Goal: Transaction & Acquisition: Book appointment/travel/reservation

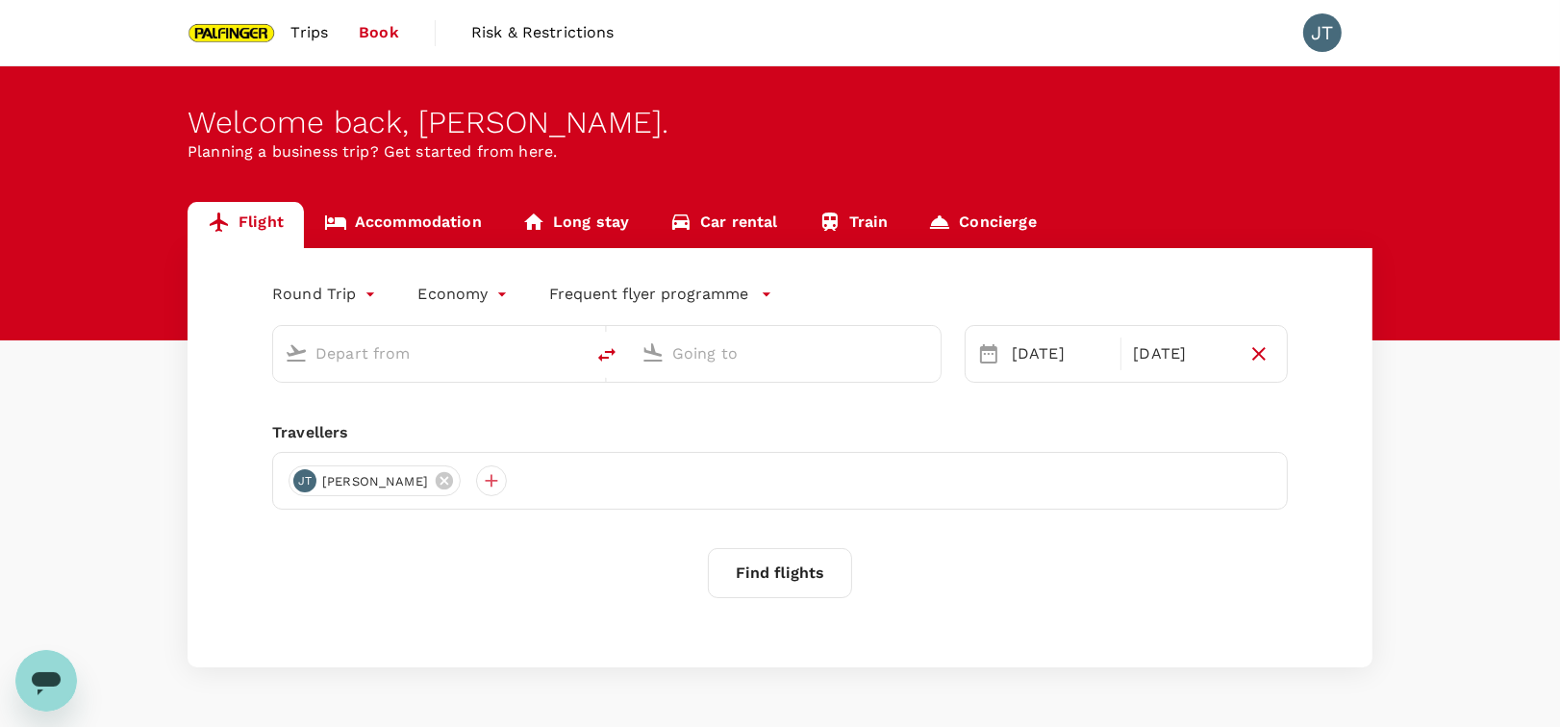
click at [460, 370] on div at bounding box center [424, 350] width 295 height 42
click at [455, 360] on input "text" at bounding box center [429, 354] width 228 height 30
type input "Singapore Changi (SIN)"
type input "Salzburg (SZG)"
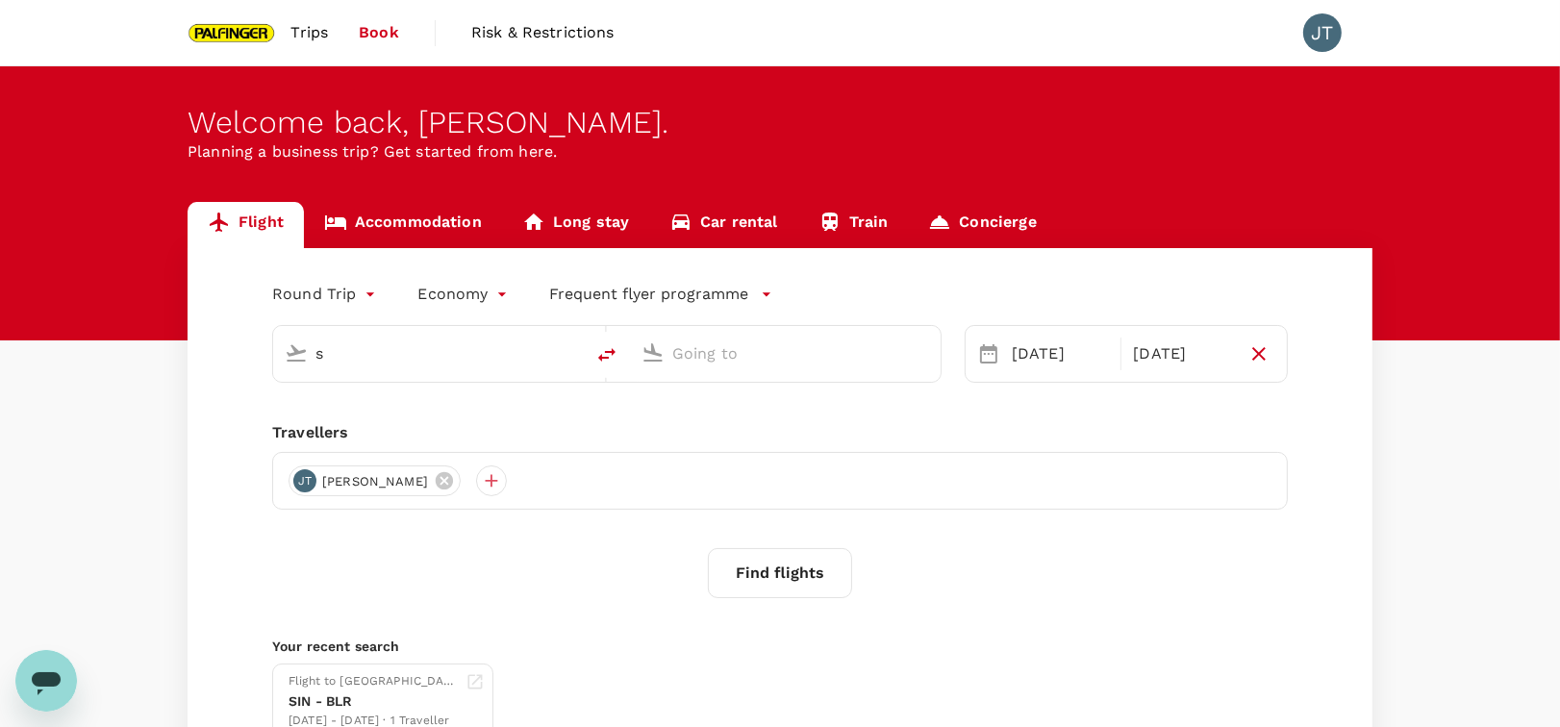
type input "Singapore Changi (SIN)"
type input "Salzburg (SZG)"
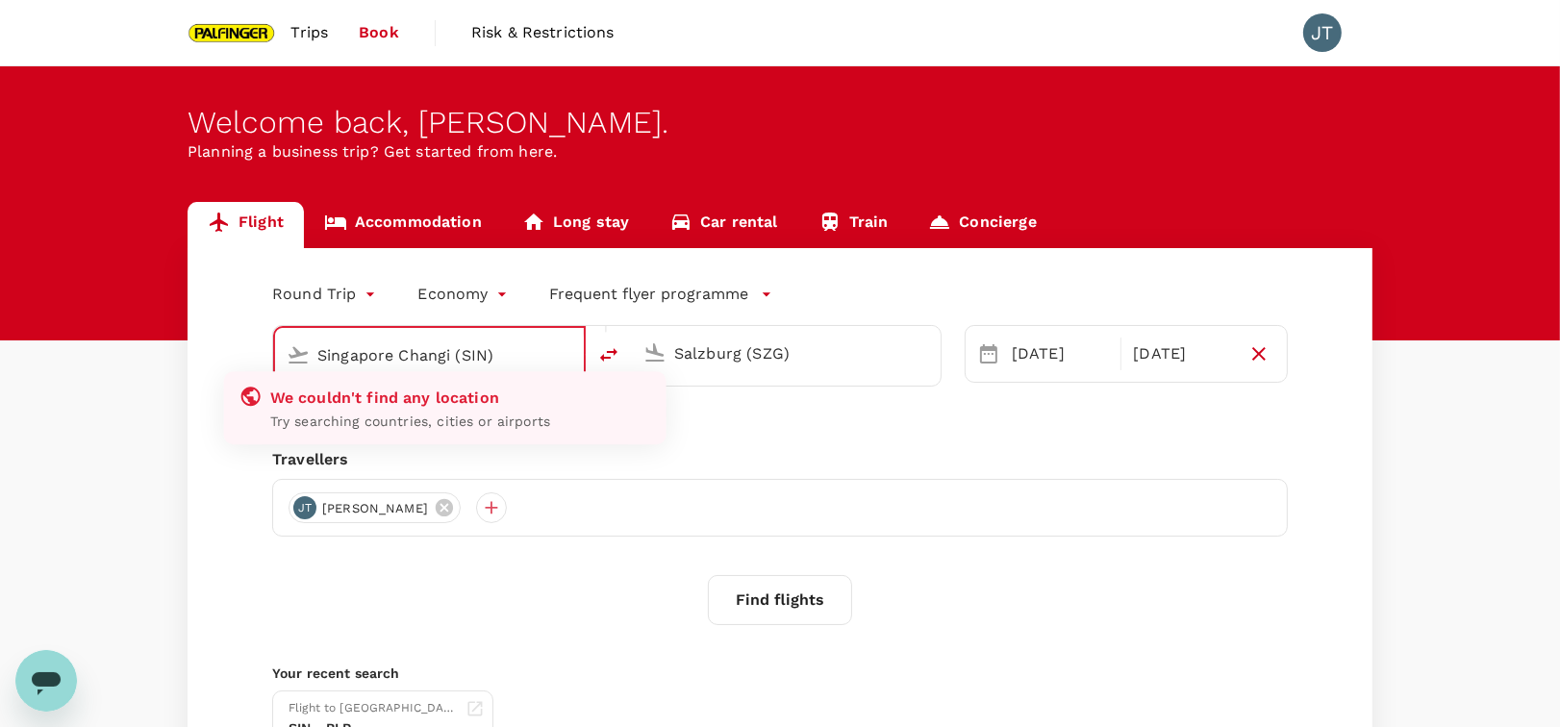
type input "Singapore Changi (SIN)"
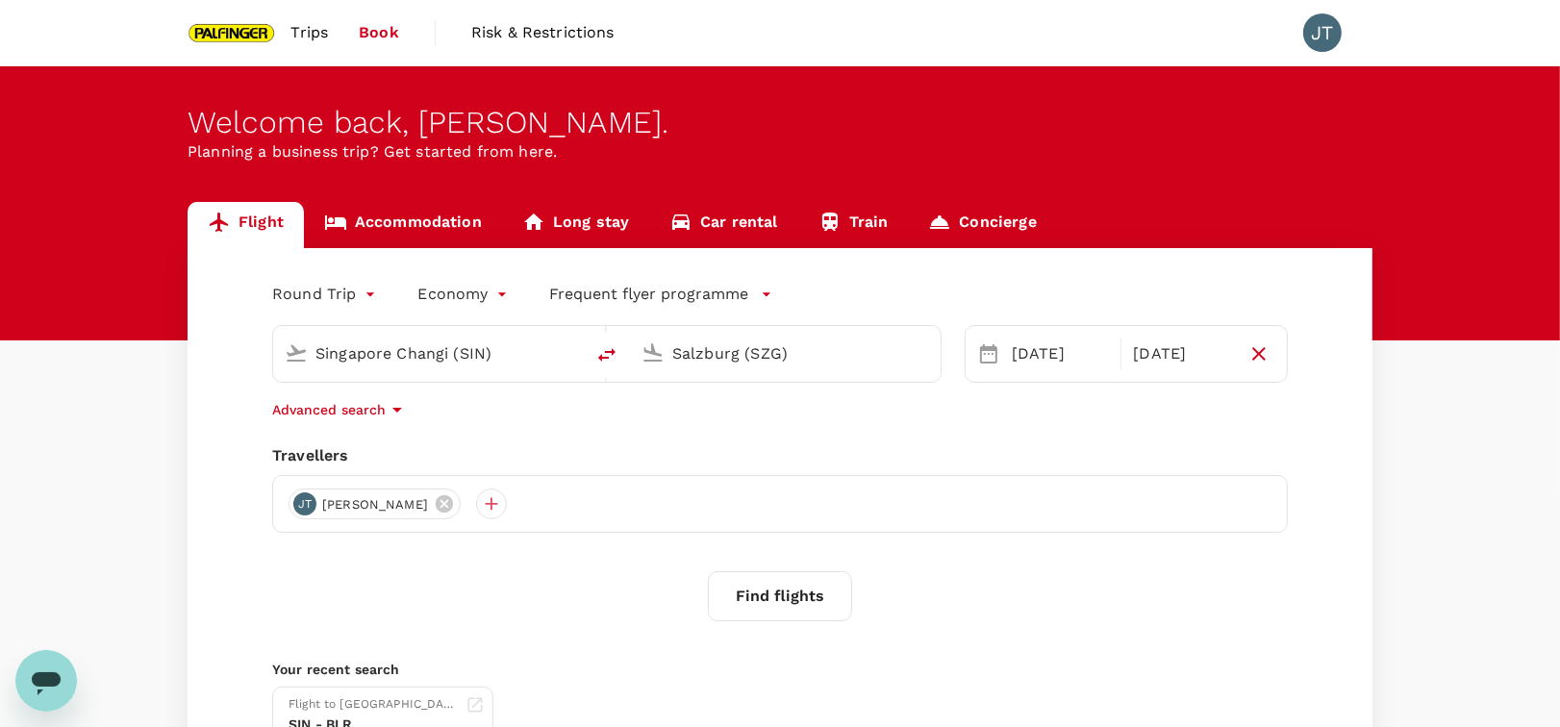
click at [998, 489] on div "[PERSON_NAME] Jun [PERSON_NAME]" at bounding box center [780, 504] width 1016 height 58
click at [787, 589] on button "Find flights" at bounding box center [780, 596] width 144 height 50
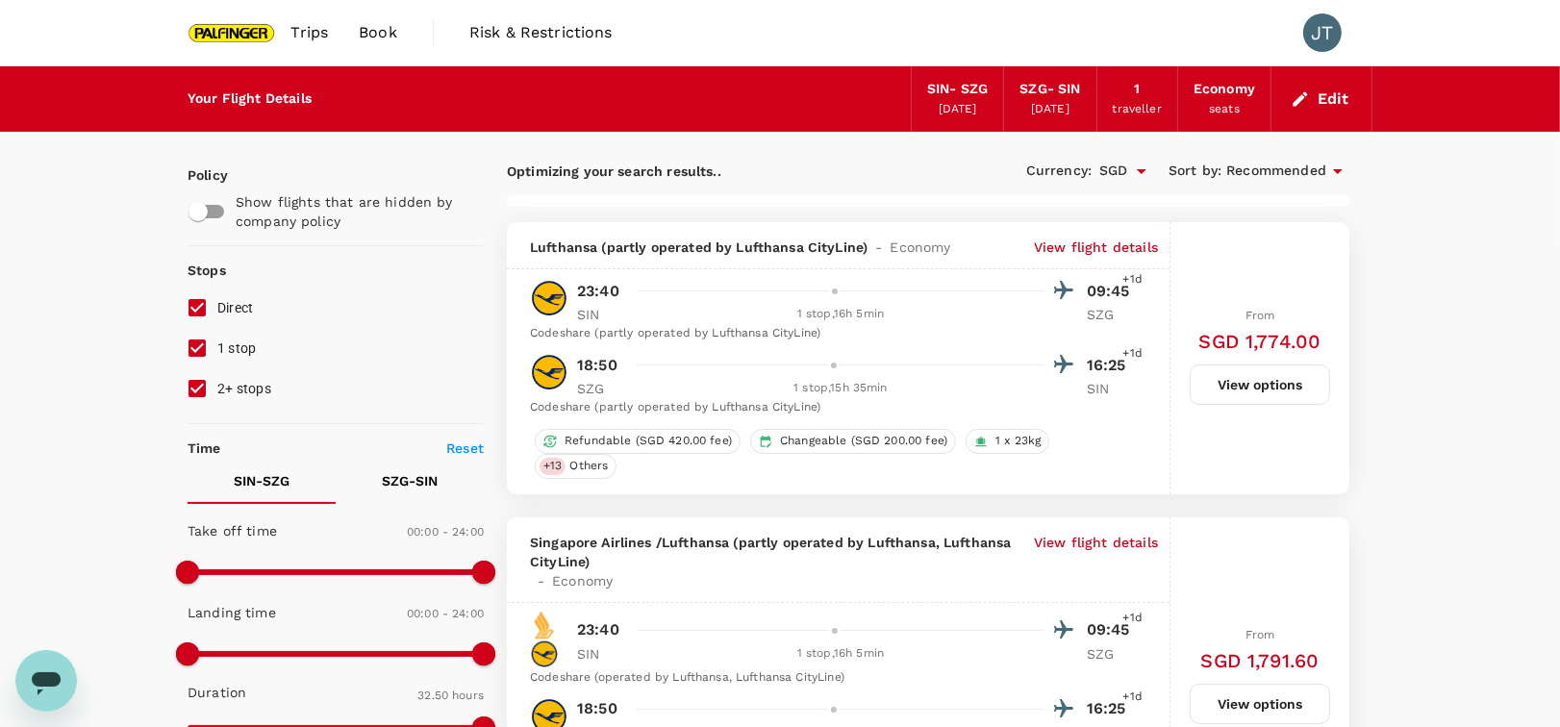
click at [202, 394] on input "2+ stops" at bounding box center [197, 388] width 40 height 40
checkbox input "false"
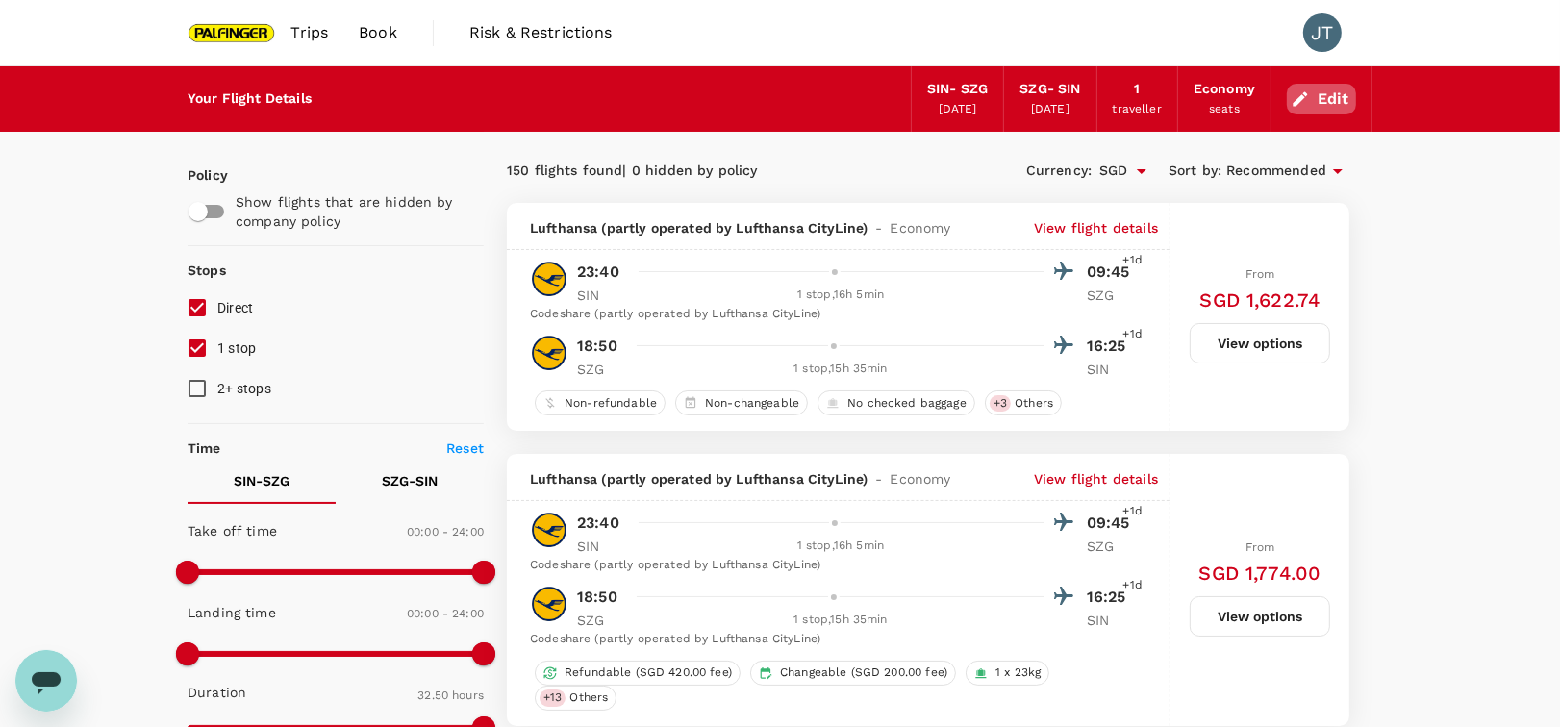
click at [1338, 100] on button "Edit" at bounding box center [1321, 99] width 69 height 31
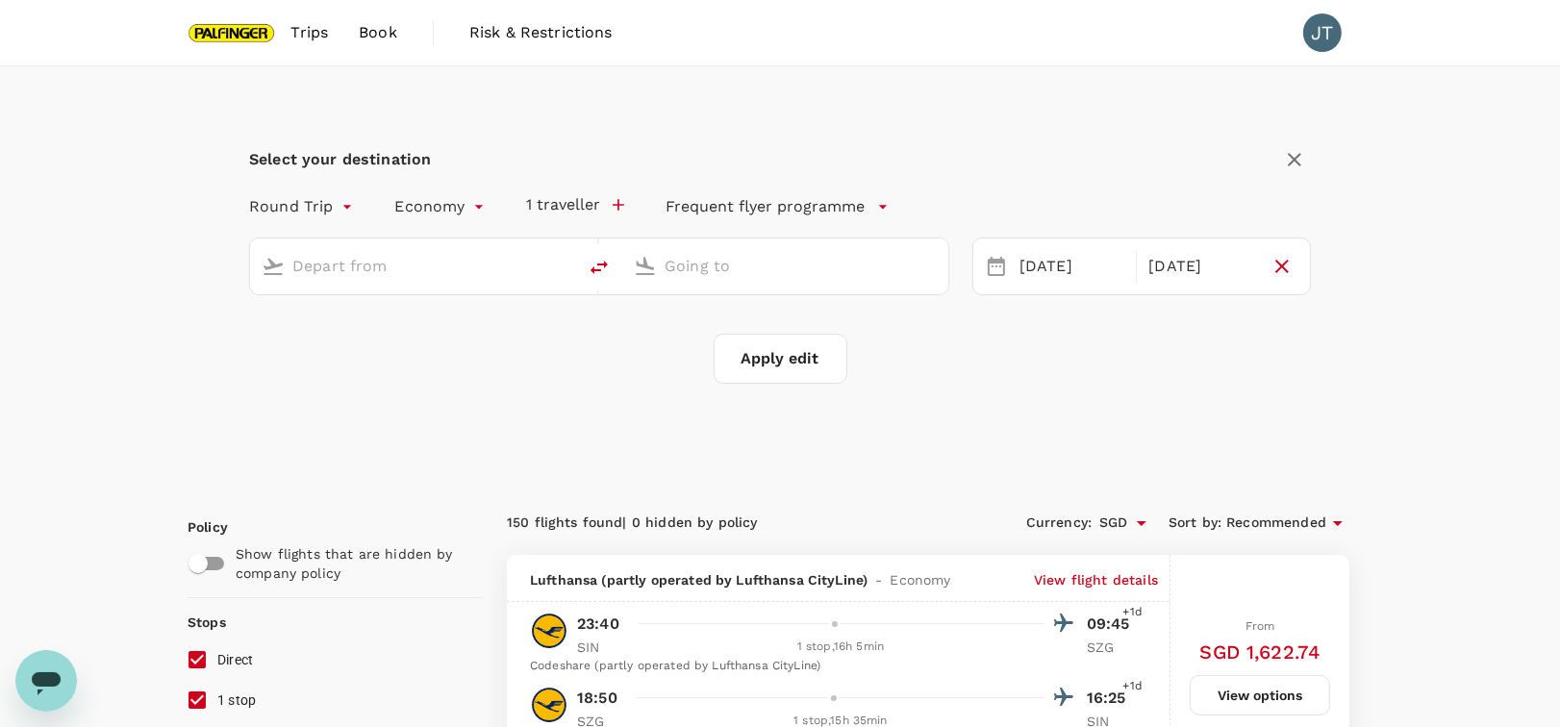
type input "Singapore Changi (SIN)"
type input "Salzburg (SZG)"
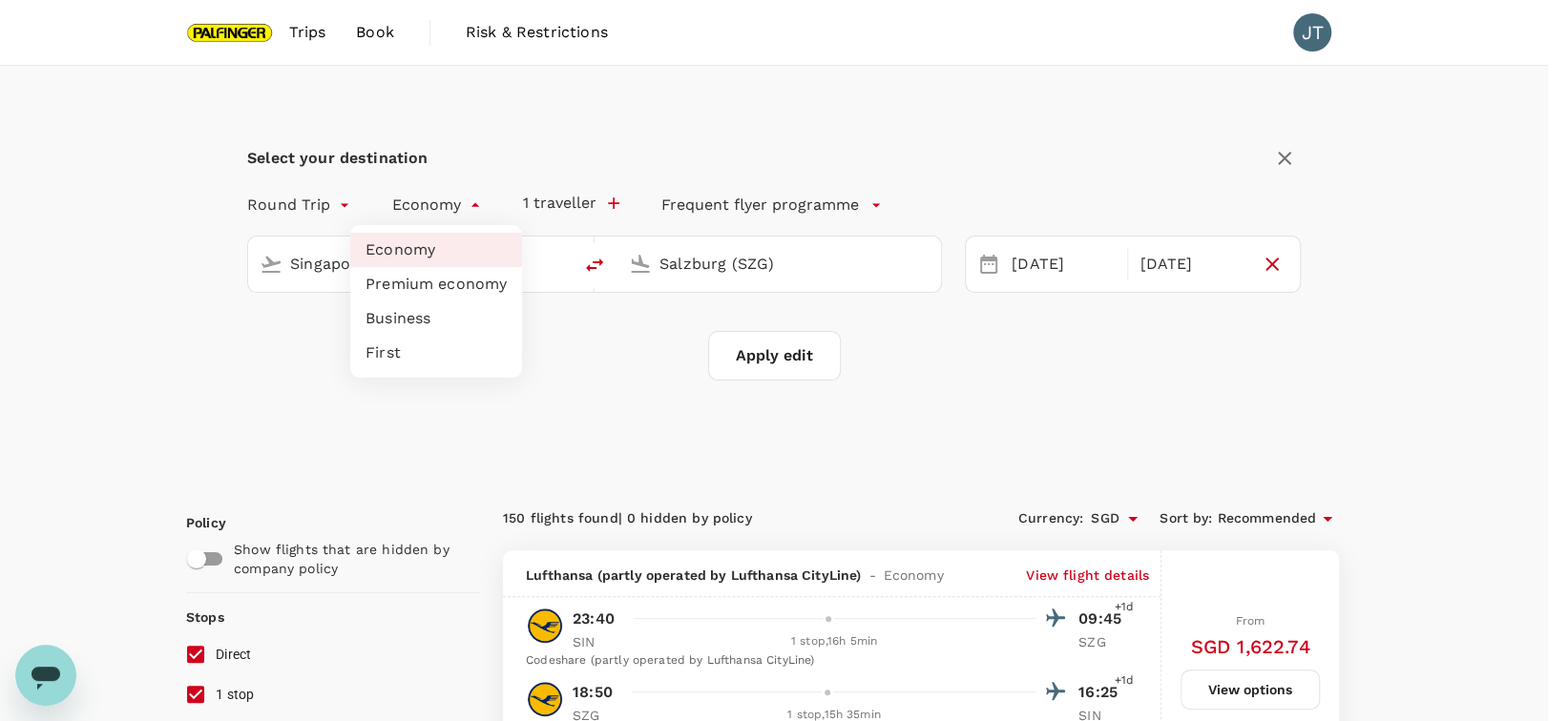
click at [417, 289] on li "Premium economy" at bounding box center [436, 284] width 172 height 35
type input "premium-economy"
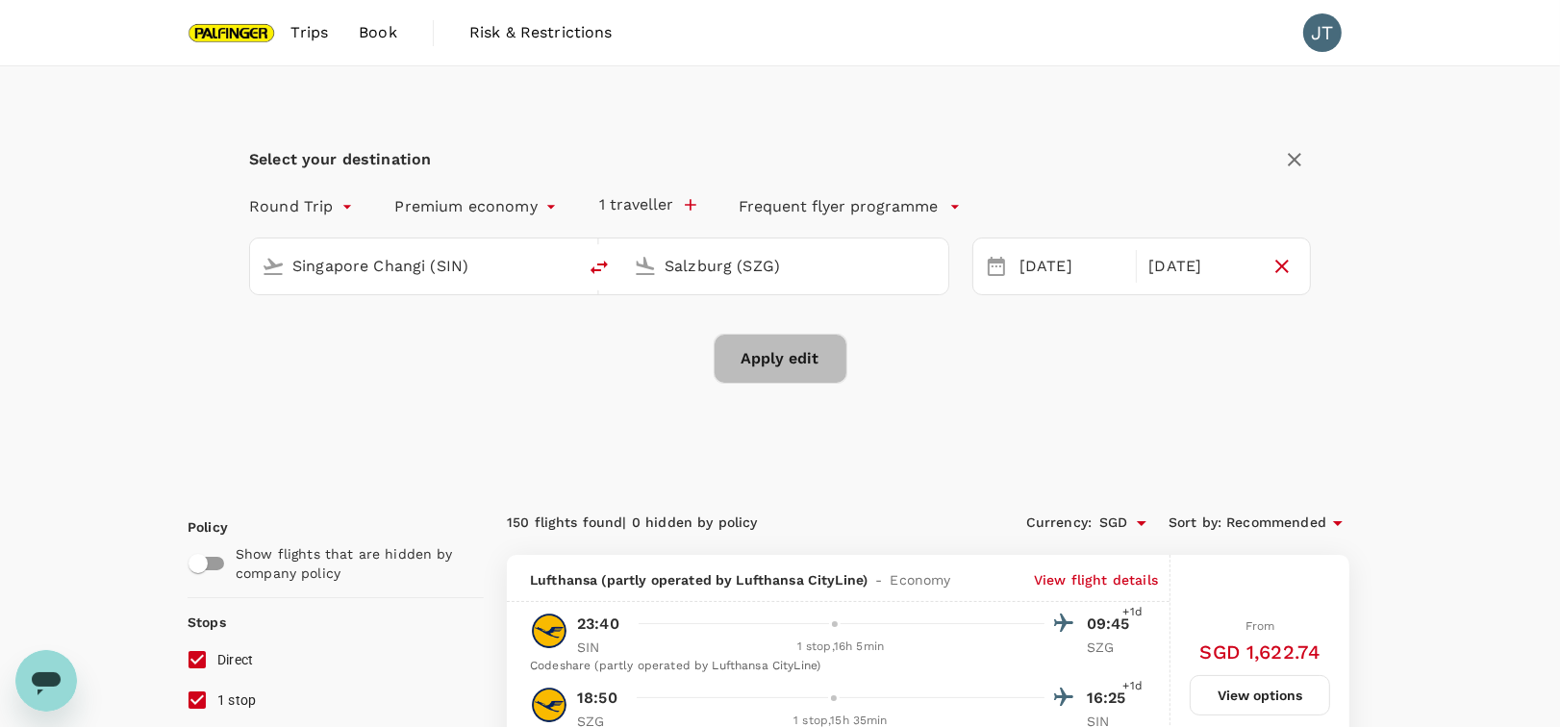
click at [817, 343] on button "Apply edit" at bounding box center [781, 359] width 134 height 50
checkbox input "false"
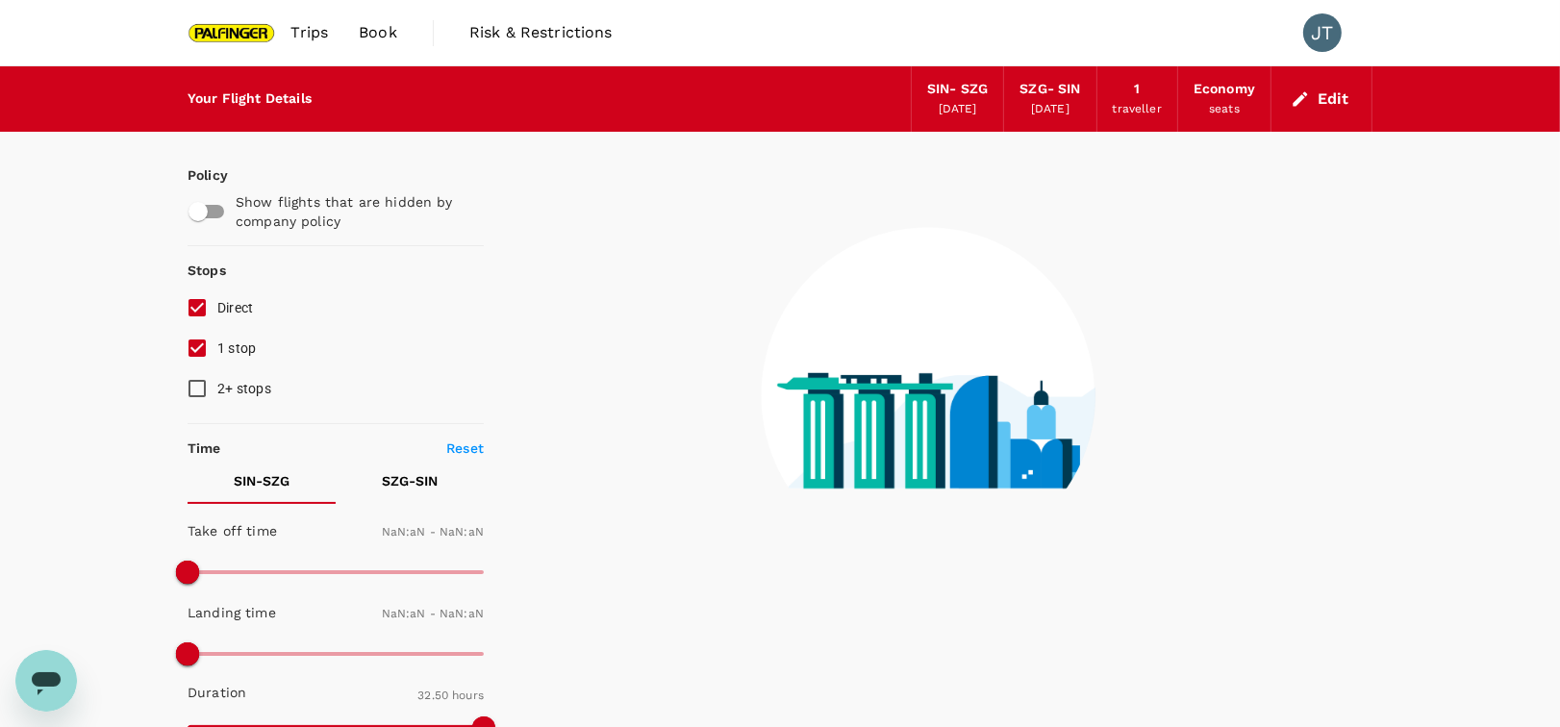
type input "1440"
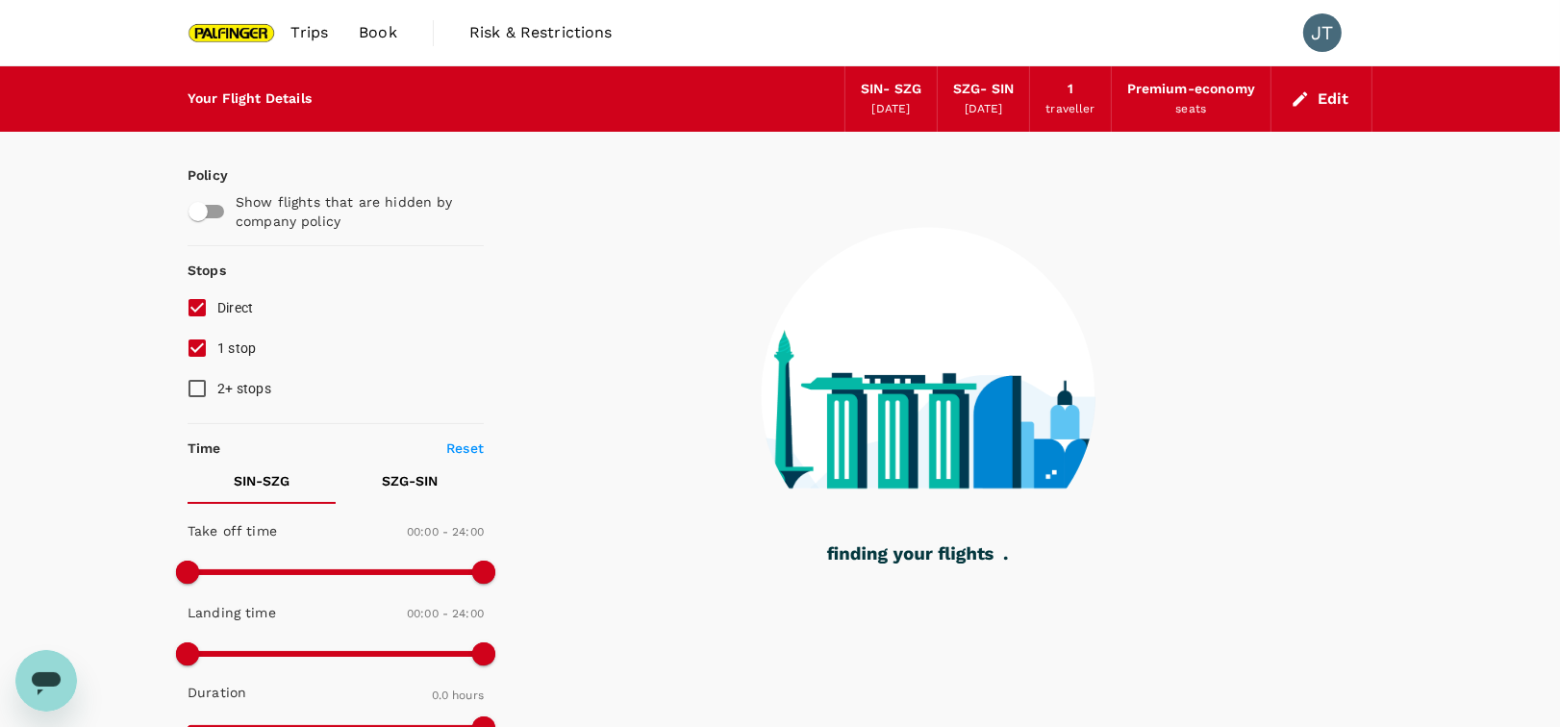
type input "1490"
checkbox input "true"
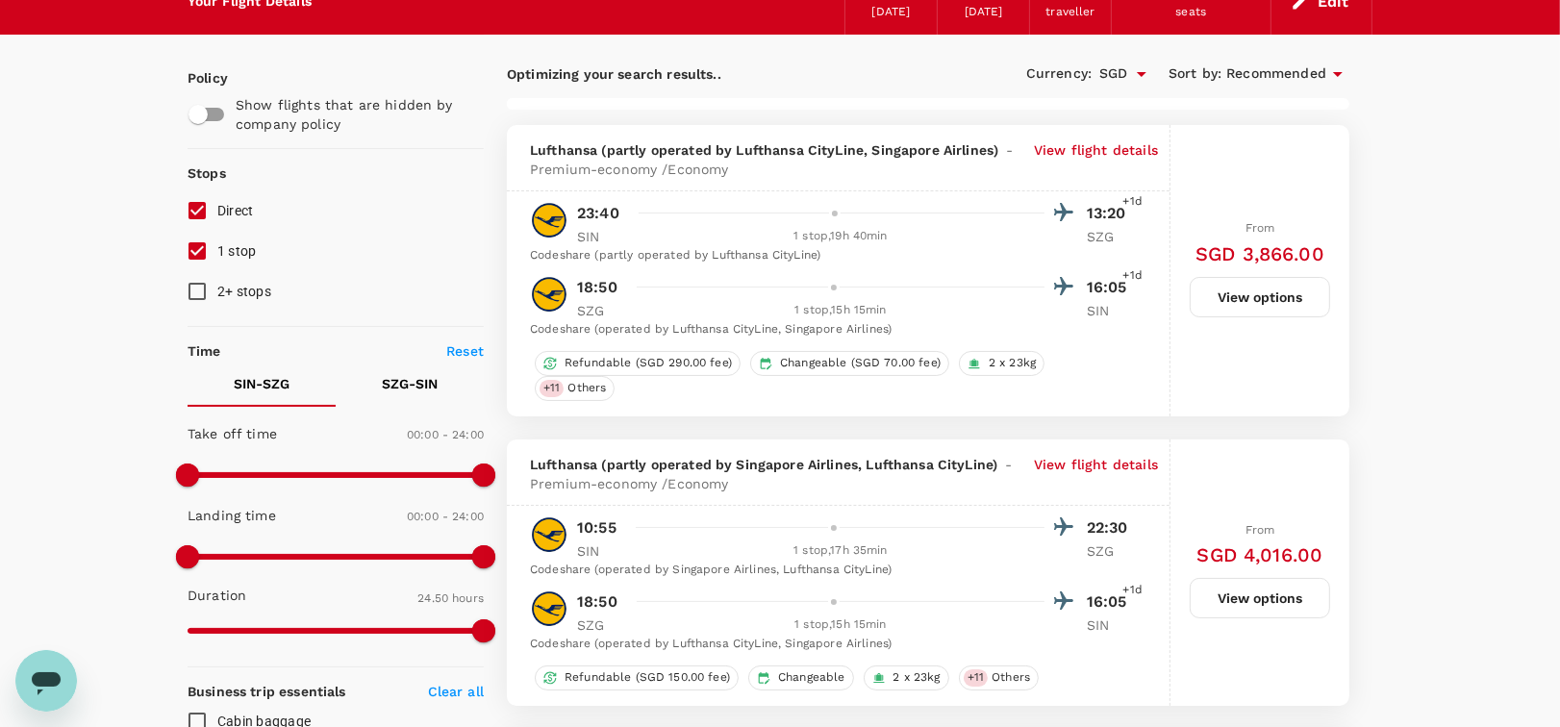
type input "1610"
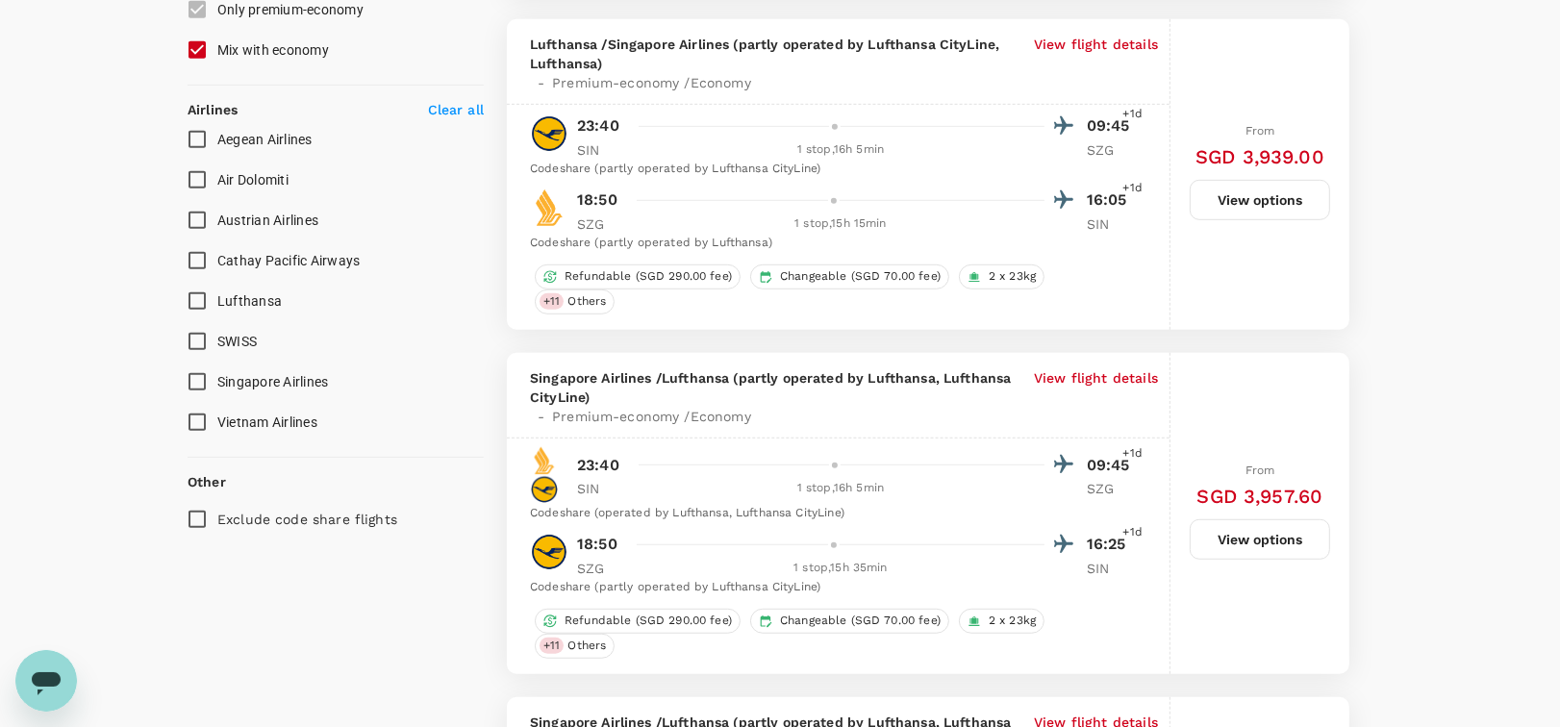
scroll to position [1154, 0]
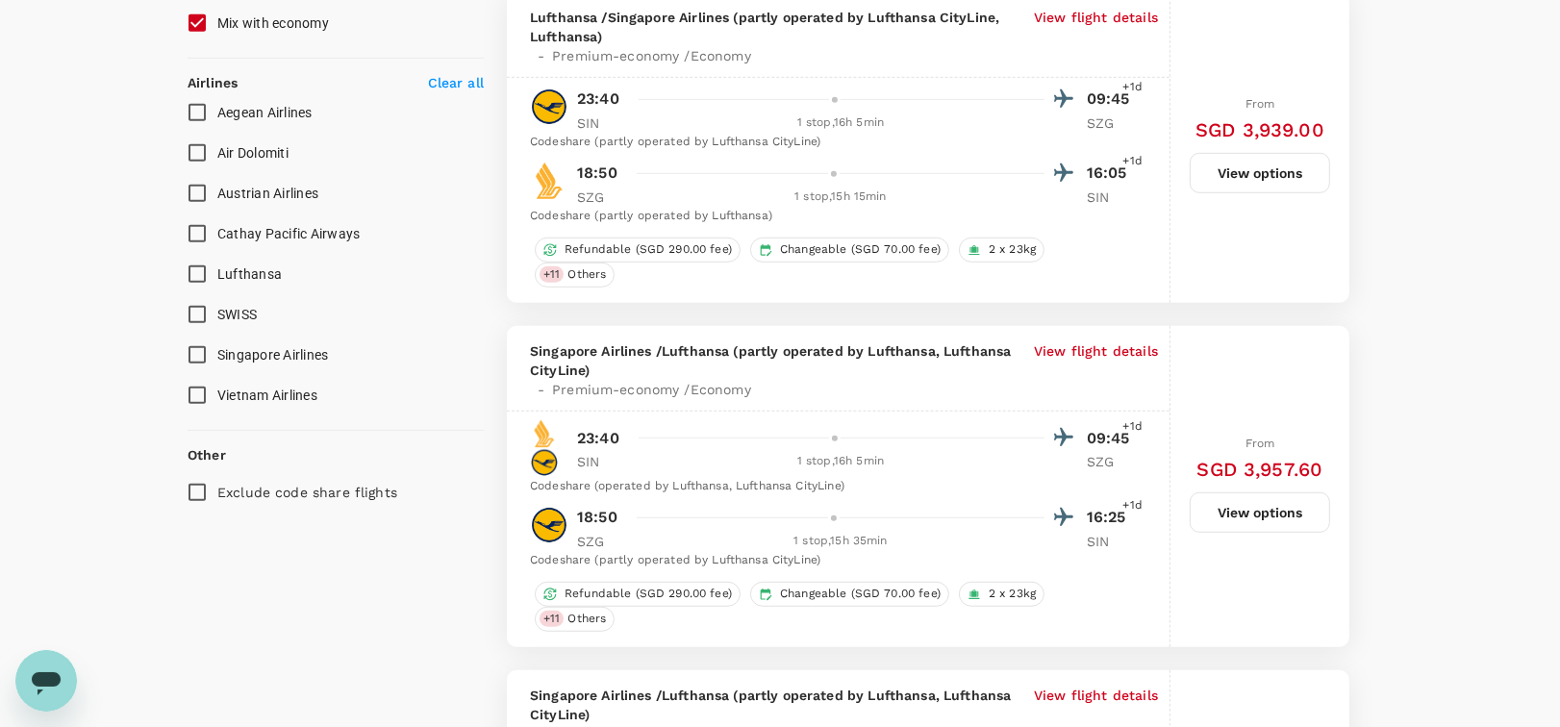
click at [200, 276] on input "Lufthansa" at bounding box center [197, 274] width 40 height 40
checkbox input "true"
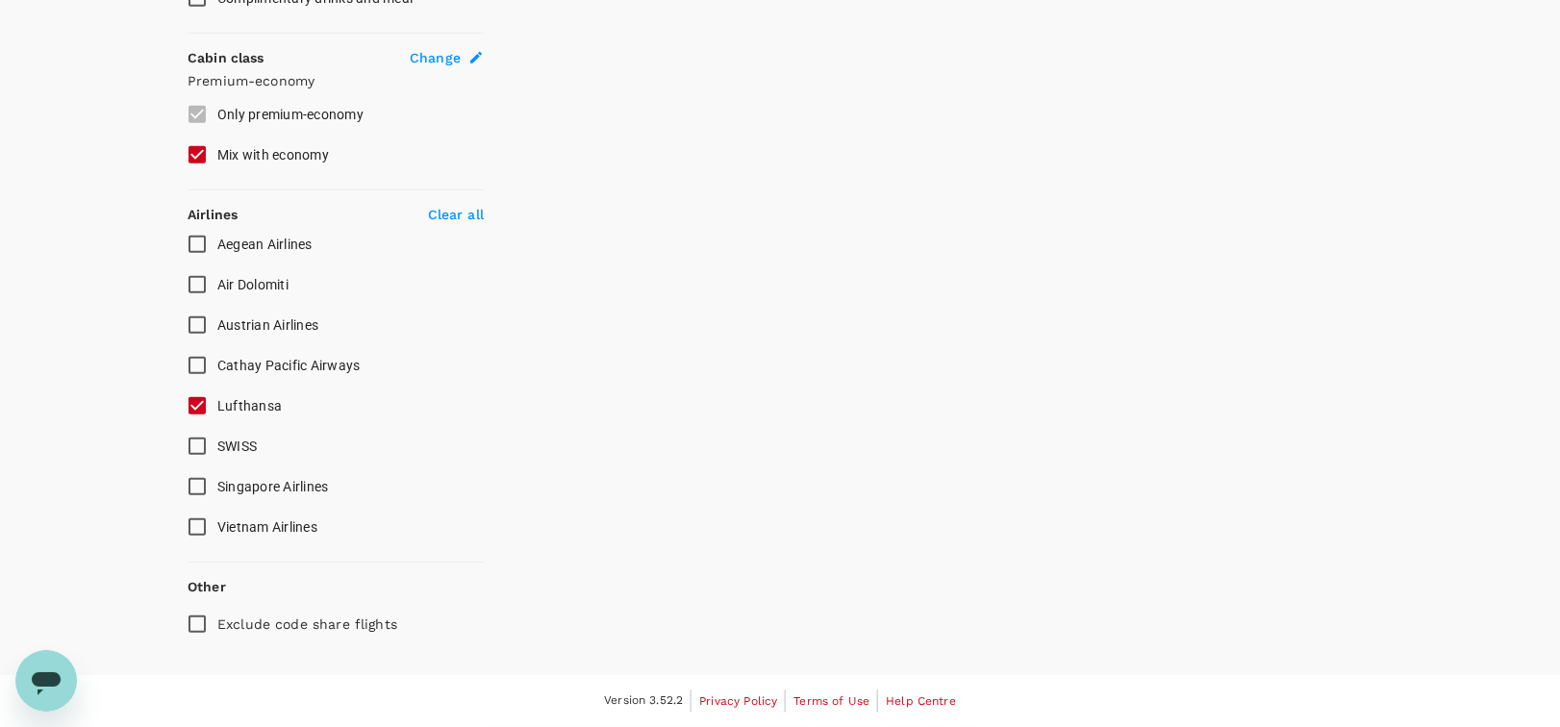
scroll to position [1016, 0]
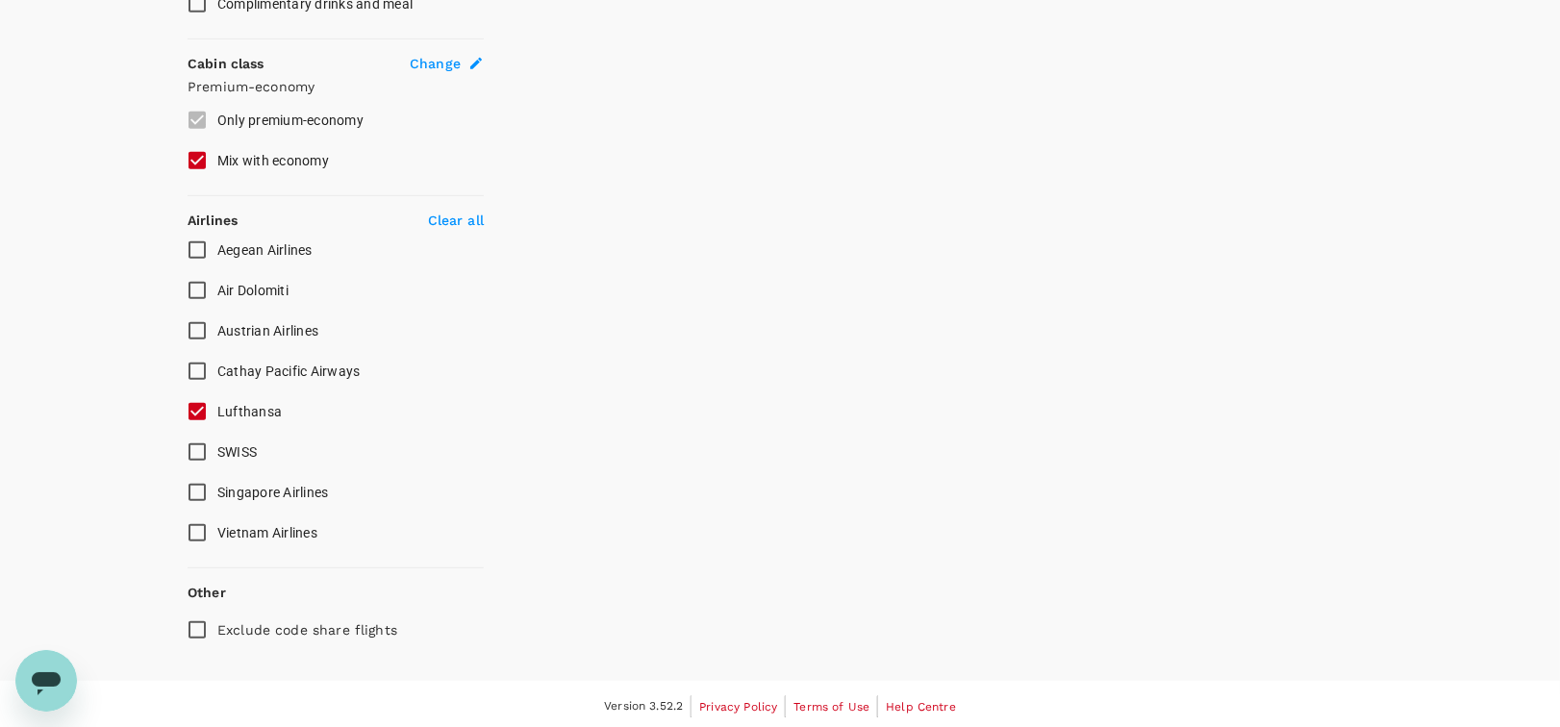
click at [199, 486] on input "Singapore Airlines" at bounding box center [197, 492] width 40 height 40
checkbox input "true"
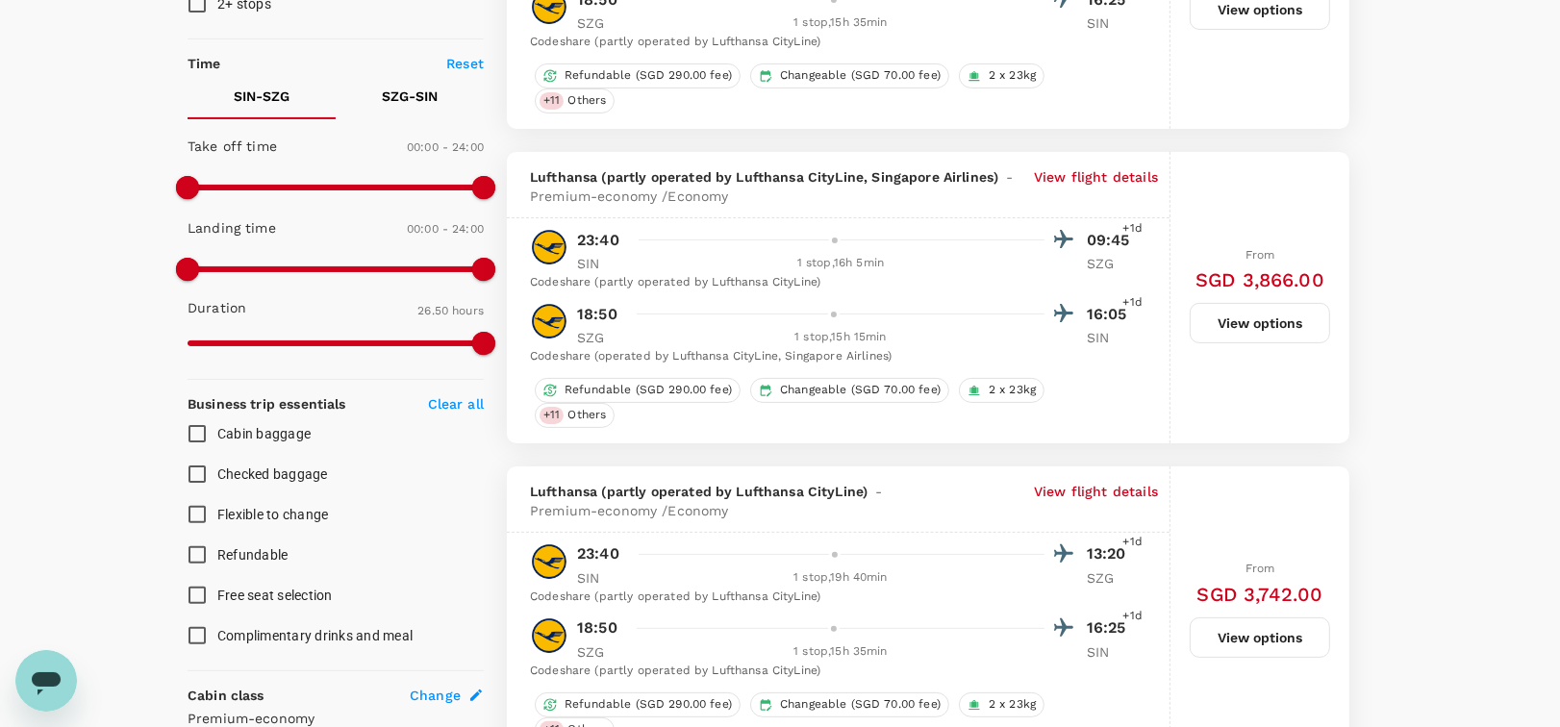
scroll to position [256, 0]
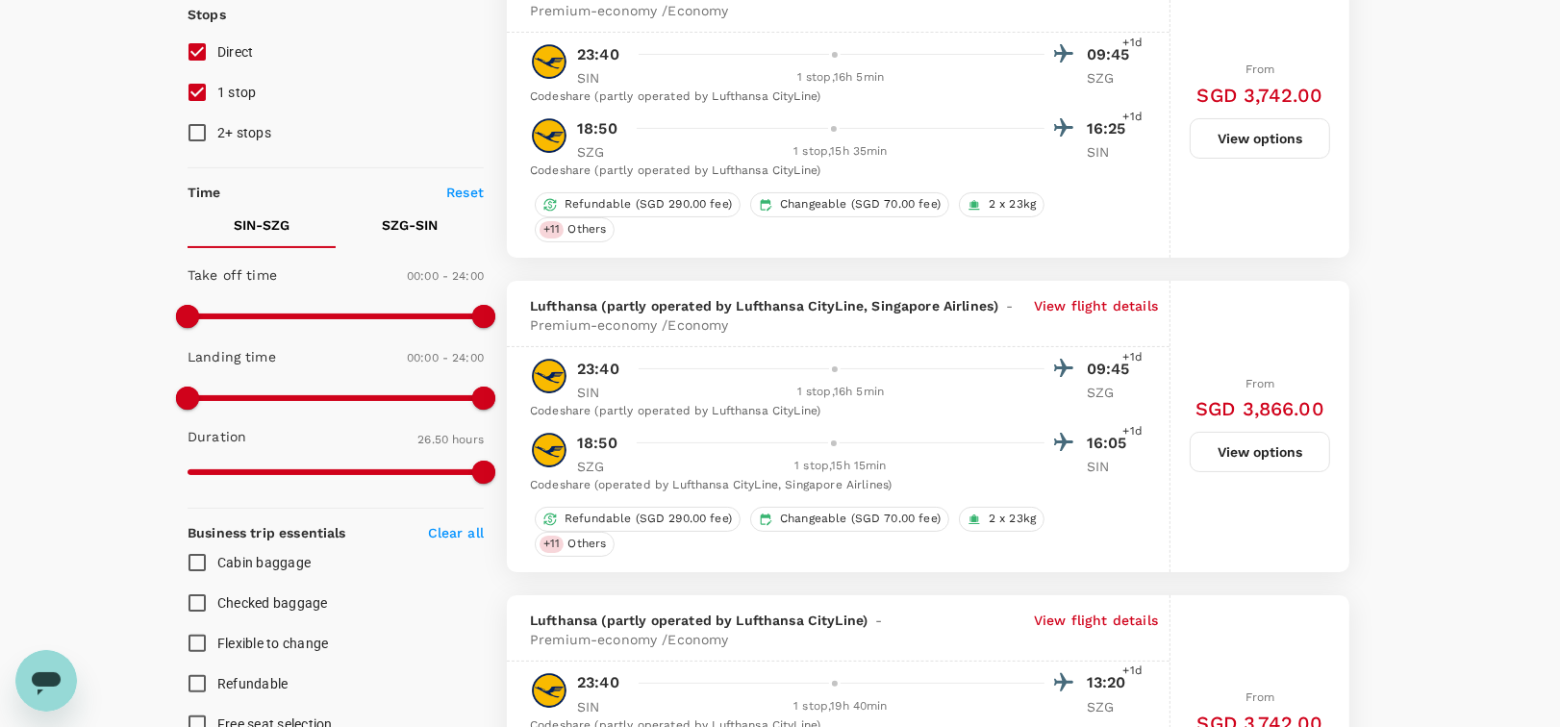
type input "2425"
checkbox input "false"
checkbox input "true"
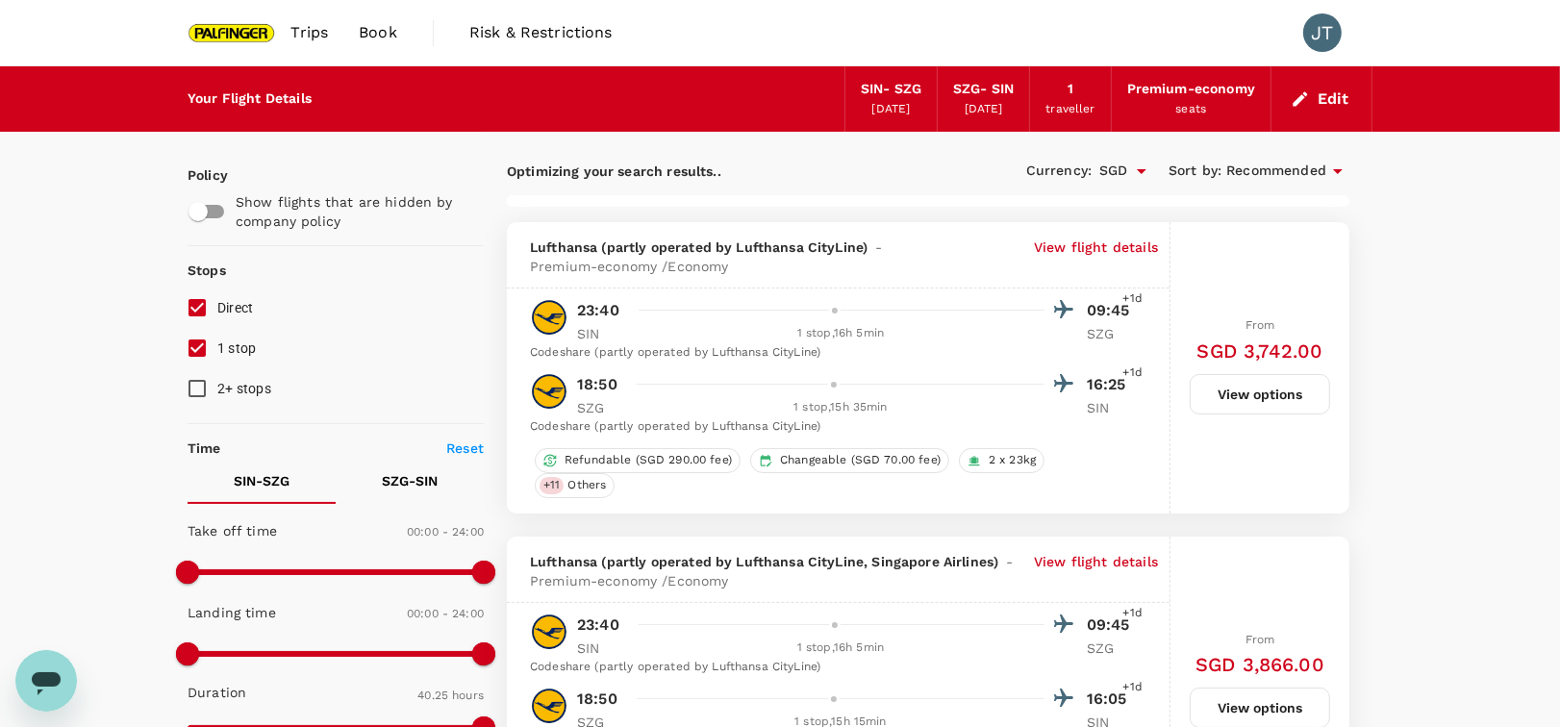
click at [1332, 104] on button "Edit" at bounding box center [1321, 99] width 69 height 31
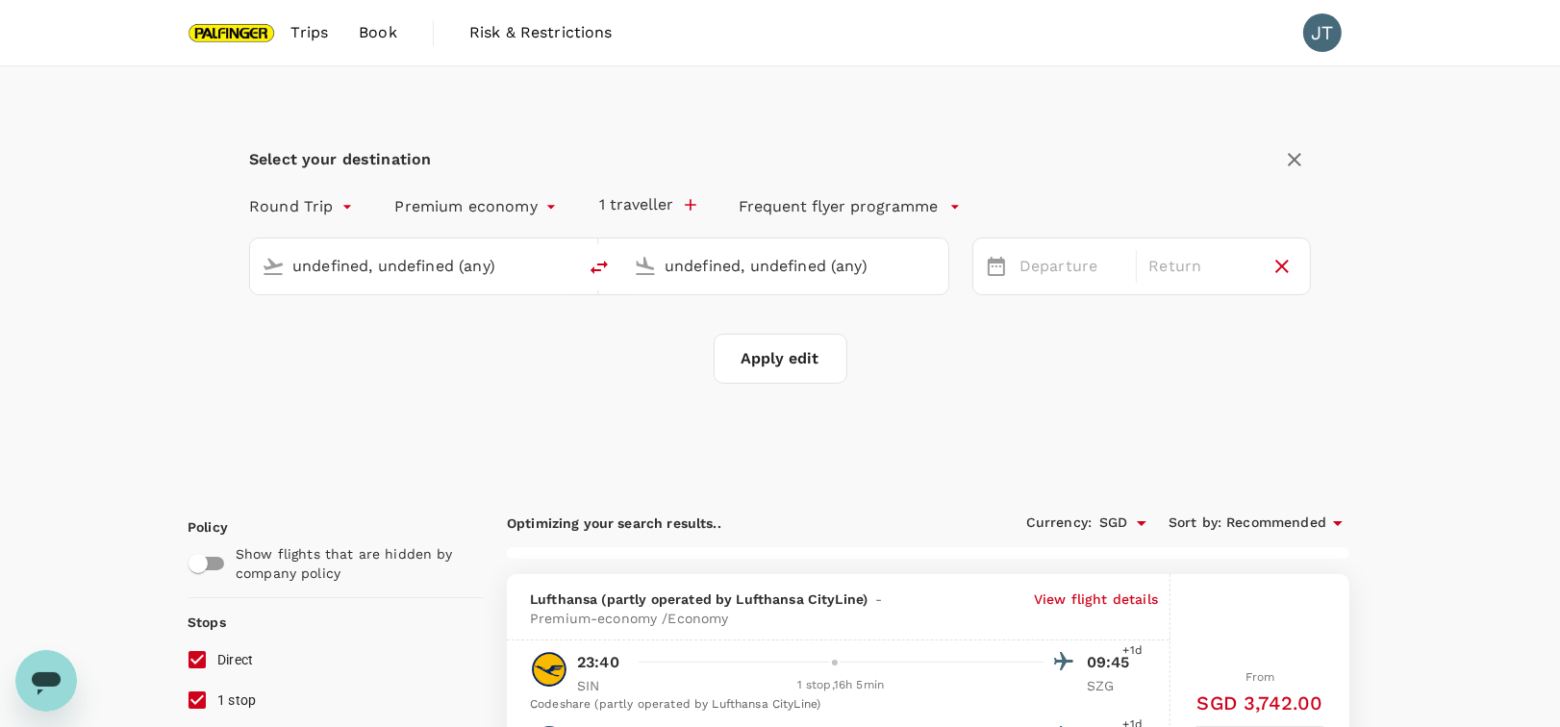
type input "Singapore Changi (SIN)"
type input "Salzburg (SZG)"
type input "Singapore Changi (SIN)"
type input "Salzburg (SZG)"
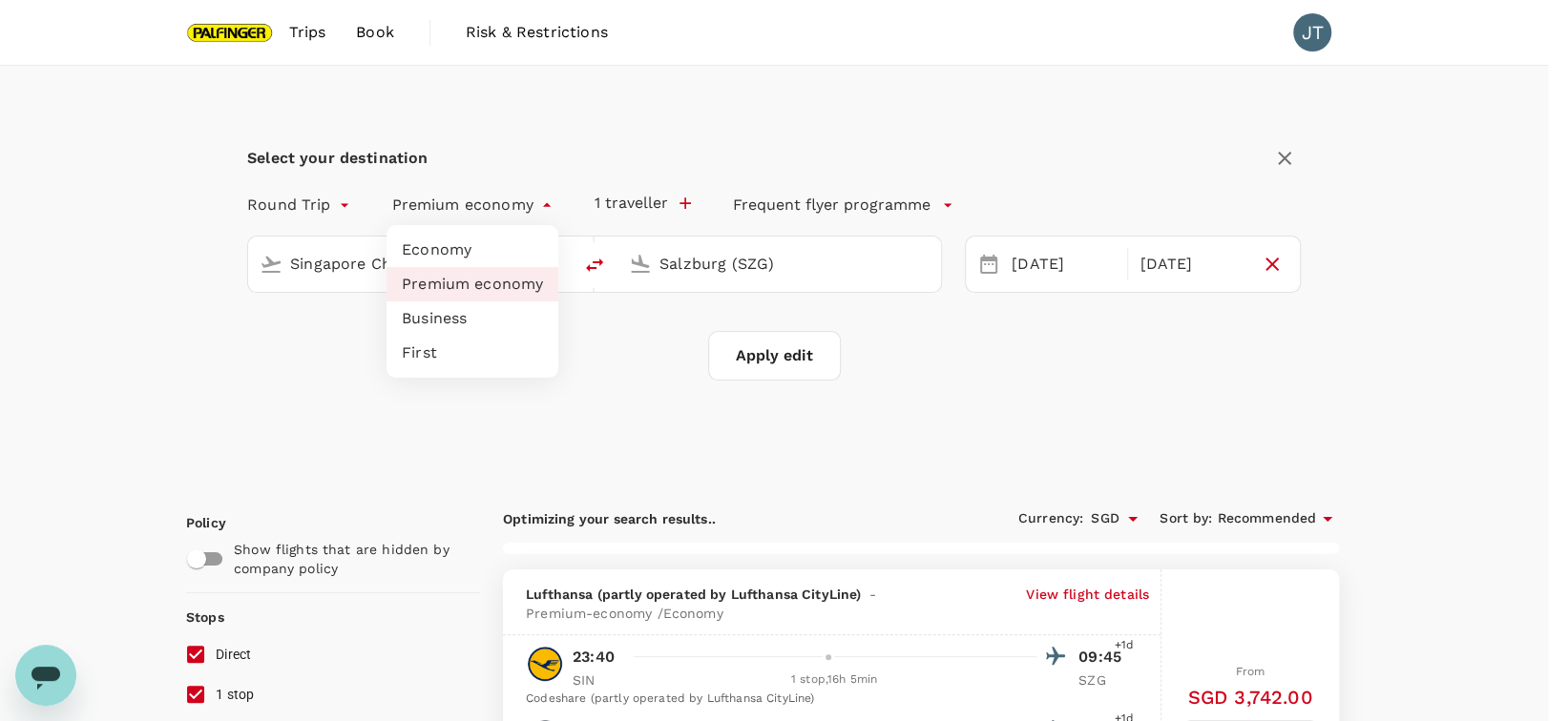
click at [447, 249] on li "Economy" at bounding box center [471, 250] width 172 height 35
type input "economy"
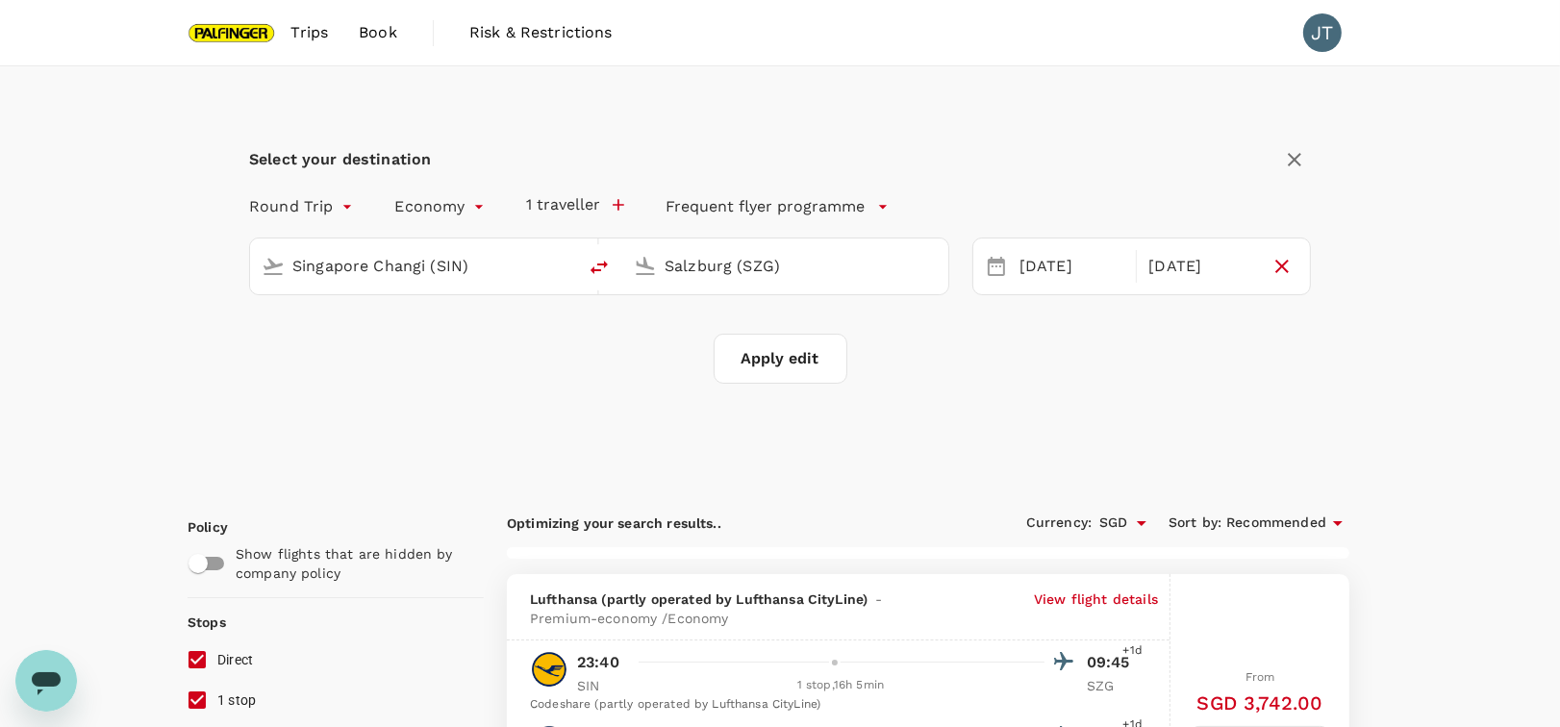
checkbox input "false"
checkbox input "true"
checkbox input "false"
checkbox input "true"
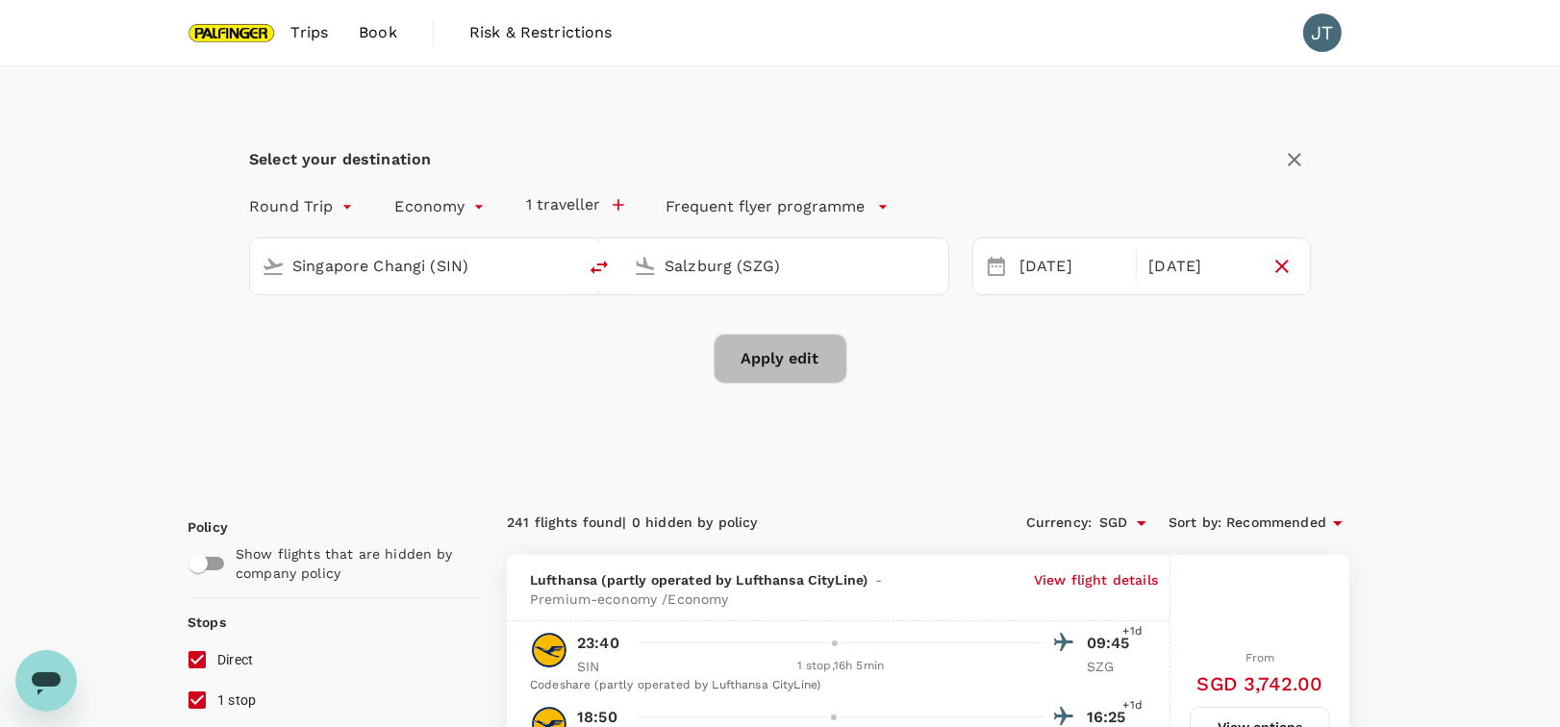
click at [803, 356] on button "Apply edit" at bounding box center [781, 359] width 134 height 50
checkbox input "false"
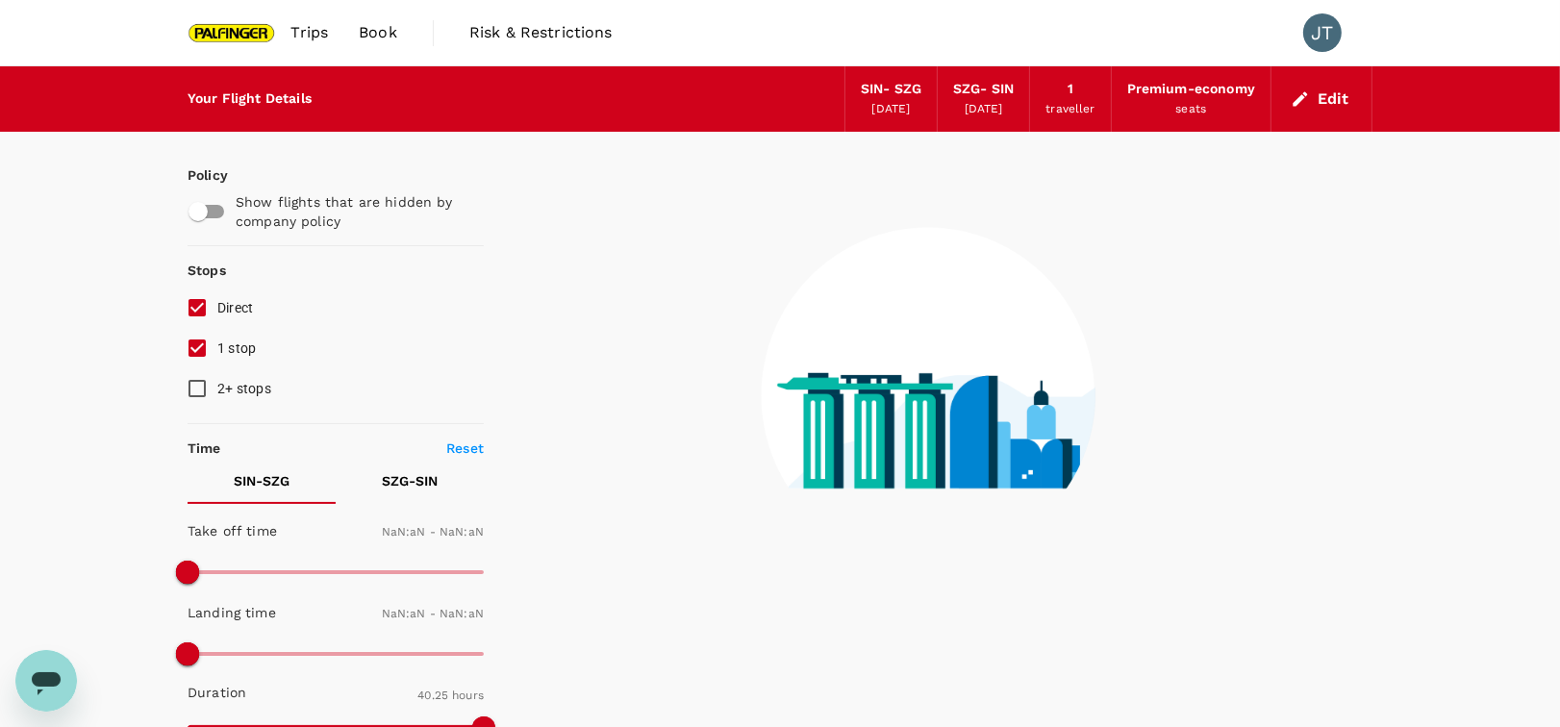
checkbox input "false"
type input "1440"
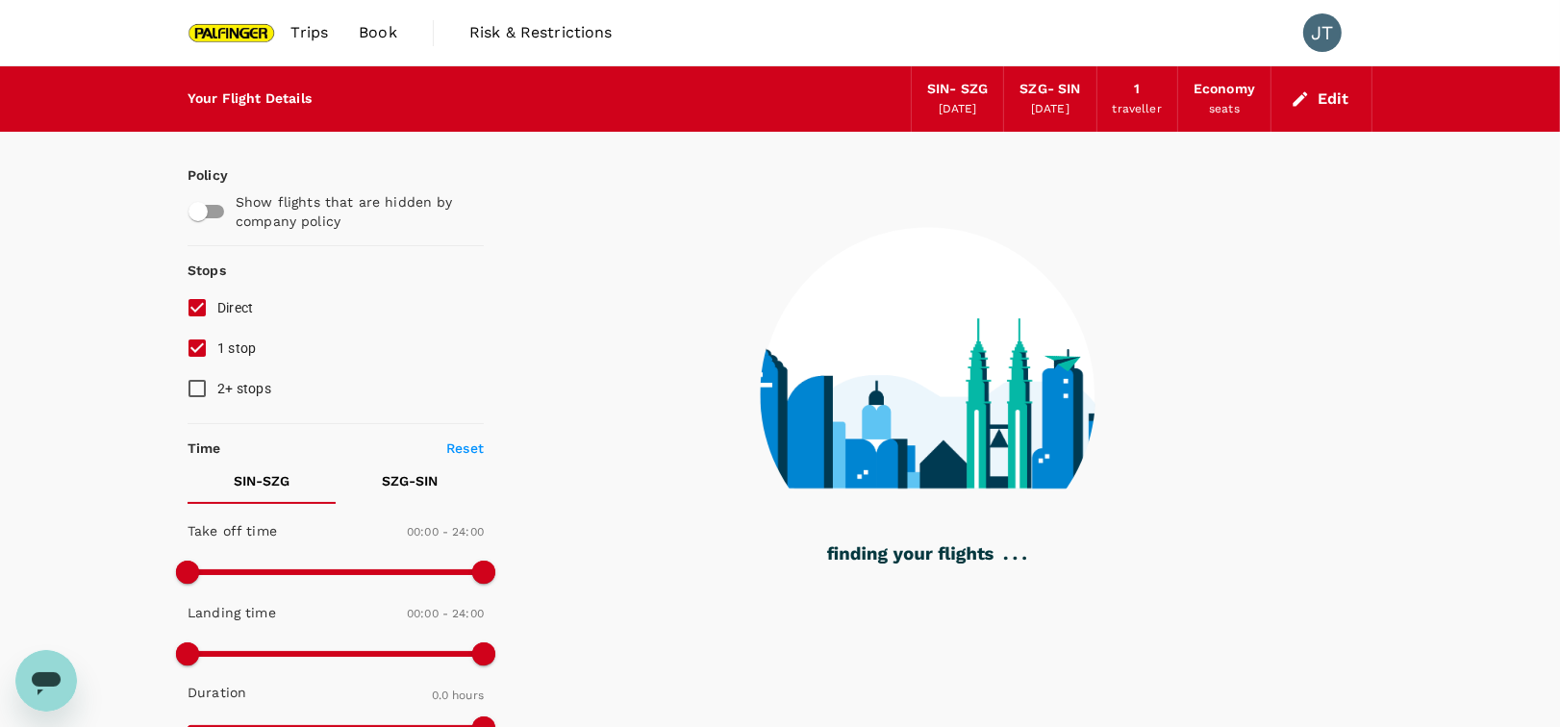
type input "1970"
checkbox input "true"
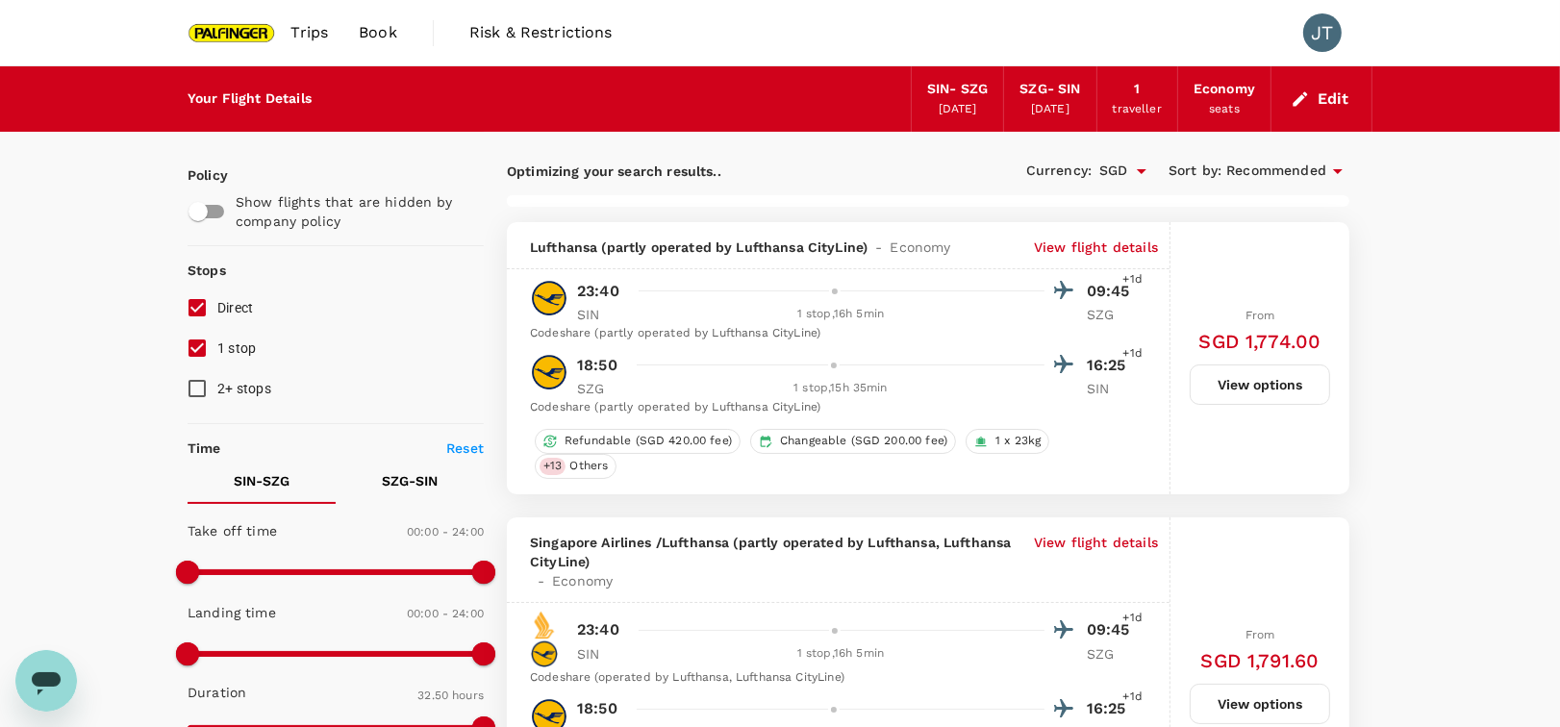
click at [1228, 388] on button "View options" at bounding box center [1260, 384] width 140 height 40
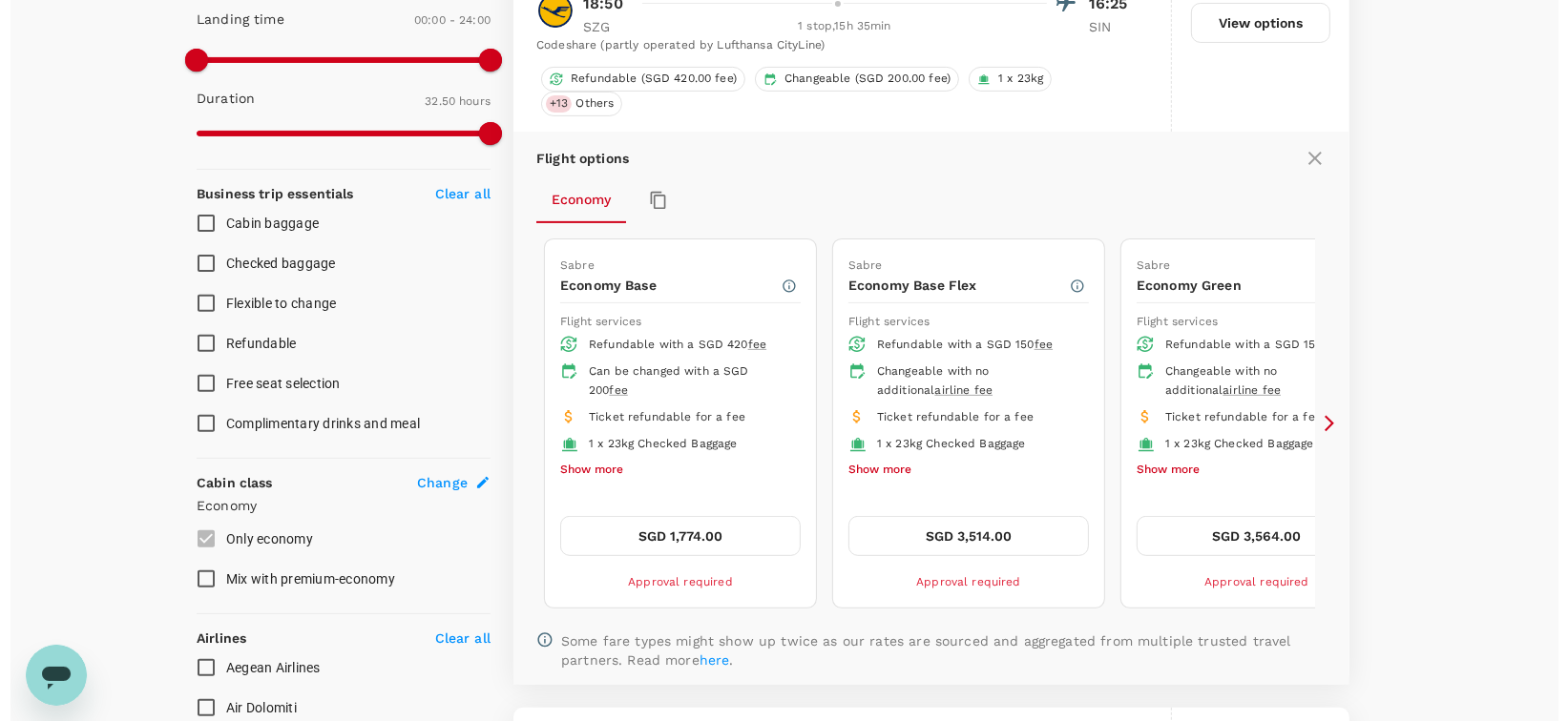
scroll to position [763, 0]
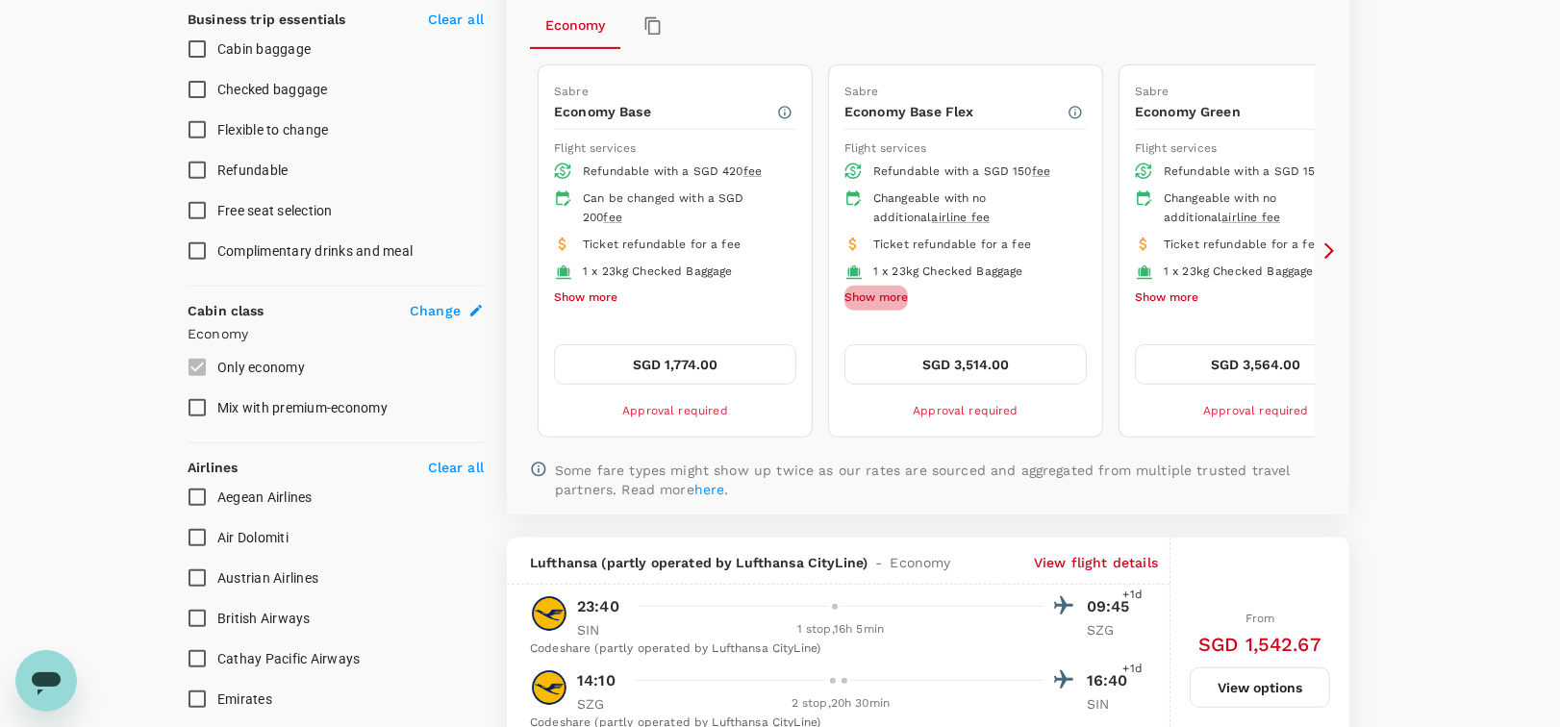
click at [873, 291] on button "Show more" at bounding box center [875, 298] width 63 height 25
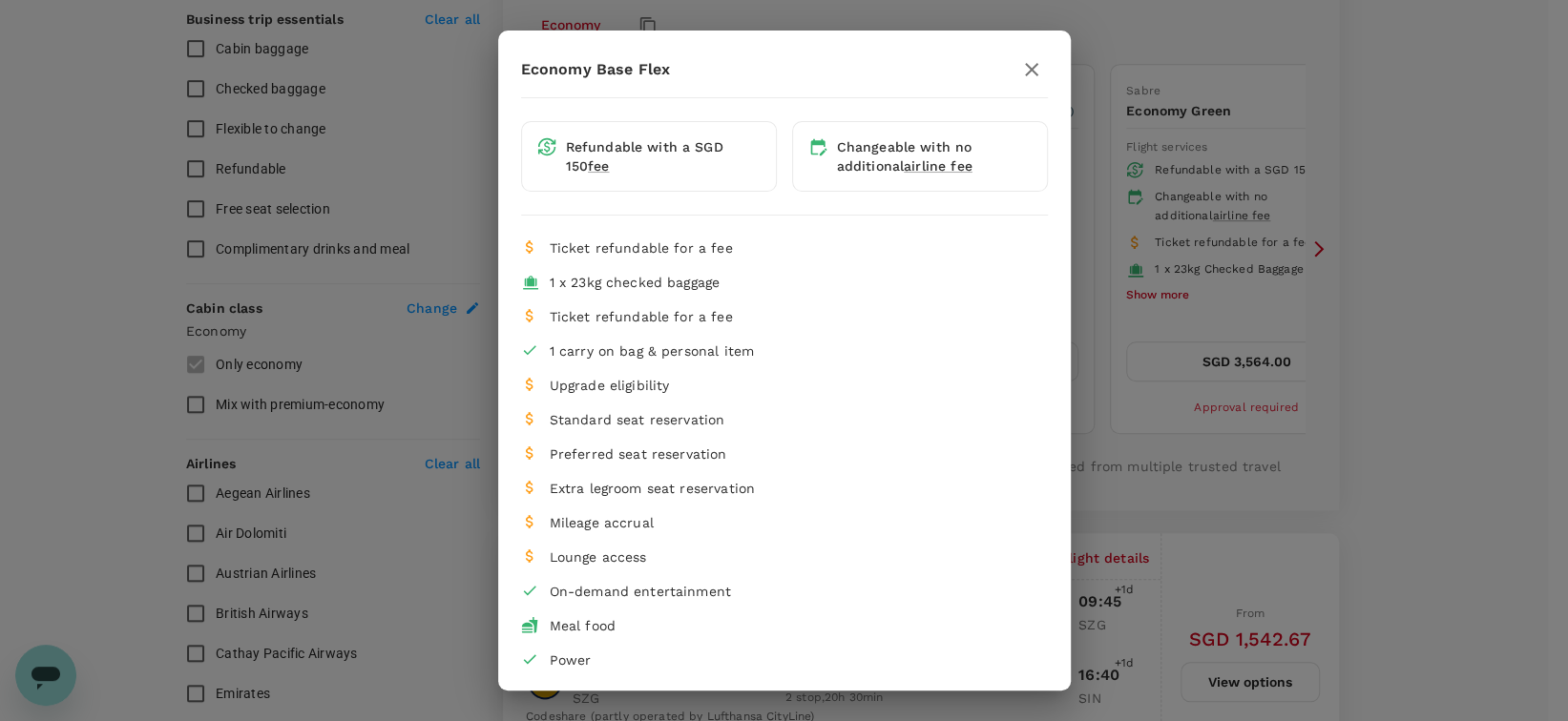
click at [1155, 186] on div "Economy Base Flex Refundable with a SGD 150 fee Changeable with no additional a…" at bounding box center [784, 360] width 1568 height 721
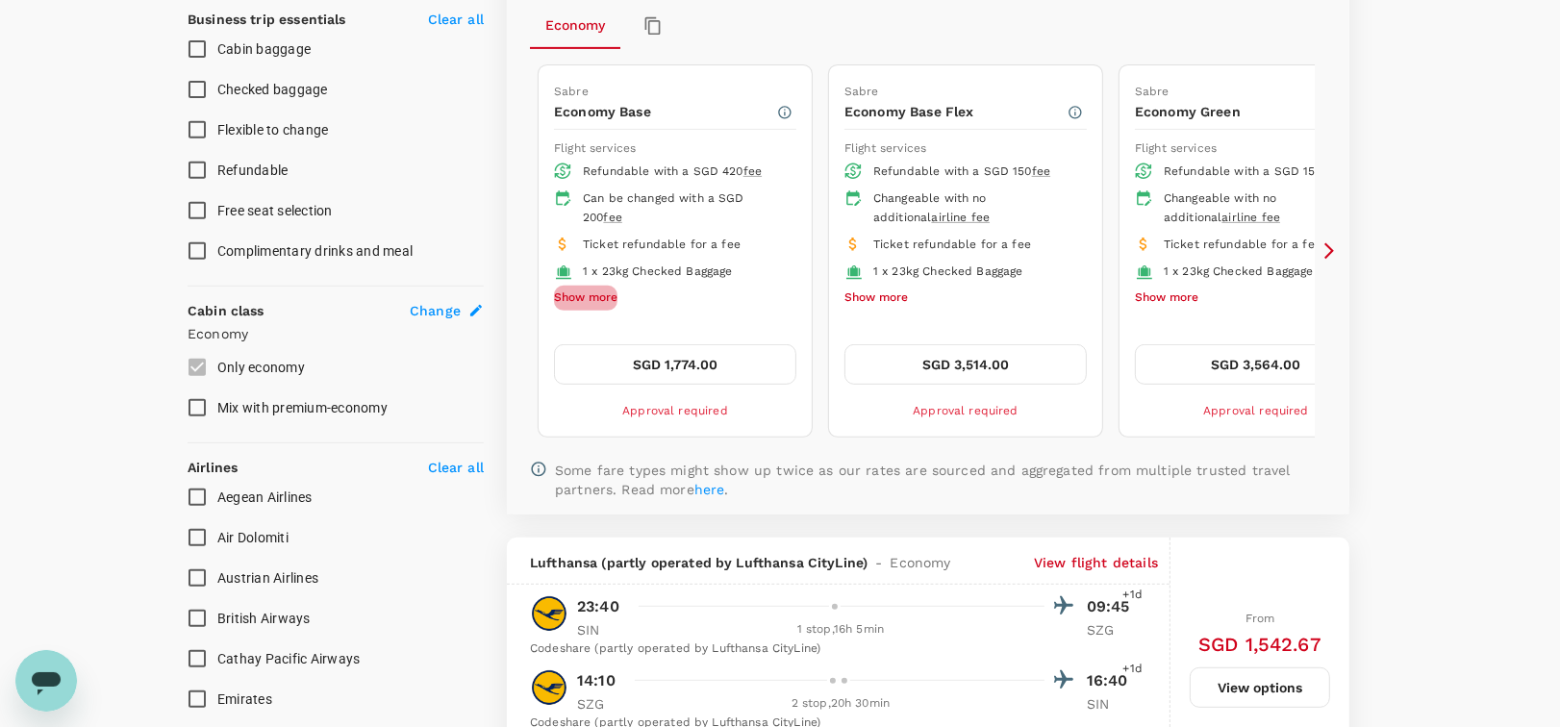
click at [598, 296] on button "Show more" at bounding box center [585, 298] width 63 height 25
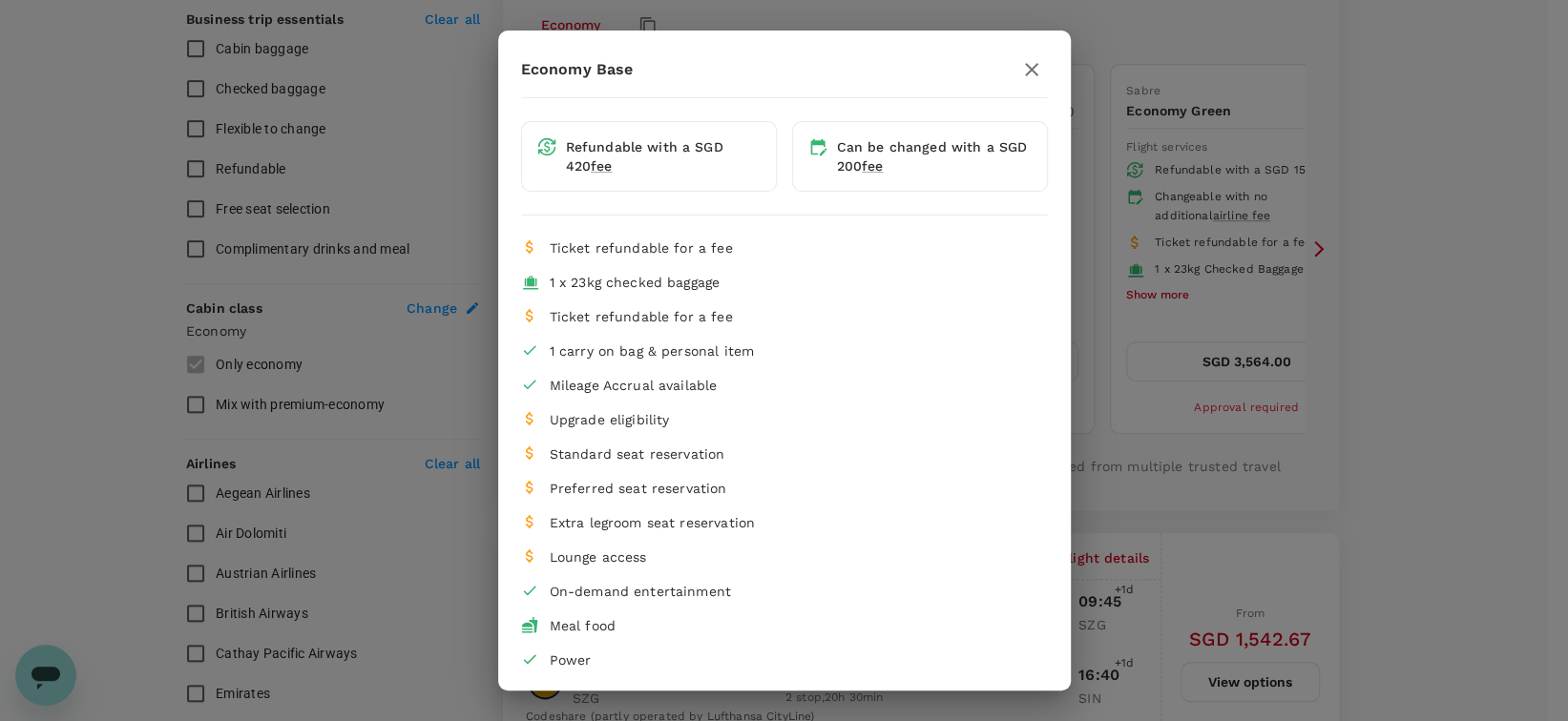
click at [1098, 125] on div "Economy Base Refundable with a SGD 420 fee Can be changed with a SGD 200 fee Ti…" at bounding box center [784, 360] width 1568 height 721
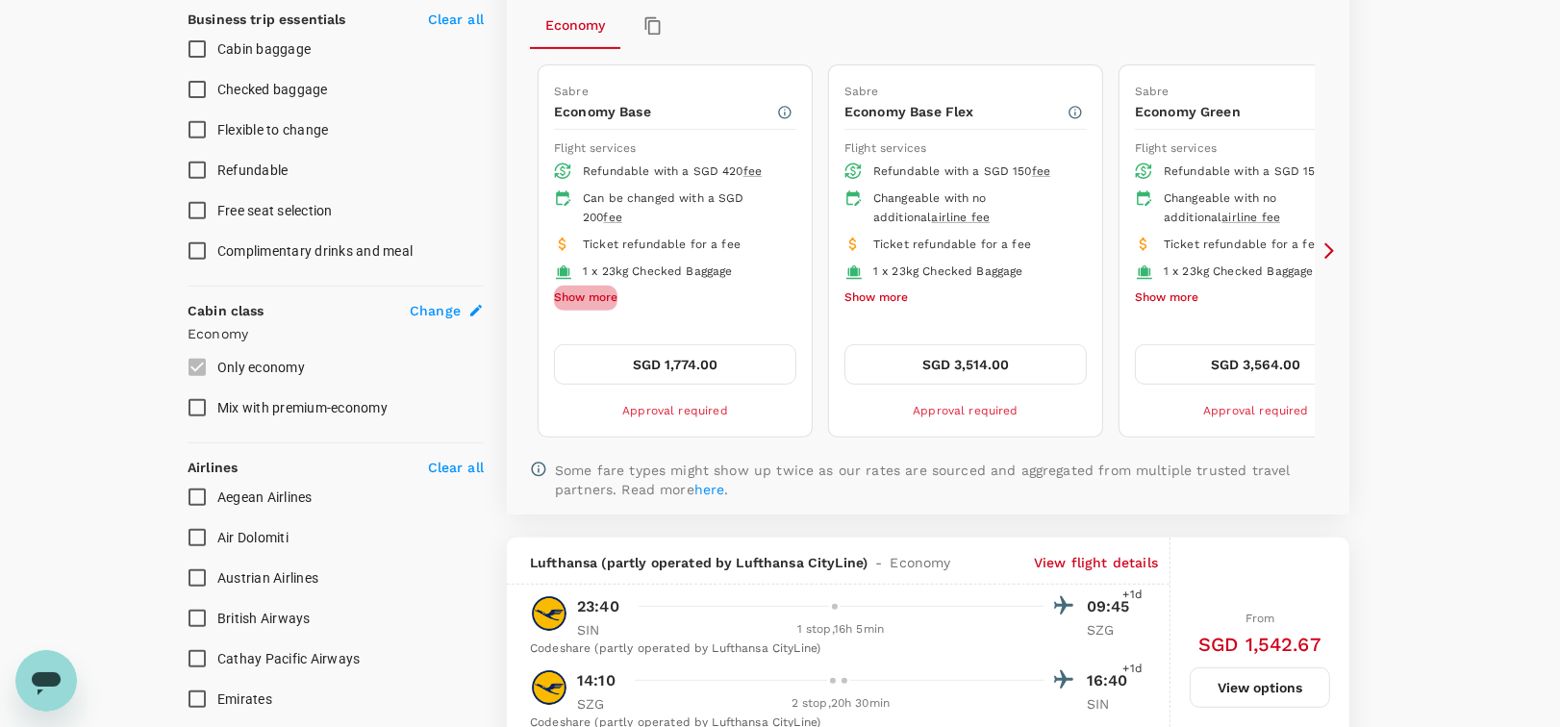
click at [587, 288] on button "Show more" at bounding box center [585, 298] width 63 height 25
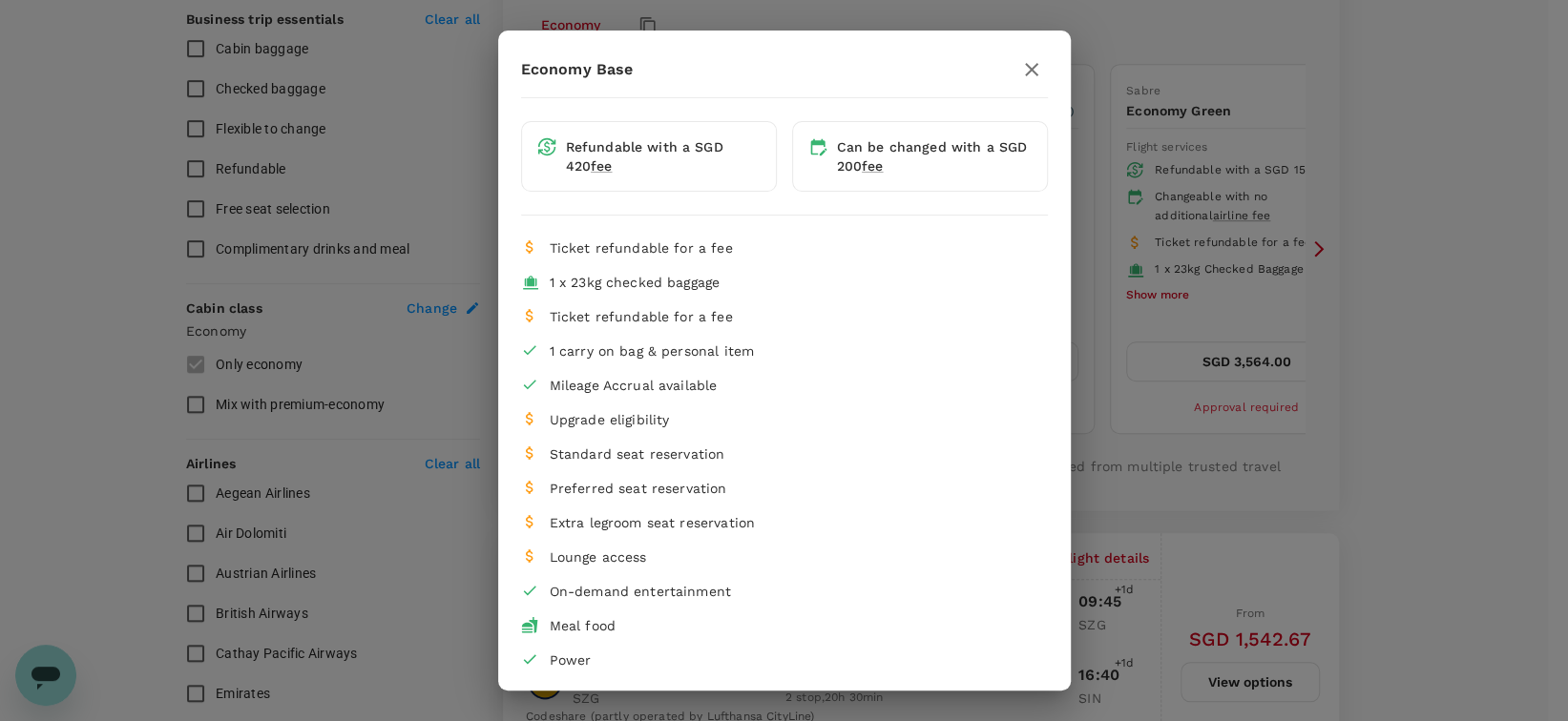
click at [1160, 283] on div "Economy Base Refundable with a SGD 420 fee Can be changed with a SGD 200 fee Ti…" at bounding box center [784, 360] width 1568 height 721
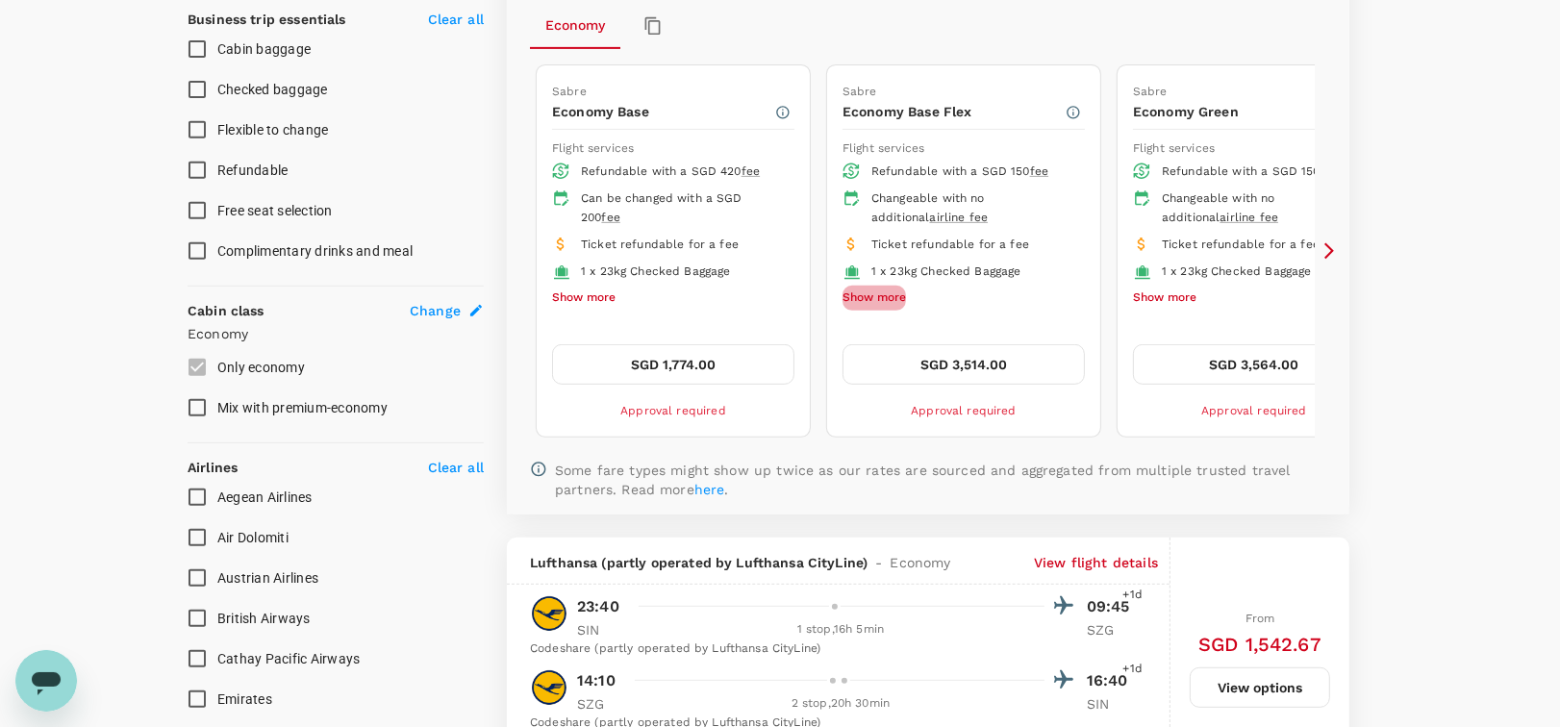
click at [890, 292] on button "Show more" at bounding box center [873, 298] width 63 height 25
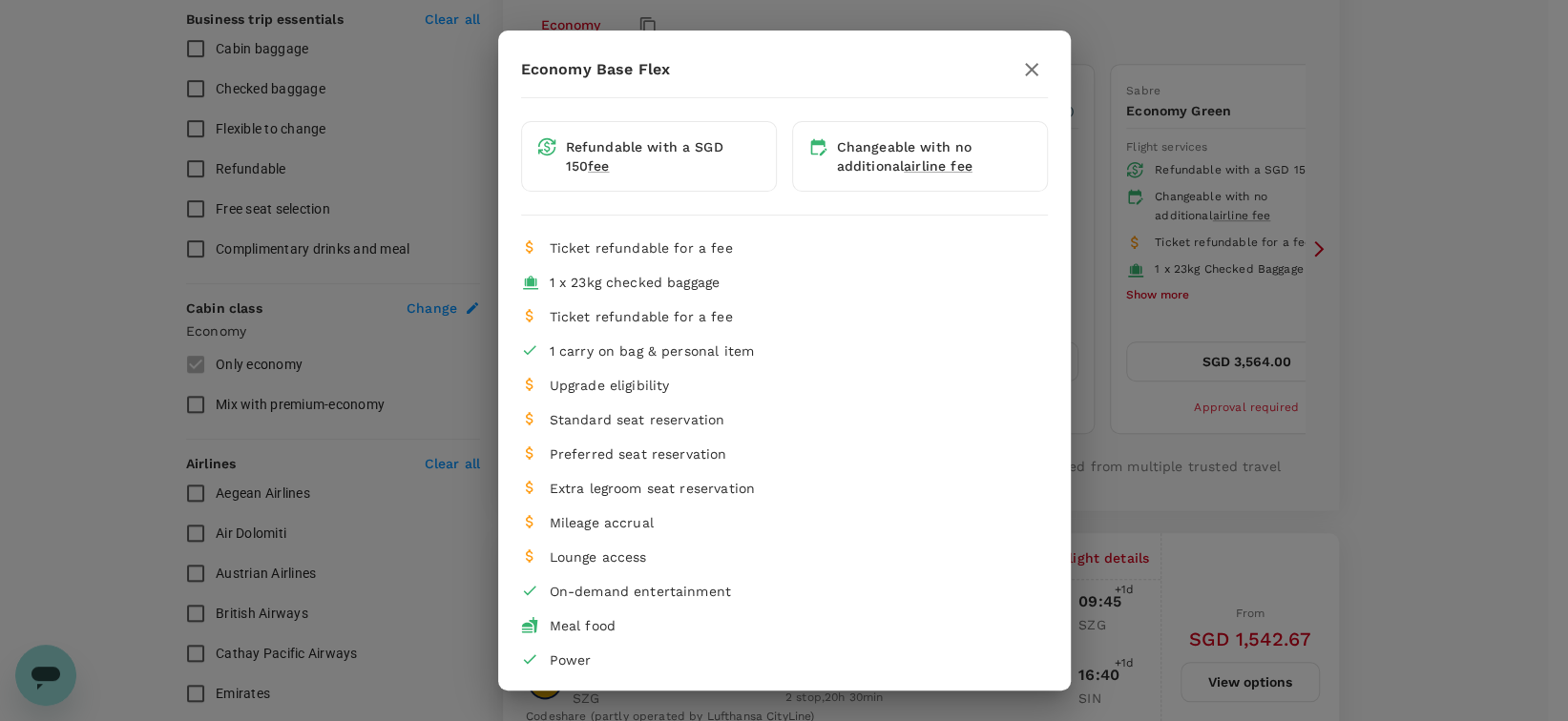
click at [1165, 250] on div "Economy Base Flex Refundable with a SGD 150 fee Changeable with no additional a…" at bounding box center [784, 360] width 1568 height 721
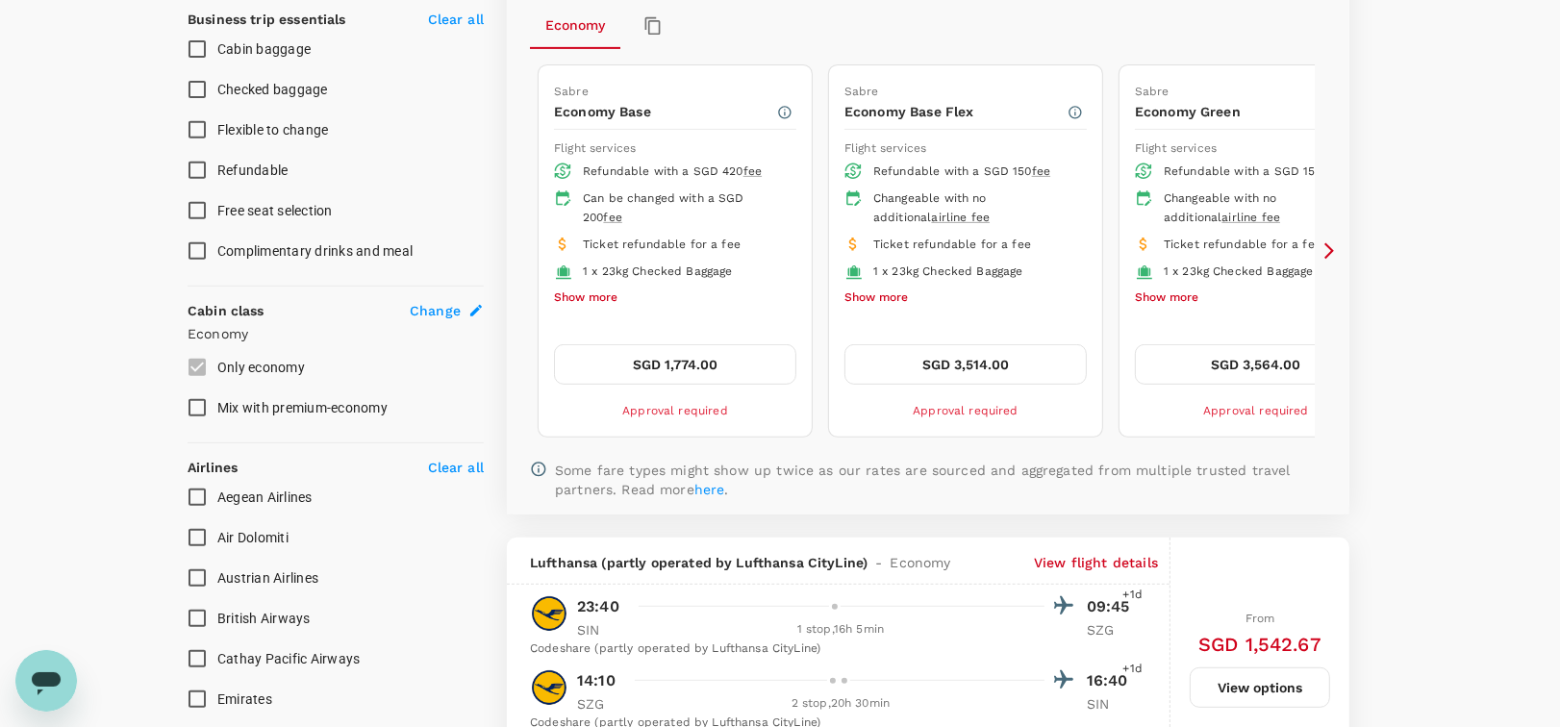
click at [591, 288] on button "Show more" at bounding box center [585, 298] width 63 height 25
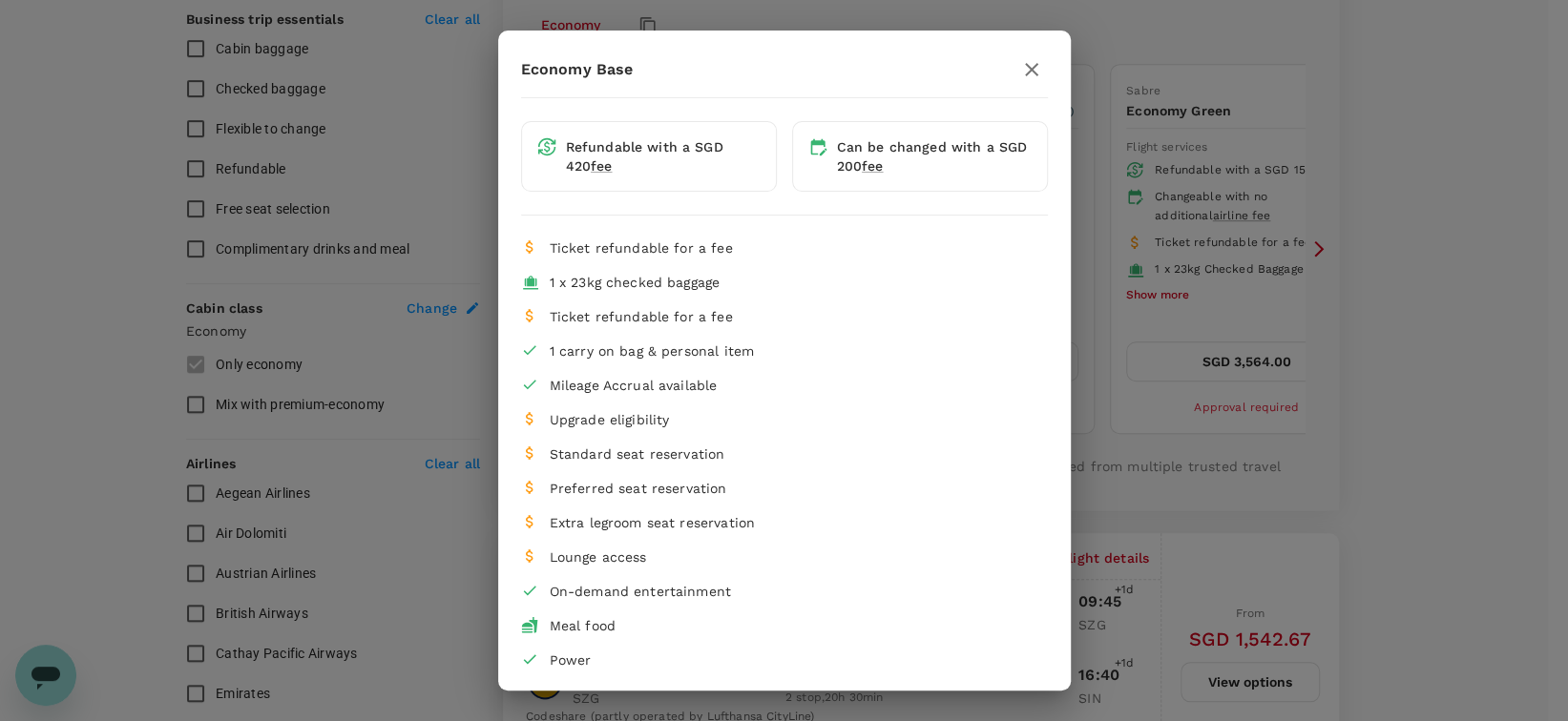
click at [1100, 311] on div "Economy Base Refundable with a SGD 420 fee Can be changed with a SGD 200 fee Ti…" at bounding box center [784, 360] width 1568 height 721
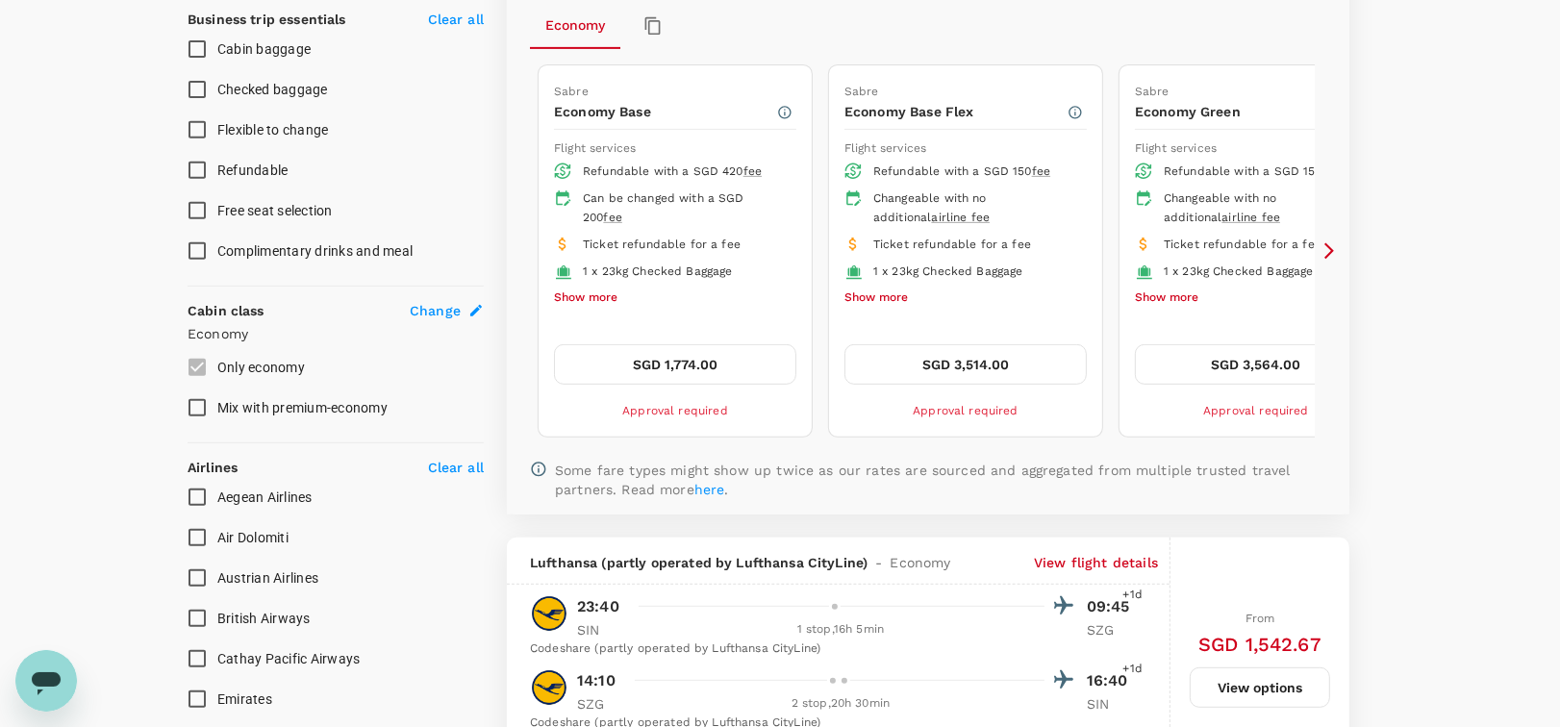
click at [868, 304] on button "Show more" at bounding box center [875, 298] width 63 height 25
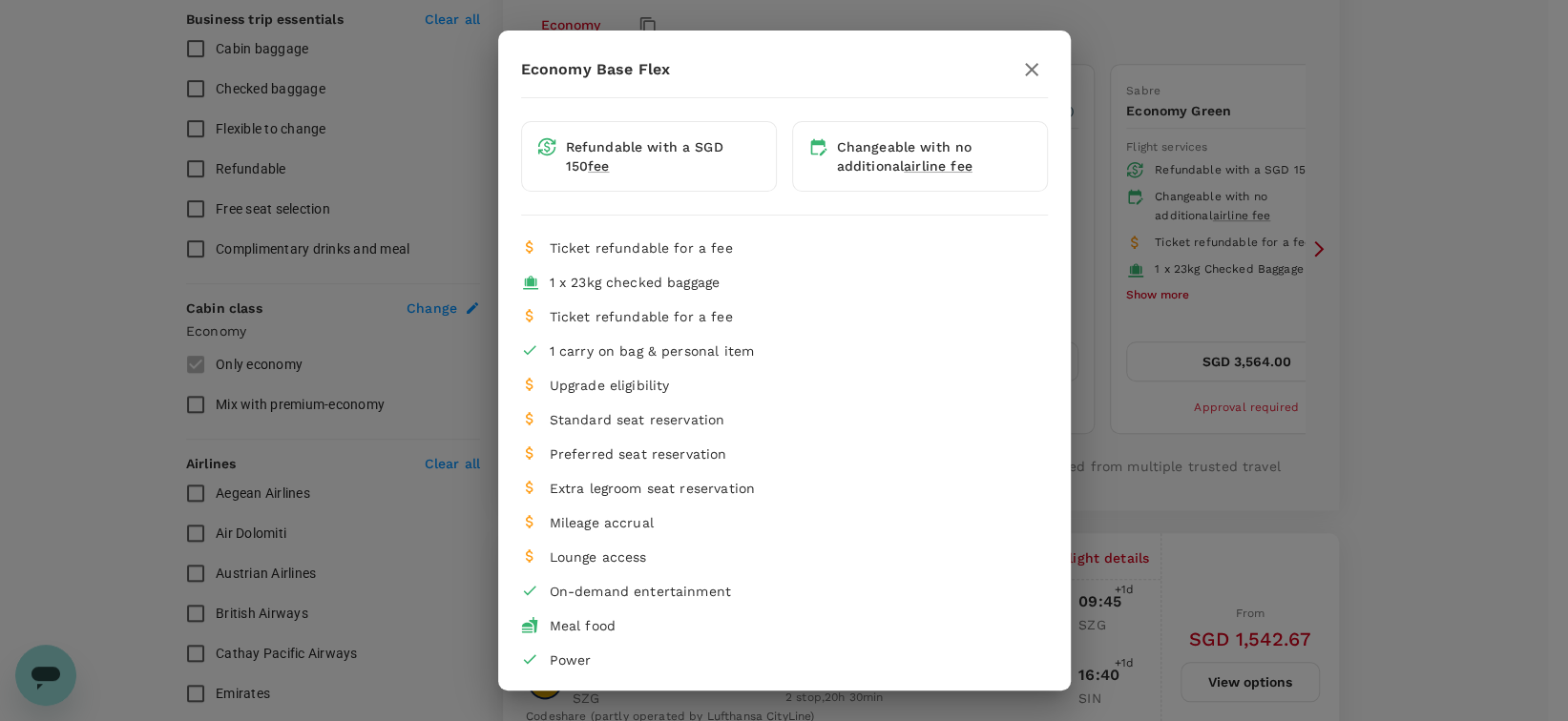
drag, startPoint x: 1138, startPoint y: 269, endPoint x: 1052, endPoint y: 322, distance: 101.0
click at [1138, 268] on div "Economy Base Flex Refundable with a SGD 150 fee Changeable with no additional a…" at bounding box center [784, 360] width 1568 height 721
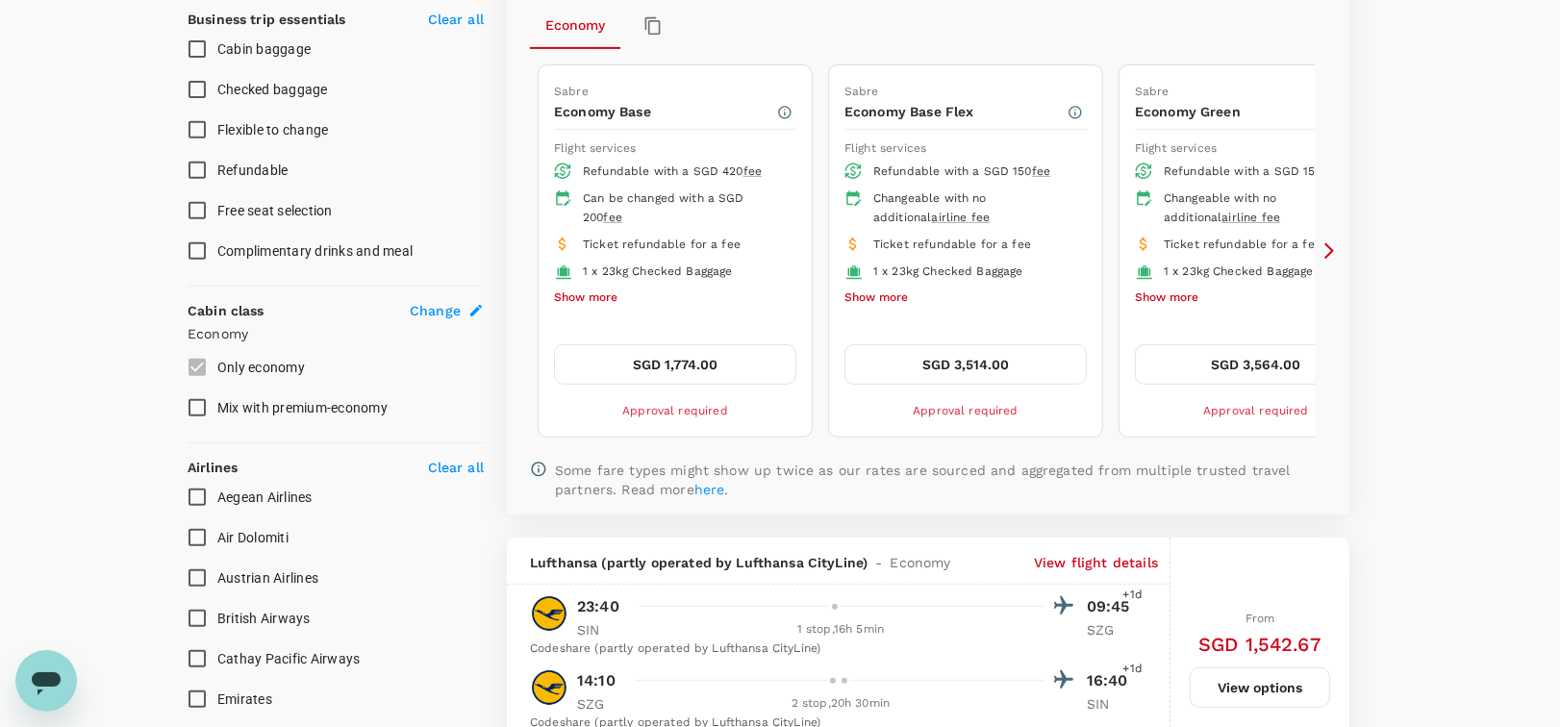
click at [609, 290] on button "Show more" at bounding box center [585, 298] width 63 height 25
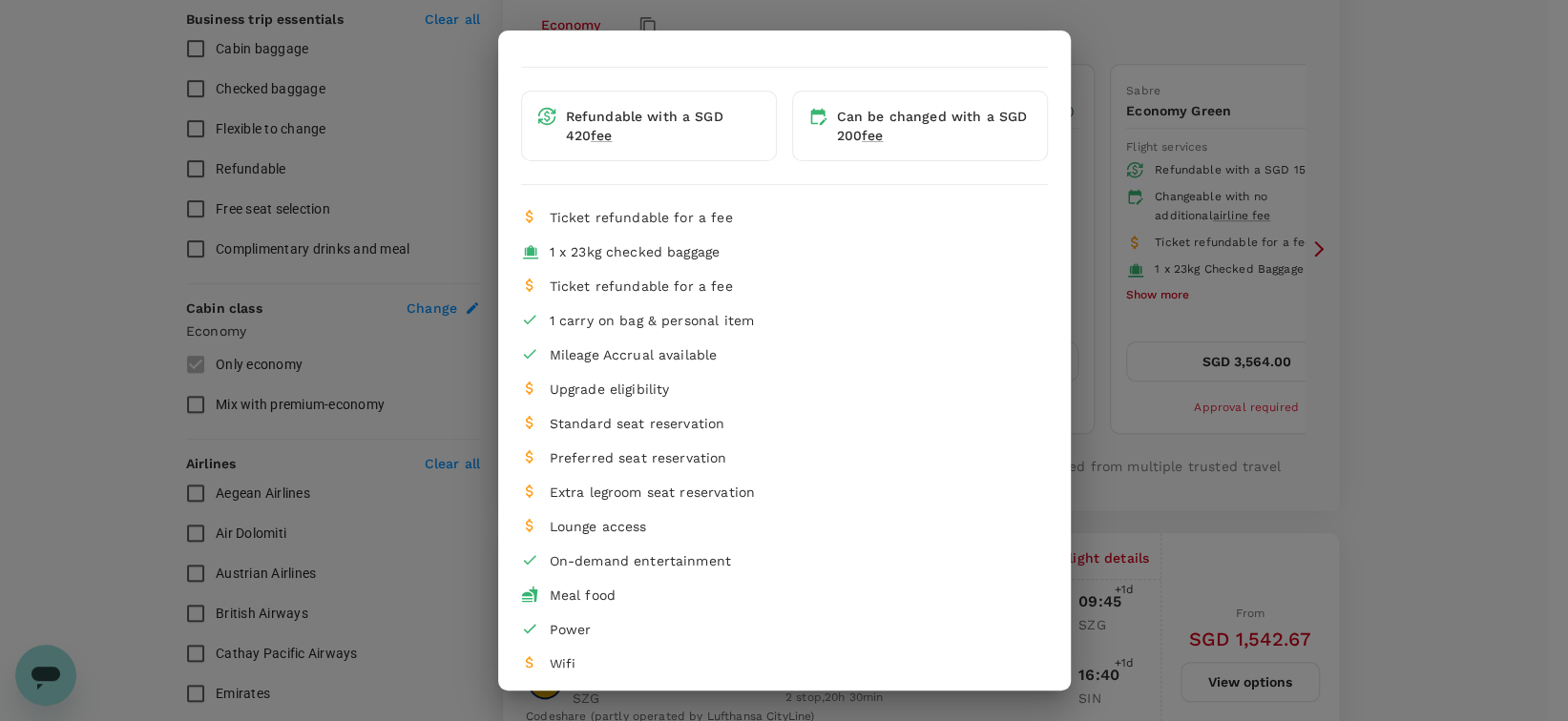
scroll to position [43, 0]
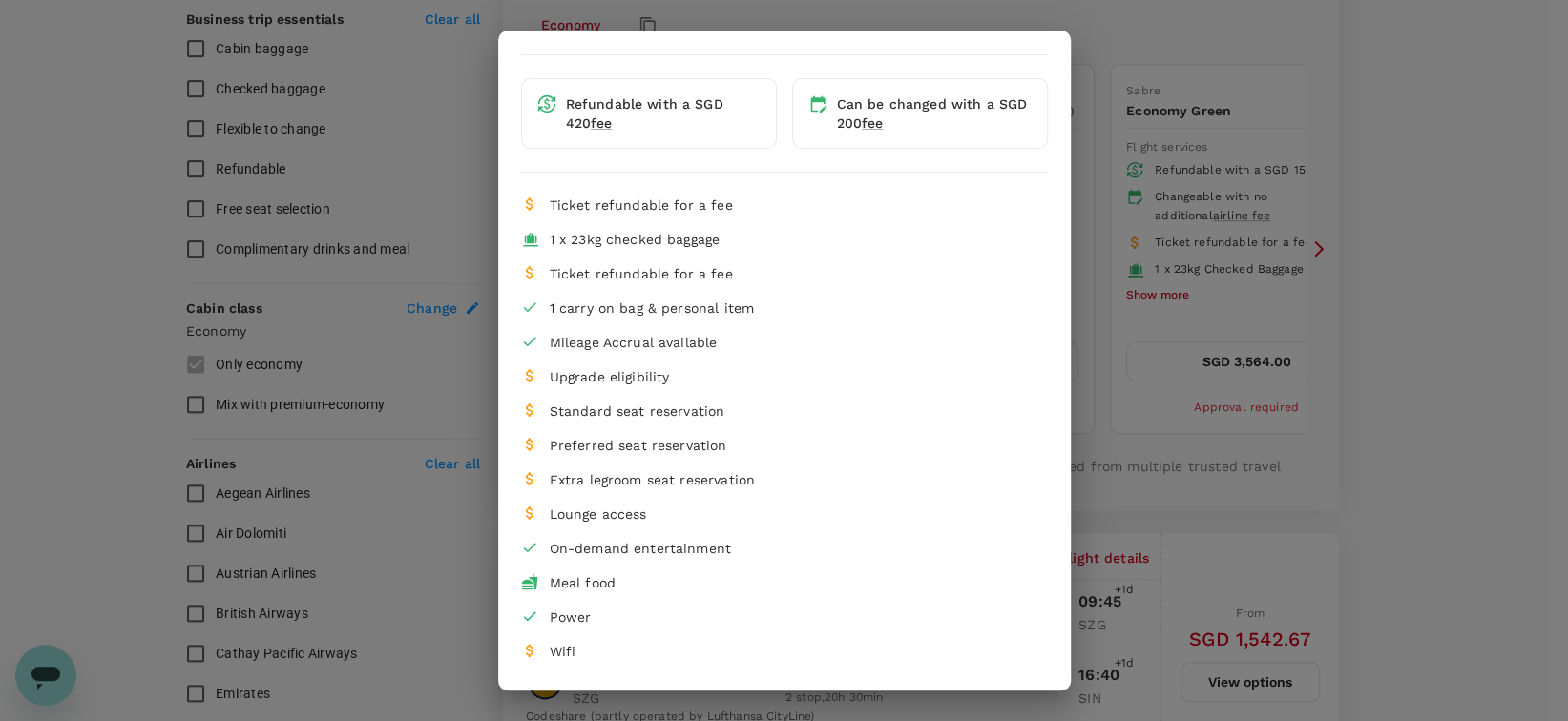
click at [1106, 287] on div "Economy Base Refundable with a SGD 420 fee Can be changed with a SGD 200 fee Ti…" at bounding box center [784, 360] width 1568 height 721
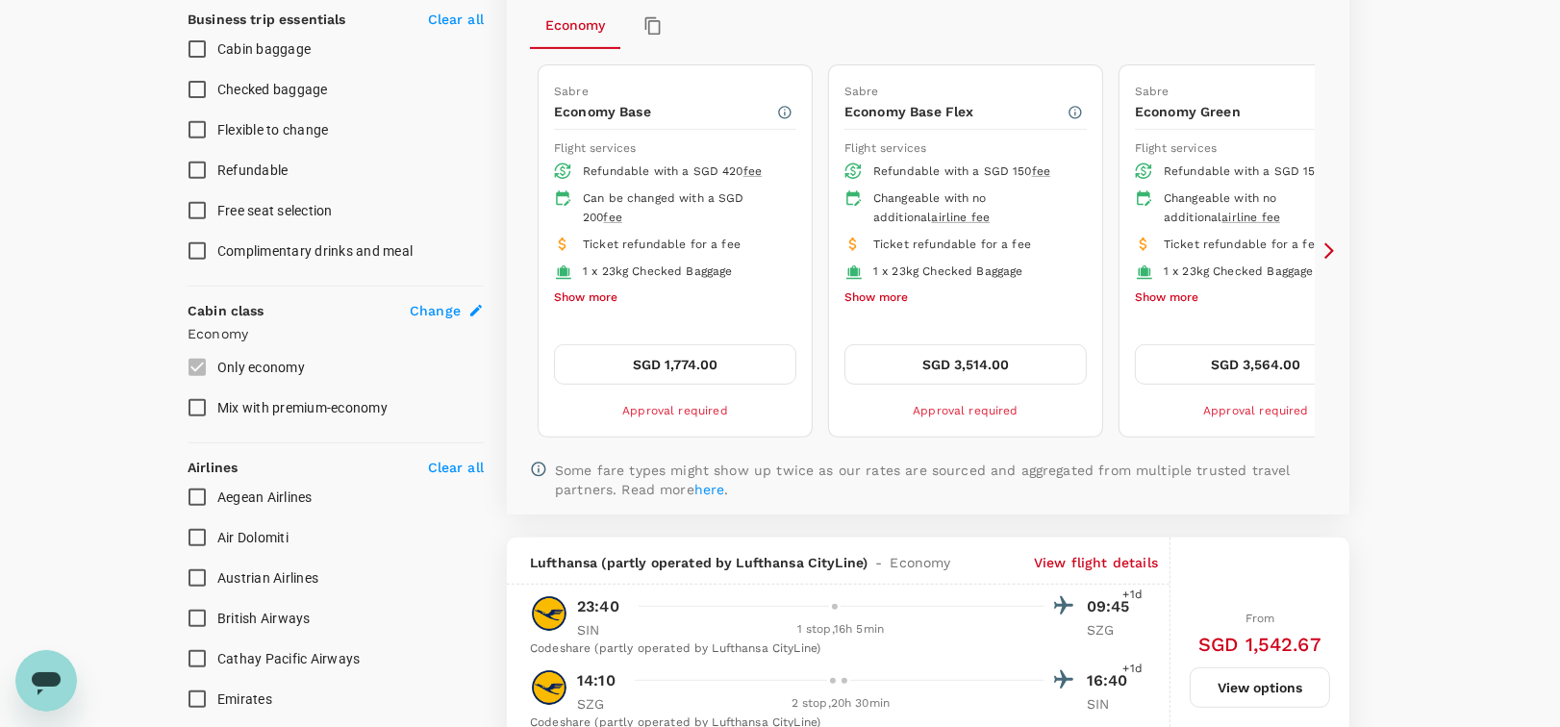
drag, startPoint x: 1114, startPoint y: 289, endPoint x: 859, endPoint y: 293, distance: 254.9
click at [859, 293] on button "Show more" at bounding box center [875, 298] width 63 height 25
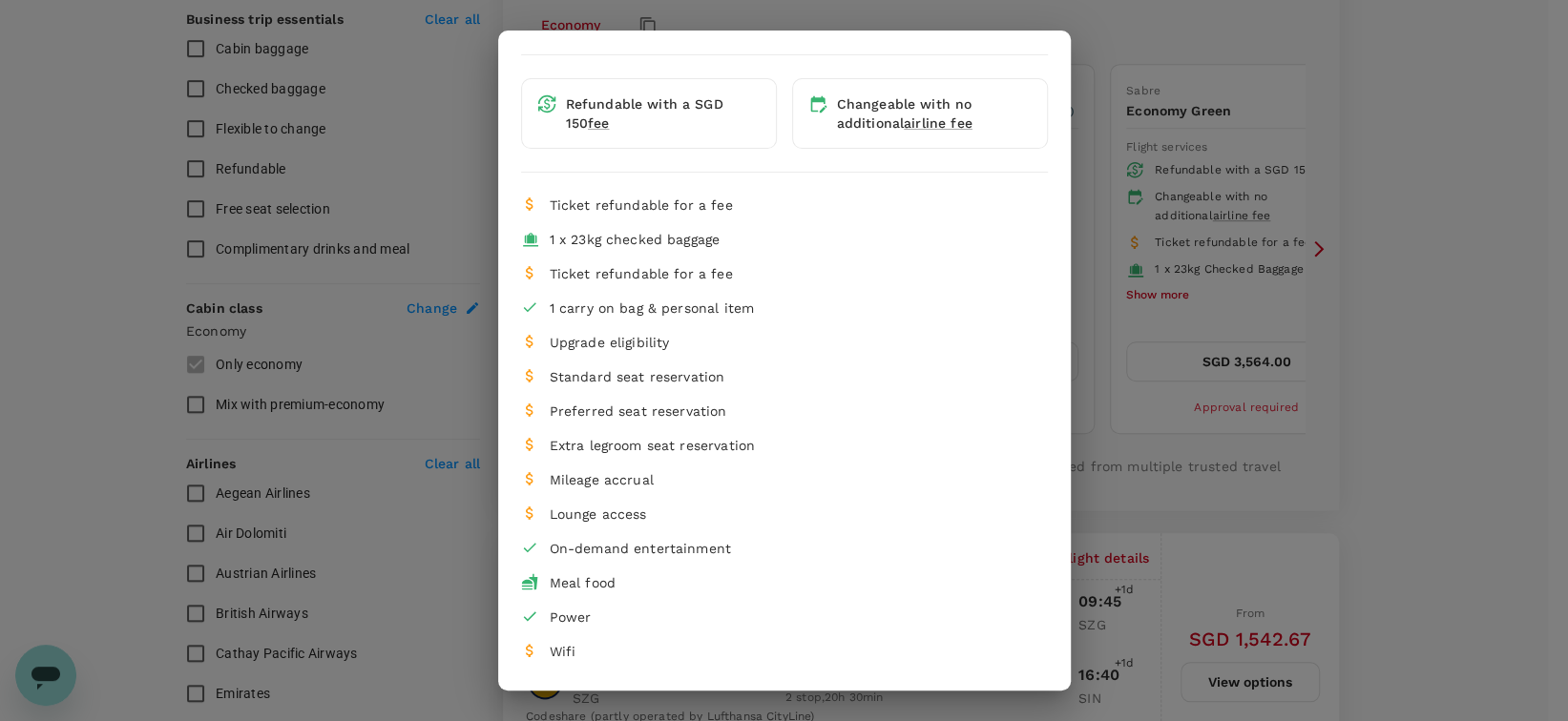
click at [1102, 287] on div "Economy Base Flex Refundable with a SGD 150 fee Changeable with no additional a…" at bounding box center [784, 360] width 1568 height 721
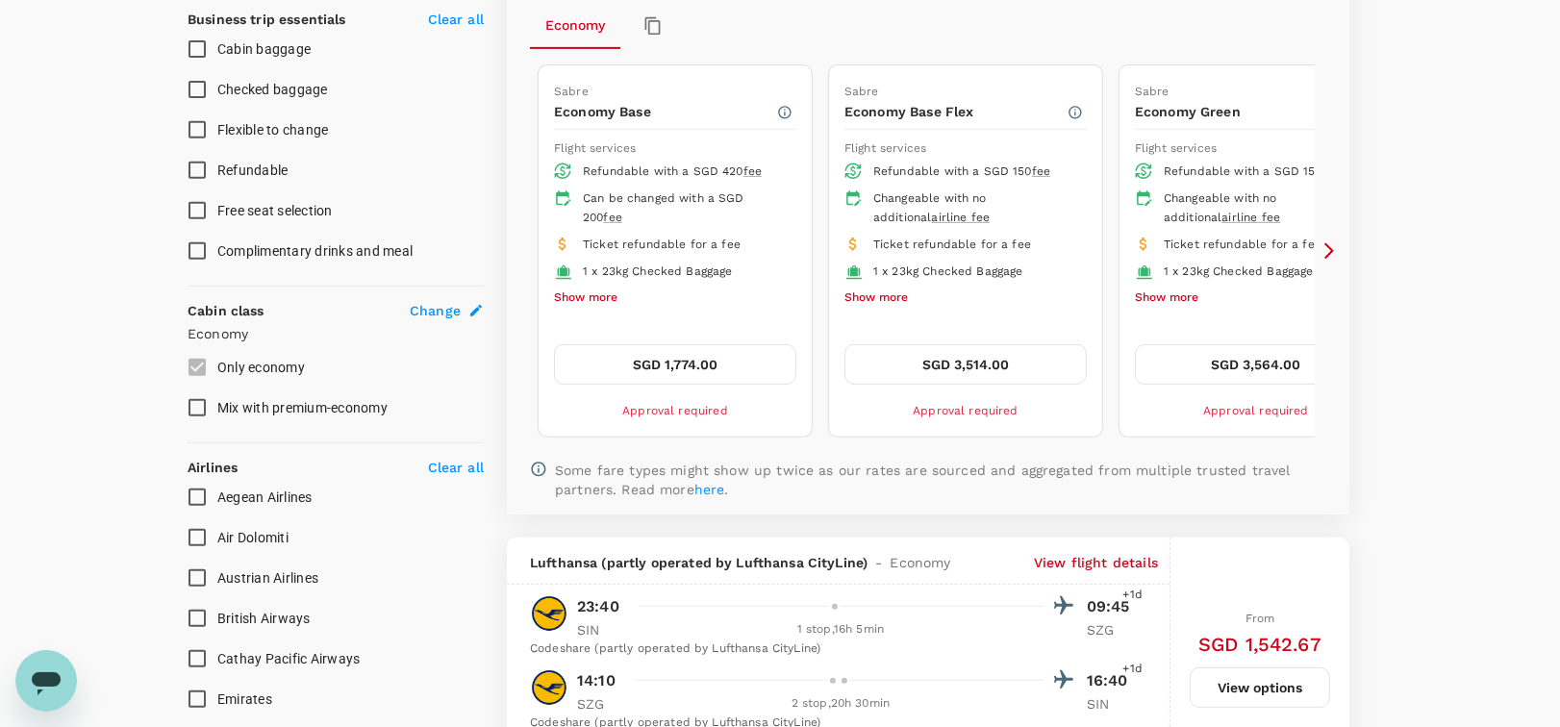
click at [1329, 244] on icon at bounding box center [1328, 250] width 19 height 19
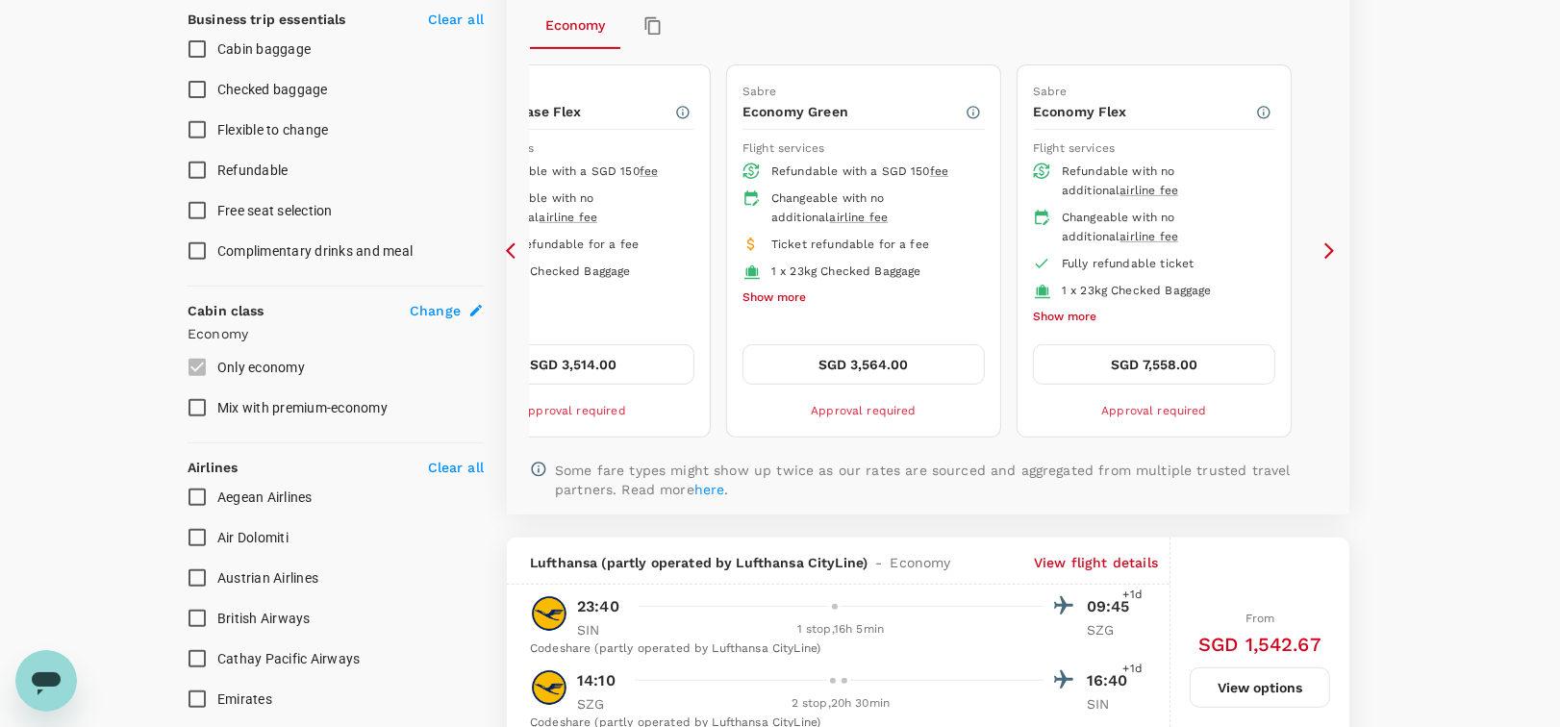
drag, startPoint x: 512, startPoint y: 248, endPoint x: 600, endPoint y: 242, distance: 88.7
click at [512, 247] on icon at bounding box center [515, 250] width 19 height 19
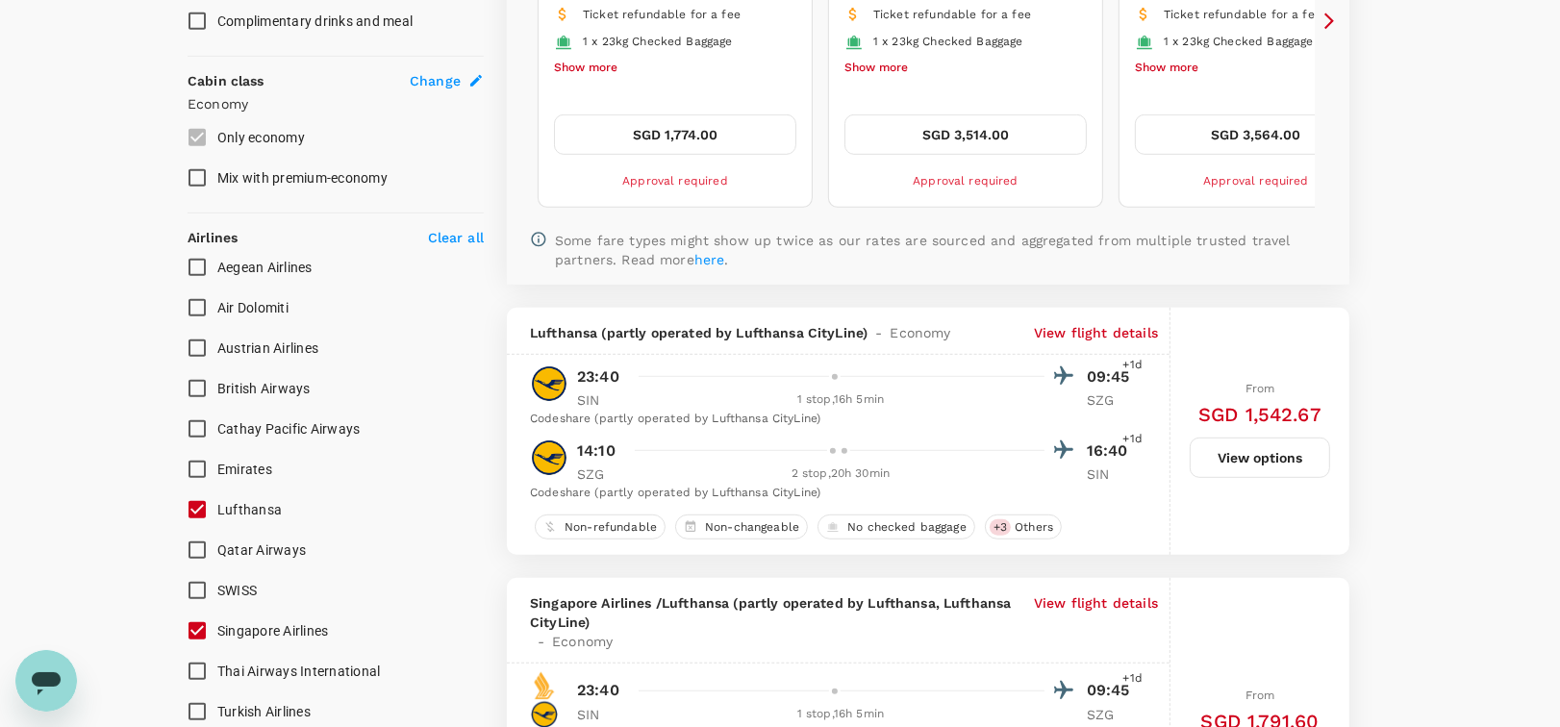
scroll to position [1154, 0]
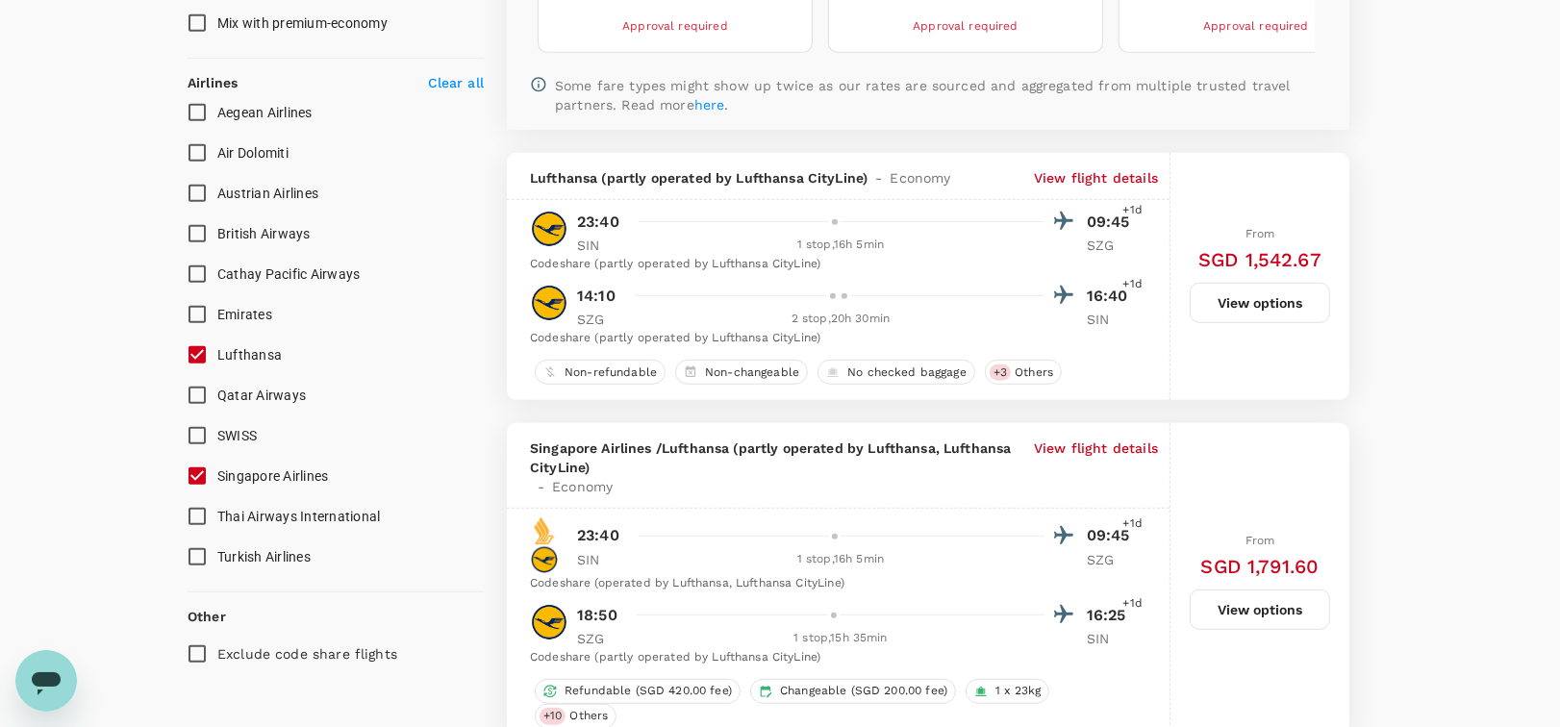
click at [1285, 288] on button "View options" at bounding box center [1260, 303] width 140 height 40
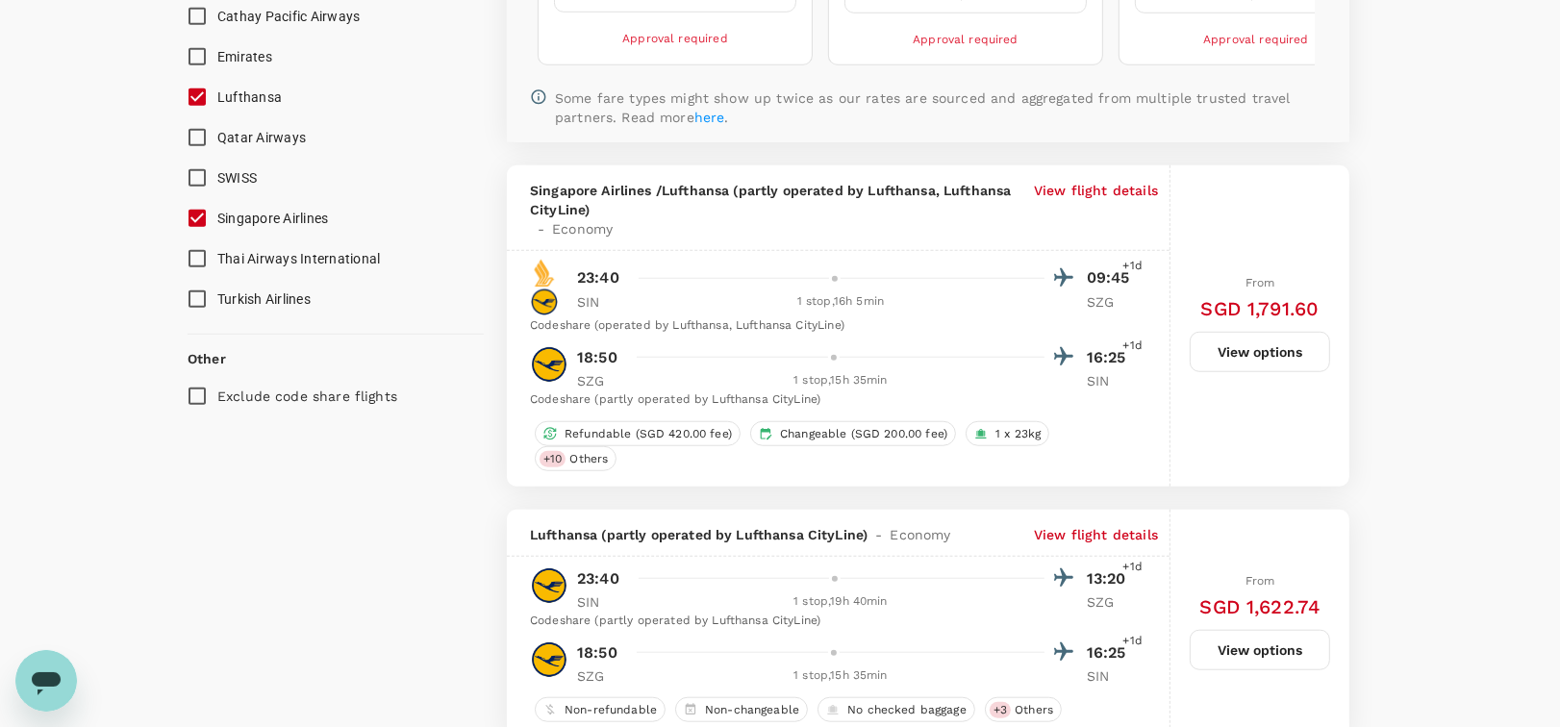
scroll to position [1539, 0]
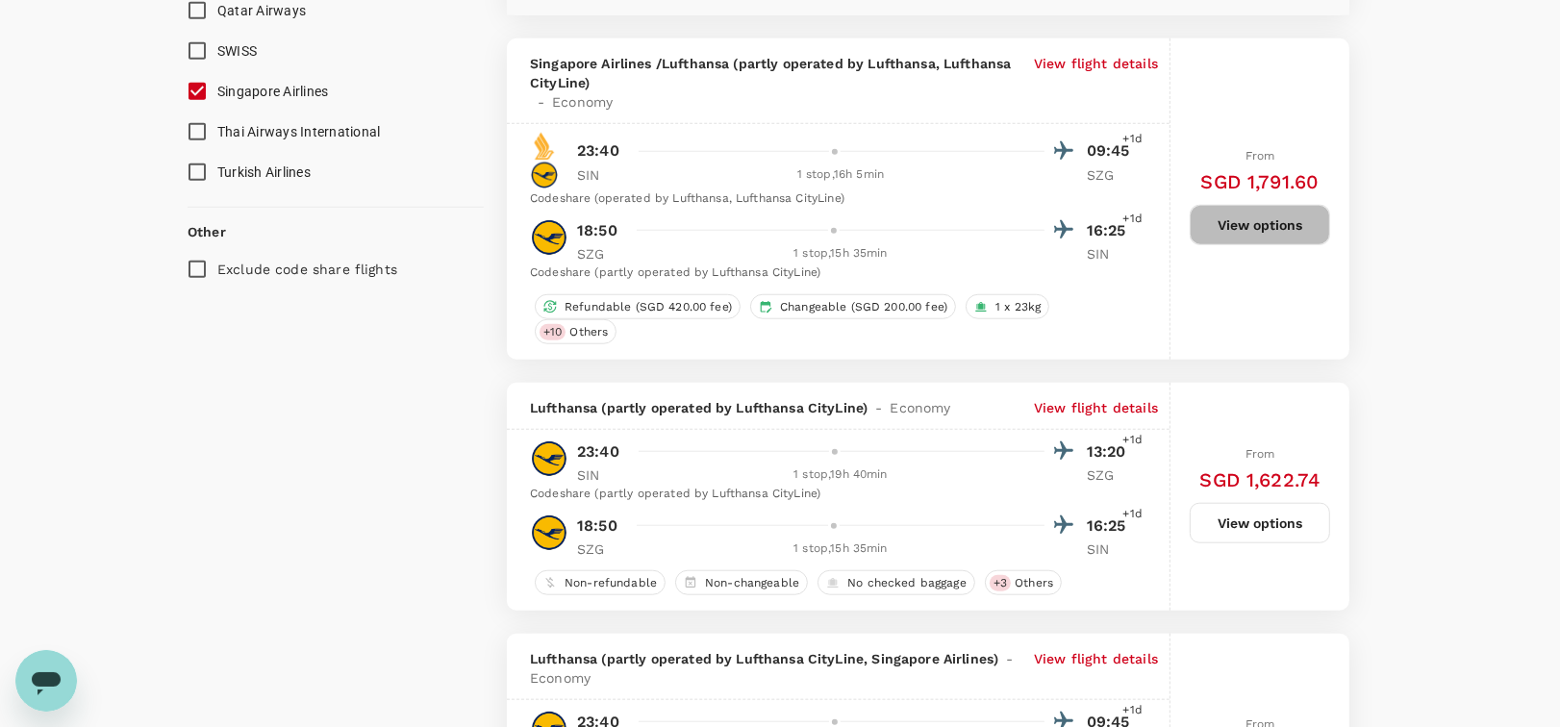
click at [1241, 212] on button "View options" at bounding box center [1260, 225] width 140 height 40
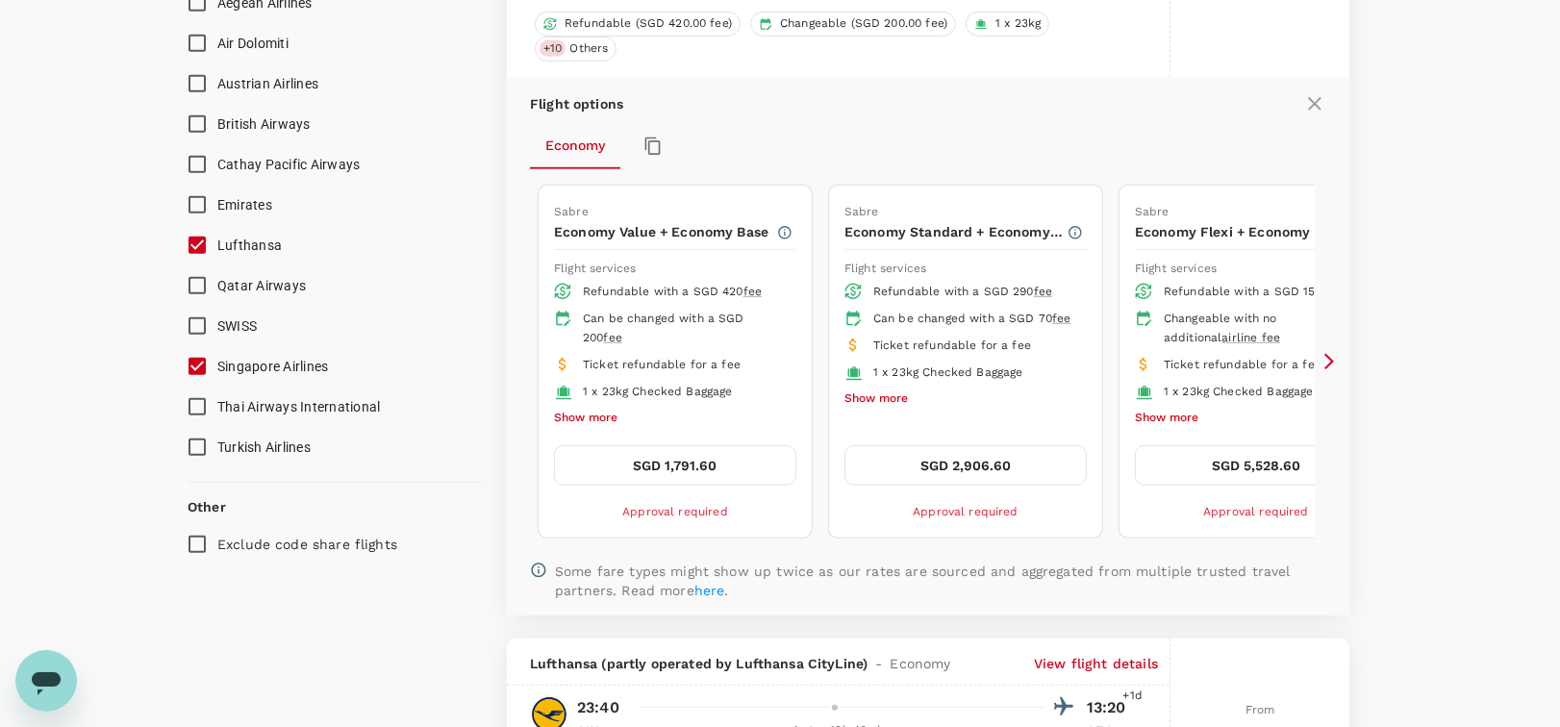
scroll to position [1278, 0]
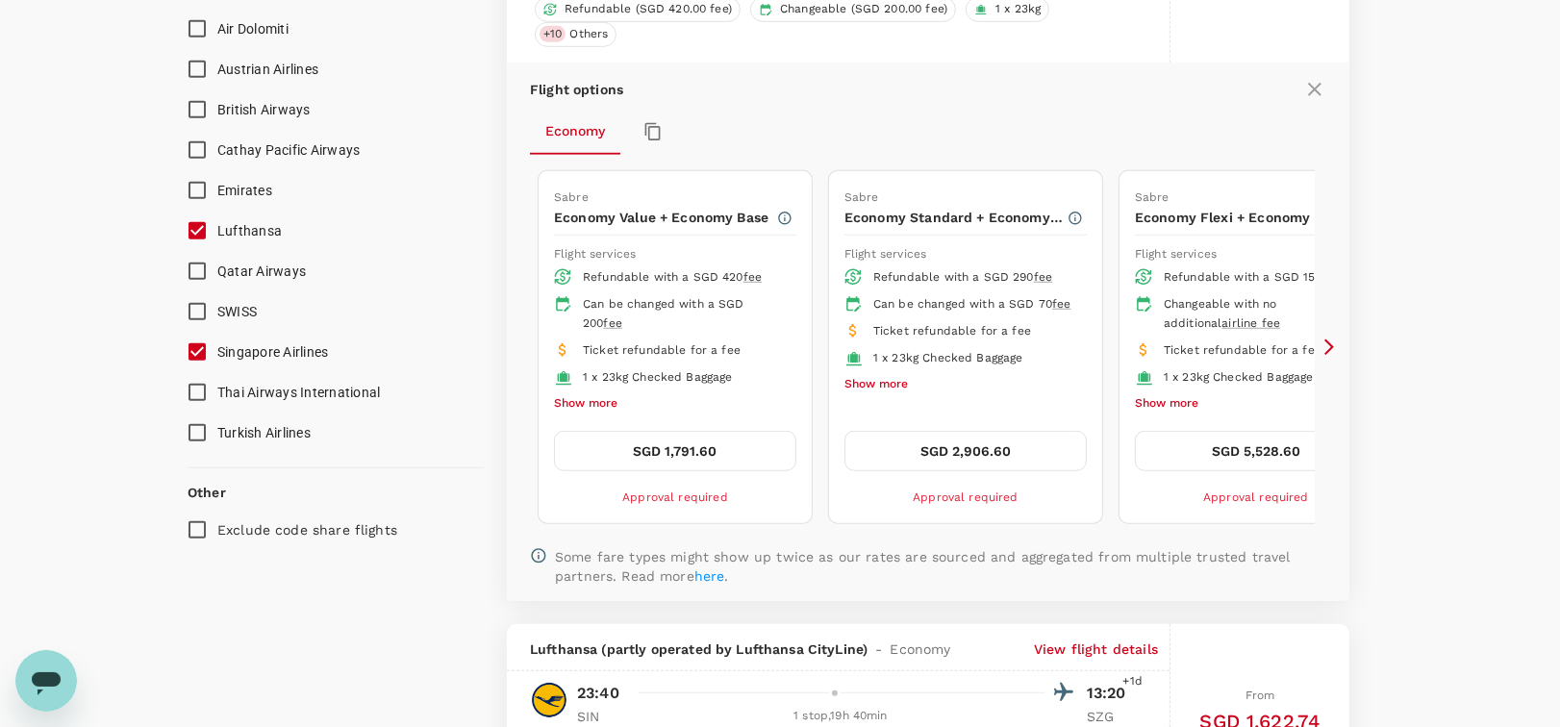
click at [597, 404] on button "Show more" at bounding box center [585, 403] width 63 height 25
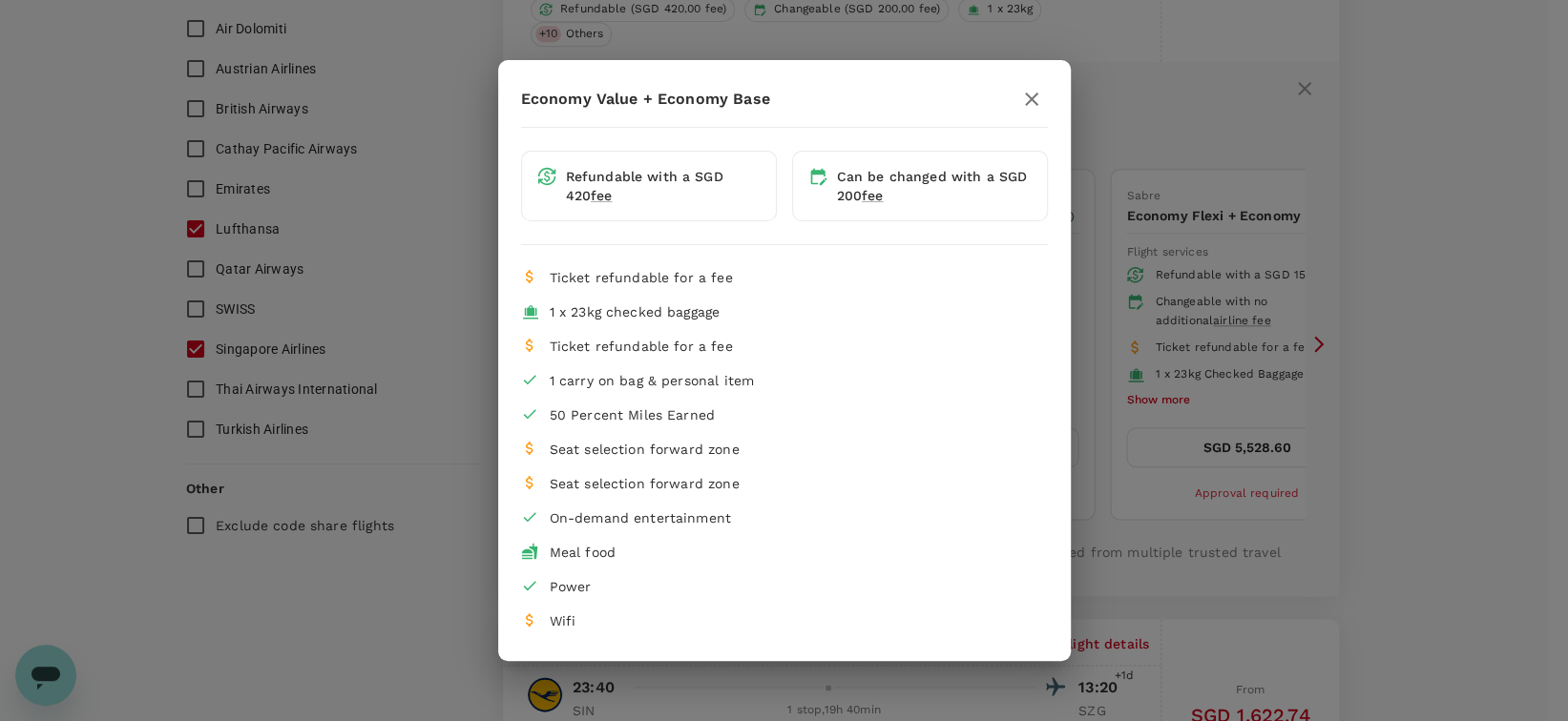
click at [1154, 364] on div "Economy Value + Economy Base Refundable with a SGD 420 fee Can be changed with …" at bounding box center [784, 360] width 1568 height 721
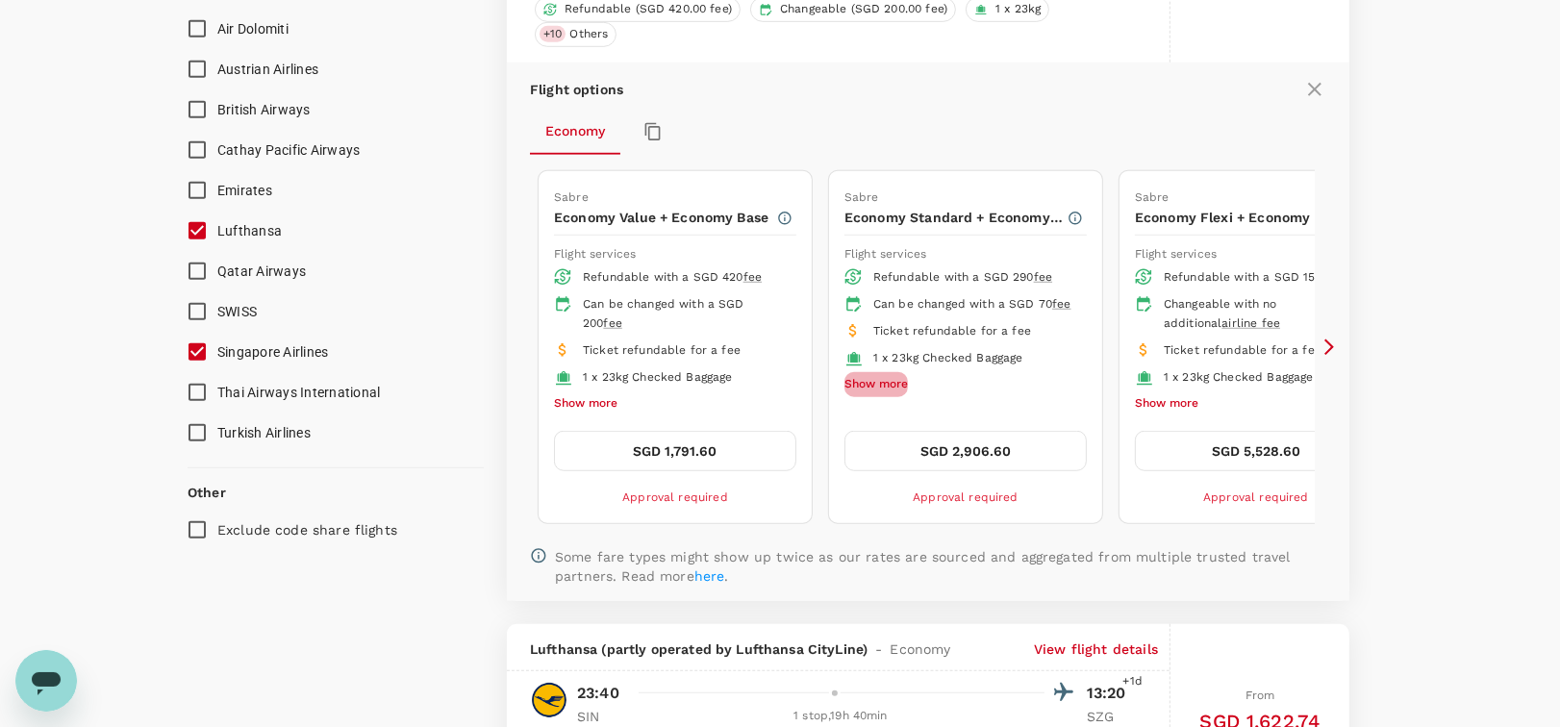
click at [883, 396] on button "Show more" at bounding box center [875, 384] width 63 height 25
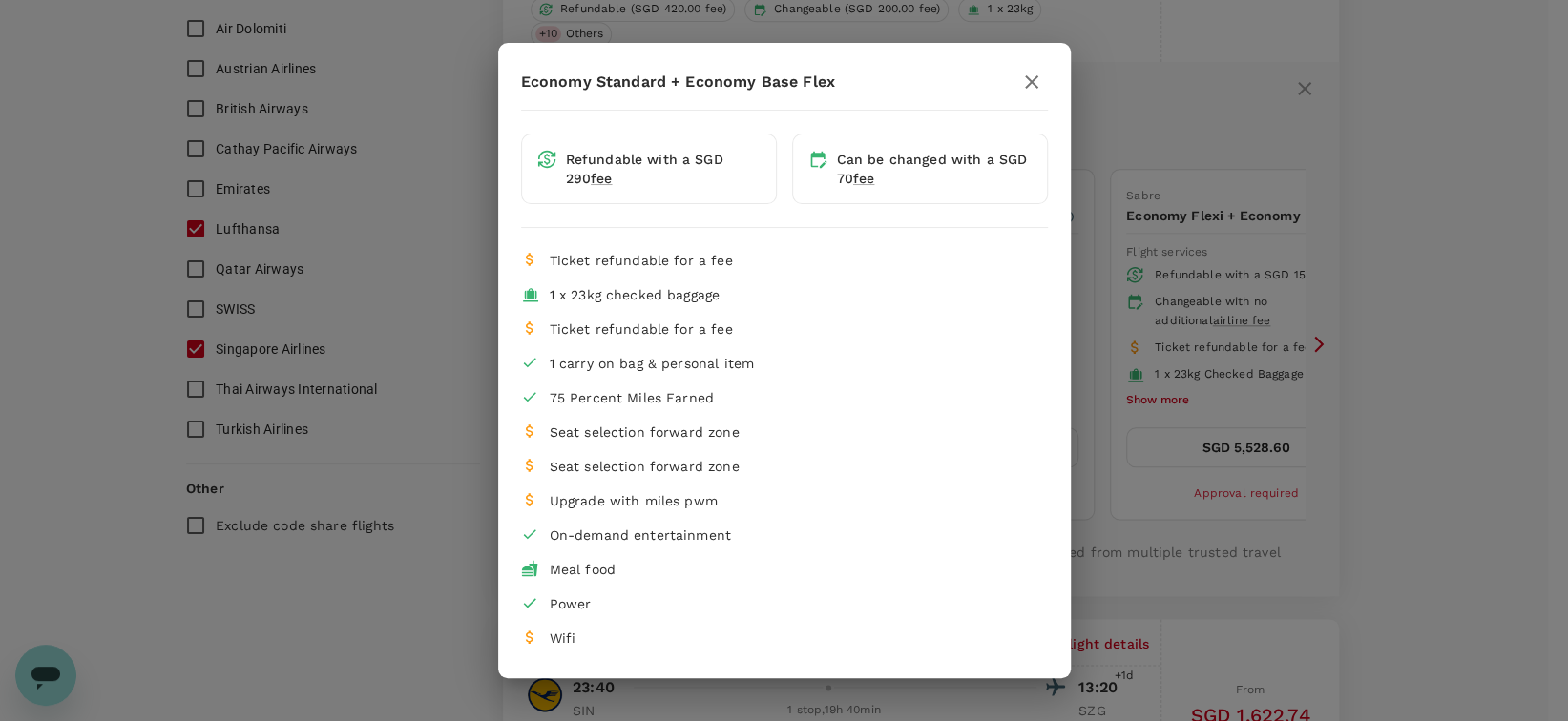
click at [1147, 147] on div "Economy Standard + Economy Base Flex Refundable with a SGD 290 fee Can be chang…" at bounding box center [784, 360] width 1568 height 721
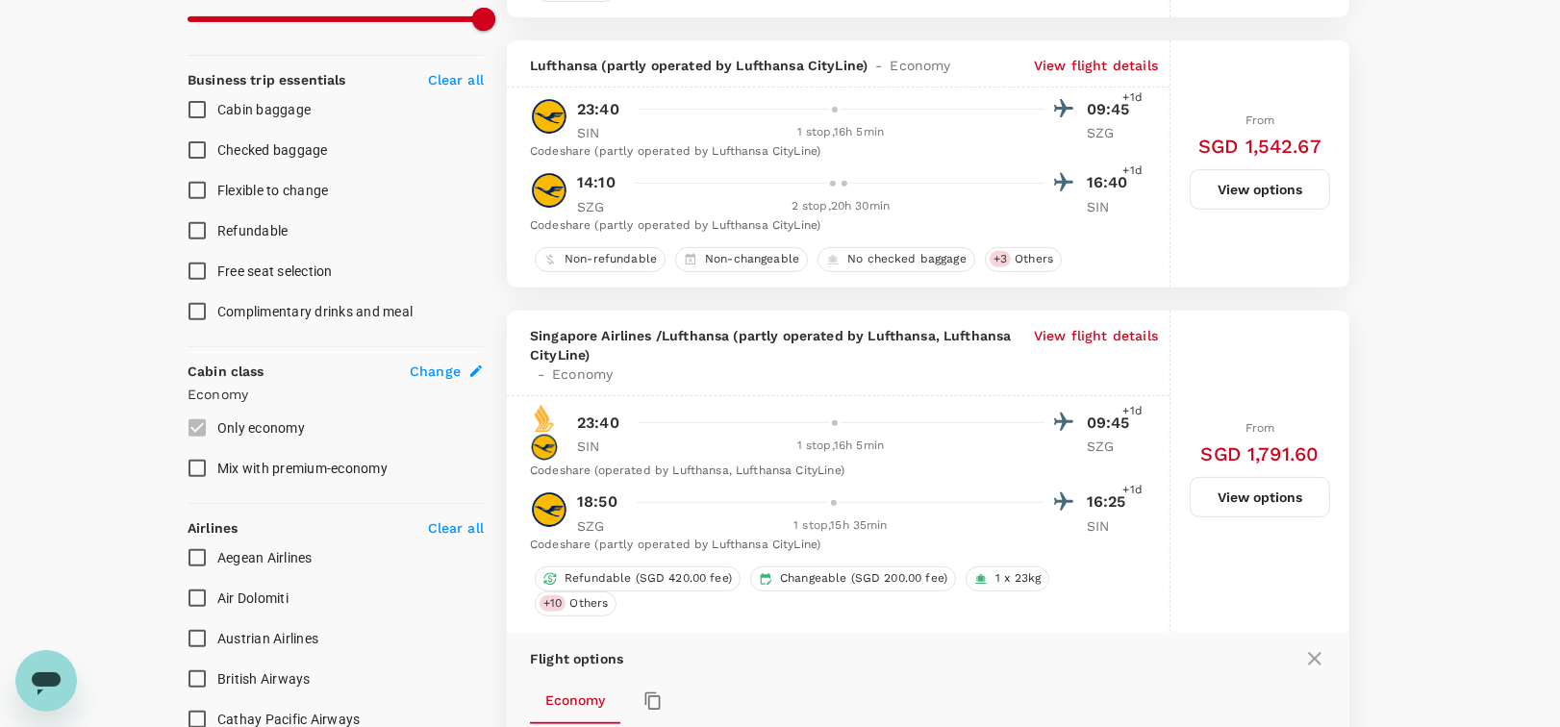
scroll to position [699, 0]
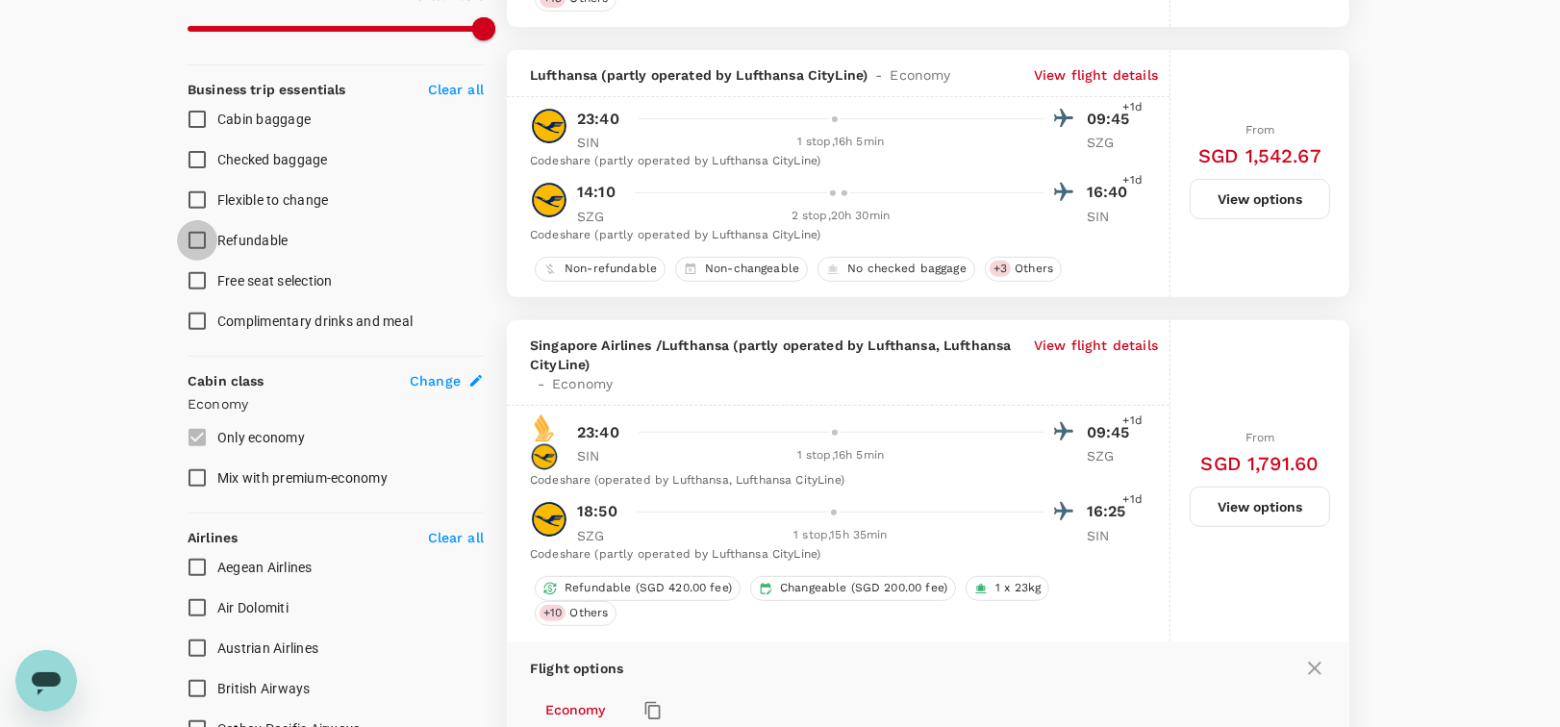
click at [195, 238] on input "Refundable" at bounding box center [197, 240] width 40 height 40
checkbox input "true"
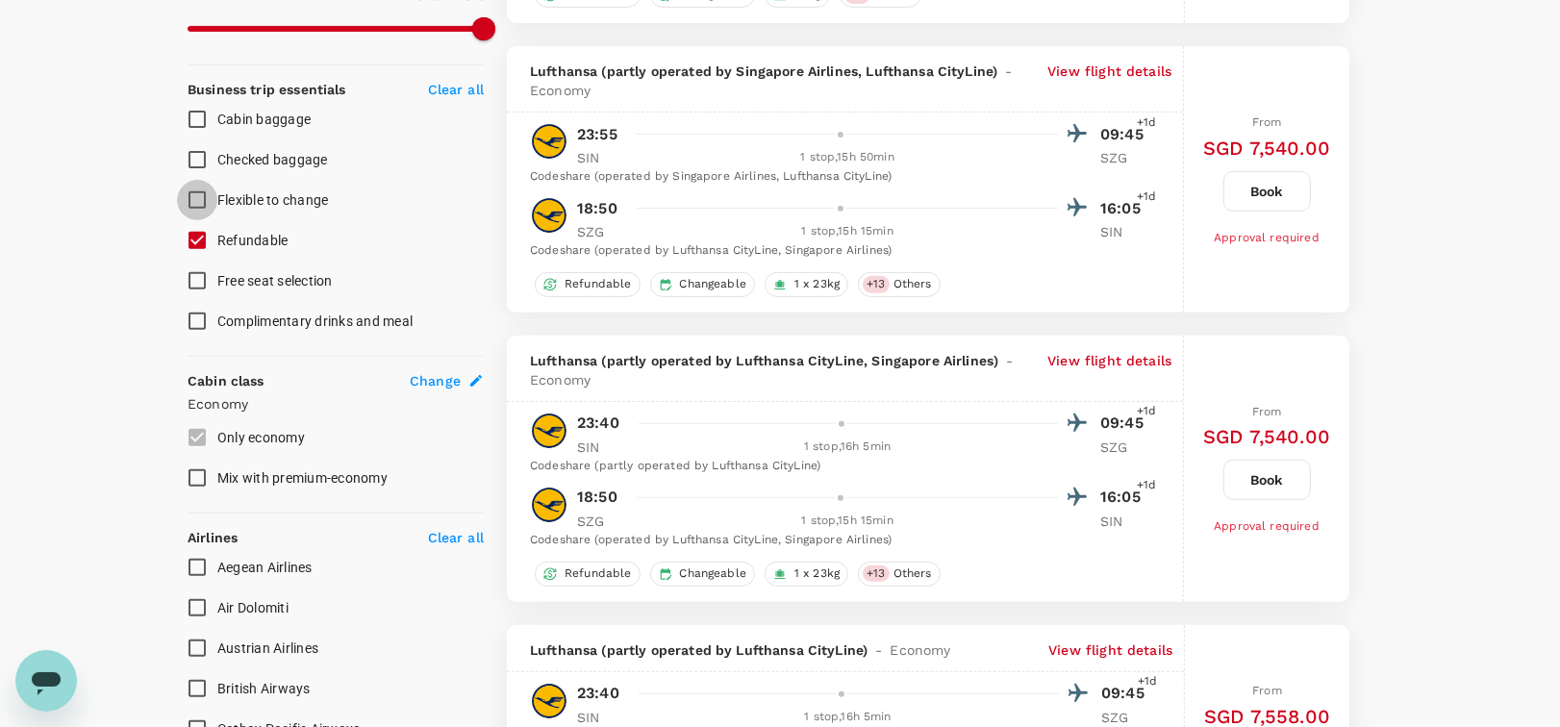
click at [199, 192] on input "Flexible to change" at bounding box center [197, 200] width 40 height 40
checkbox input "true"
type input "SGD"
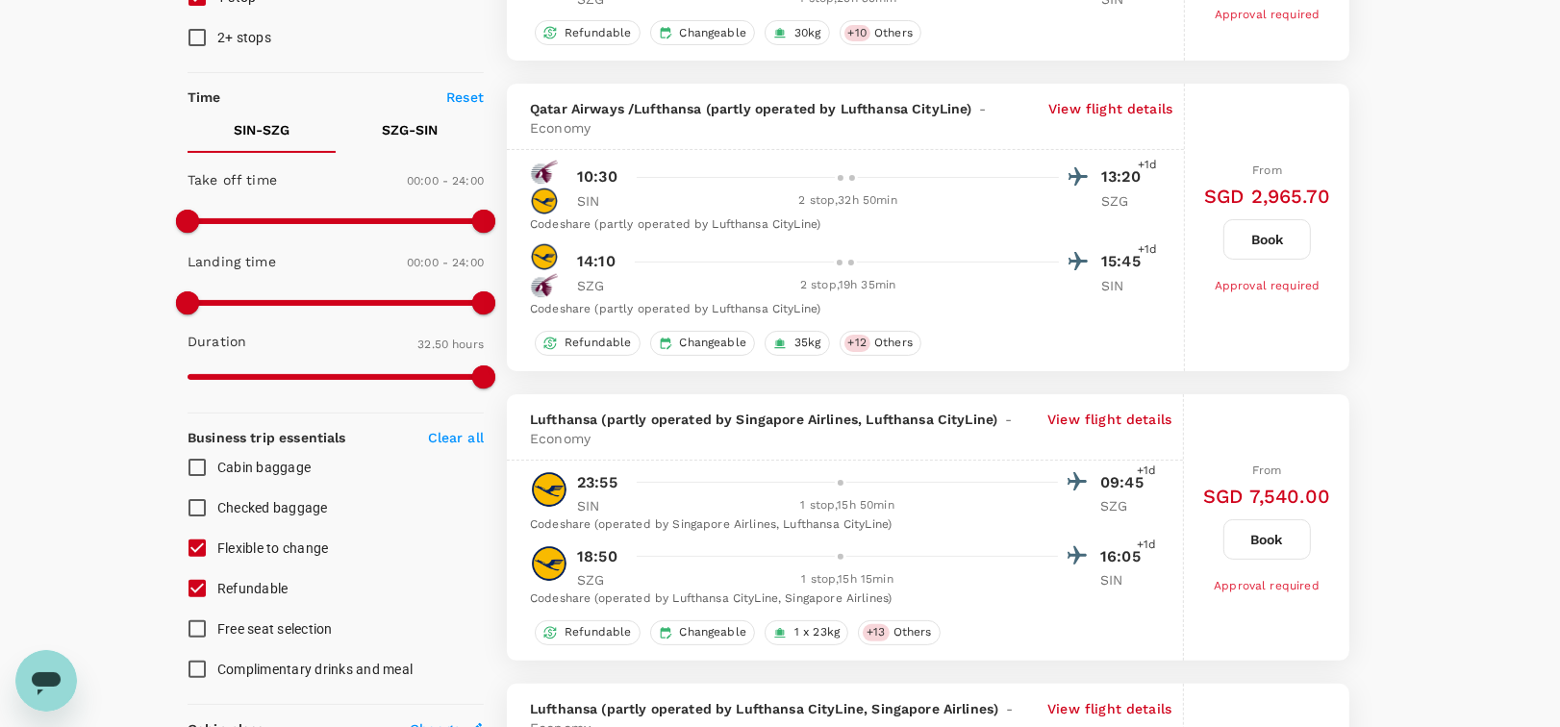
scroll to position [353, 0]
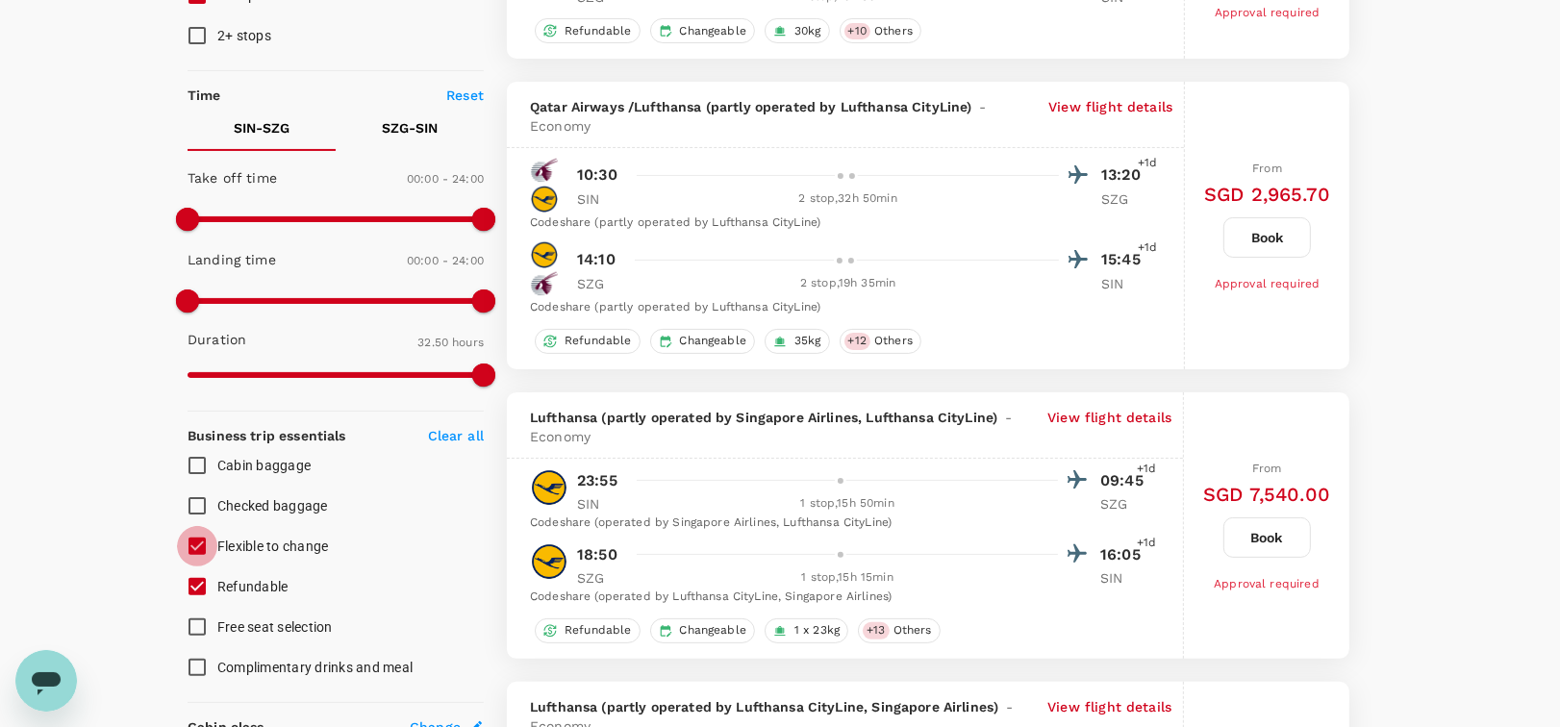
click at [211, 545] on input "Flexible to change" at bounding box center [197, 546] width 40 height 40
checkbox input "false"
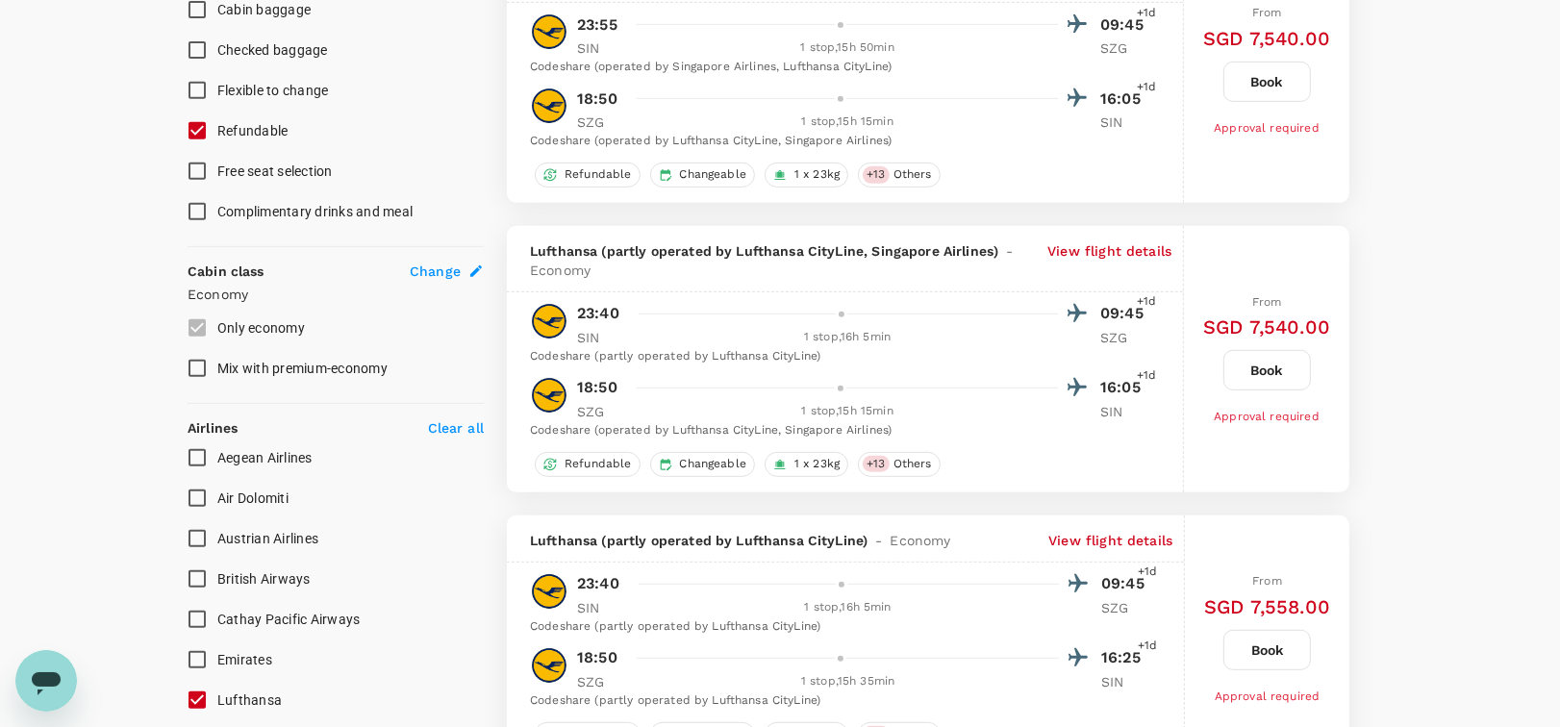
scroll to position [815, 0]
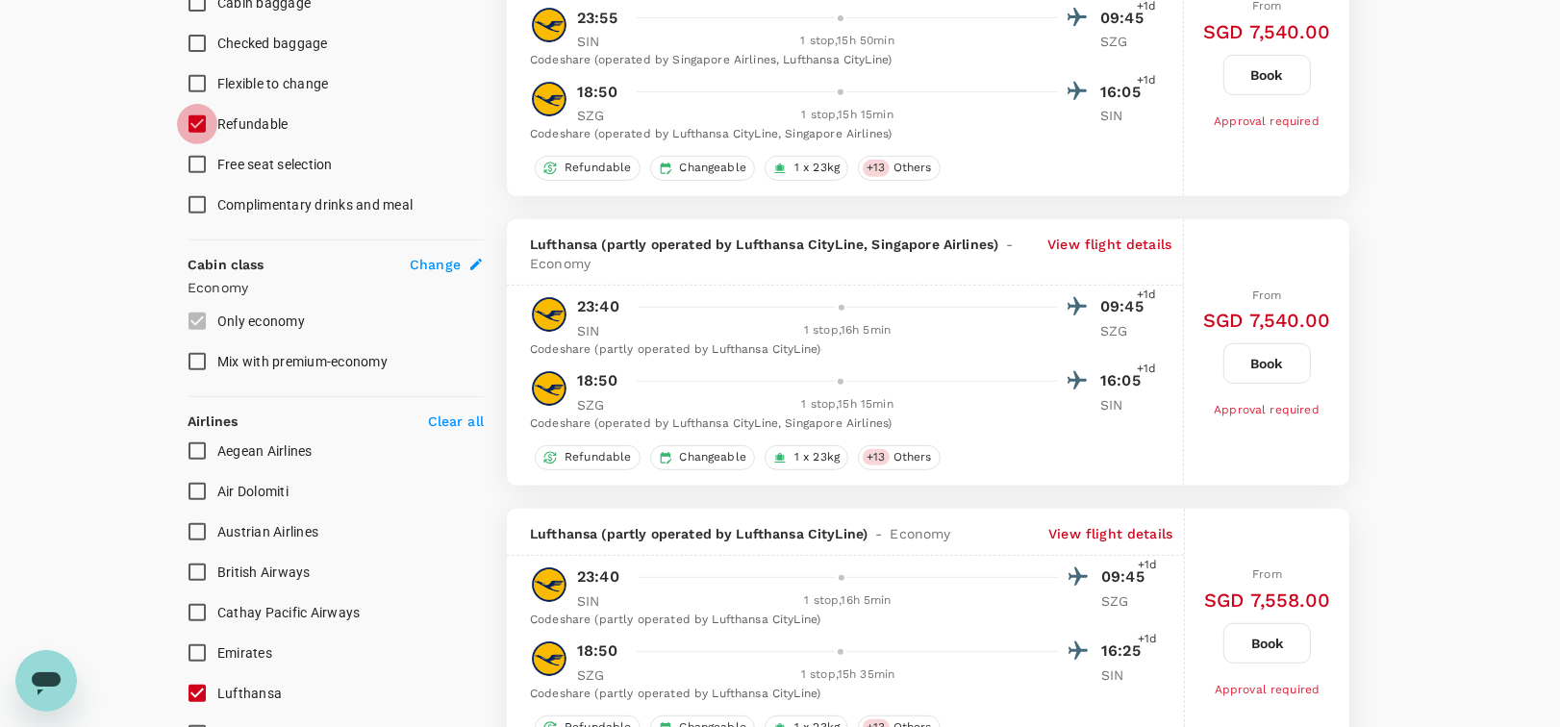
click at [199, 127] on input "Refundable" at bounding box center [197, 124] width 40 height 40
checkbox input "false"
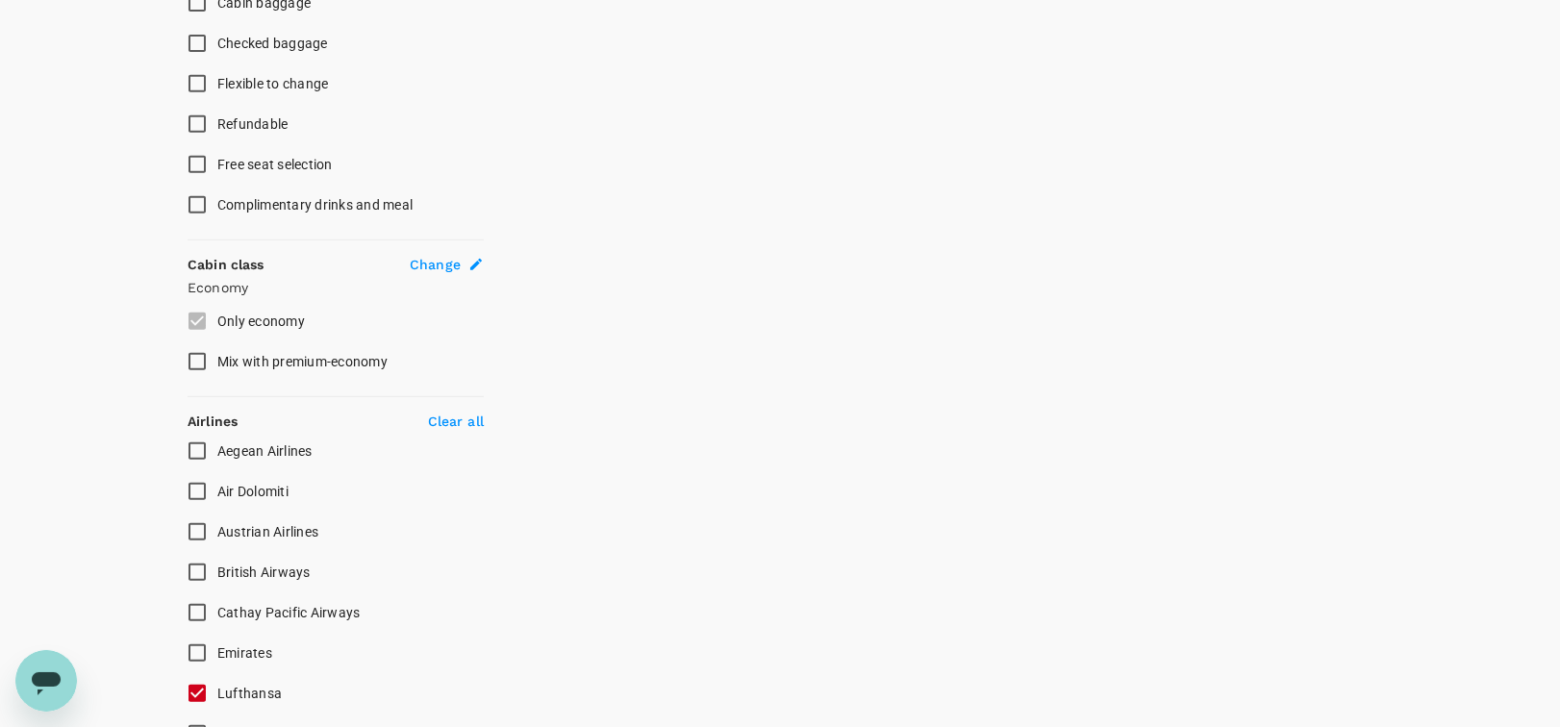
click at [206, 85] on input "Flexible to change" at bounding box center [197, 83] width 40 height 40
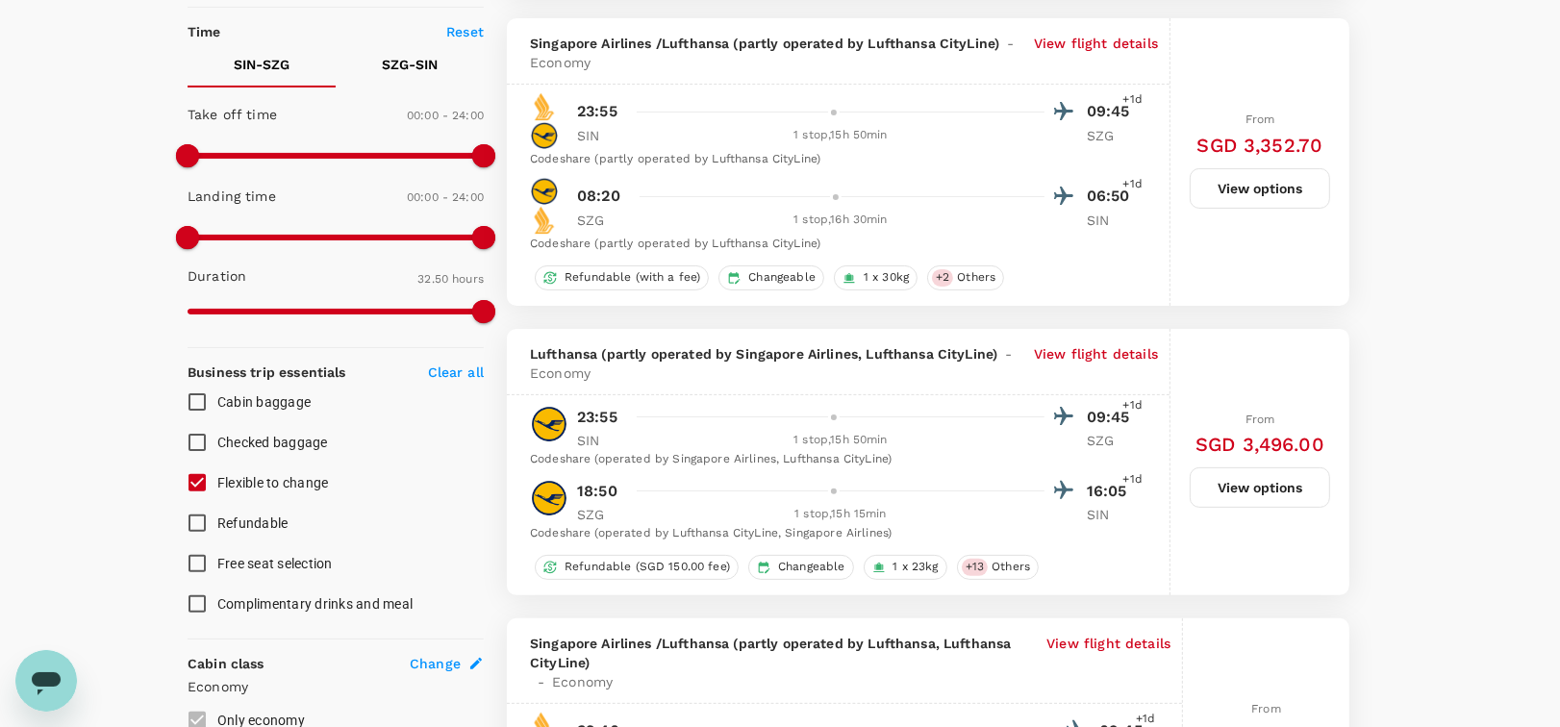
scroll to position [417, 0]
click at [201, 481] on input "Flexible to change" at bounding box center [197, 482] width 40 height 40
checkbox input "false"
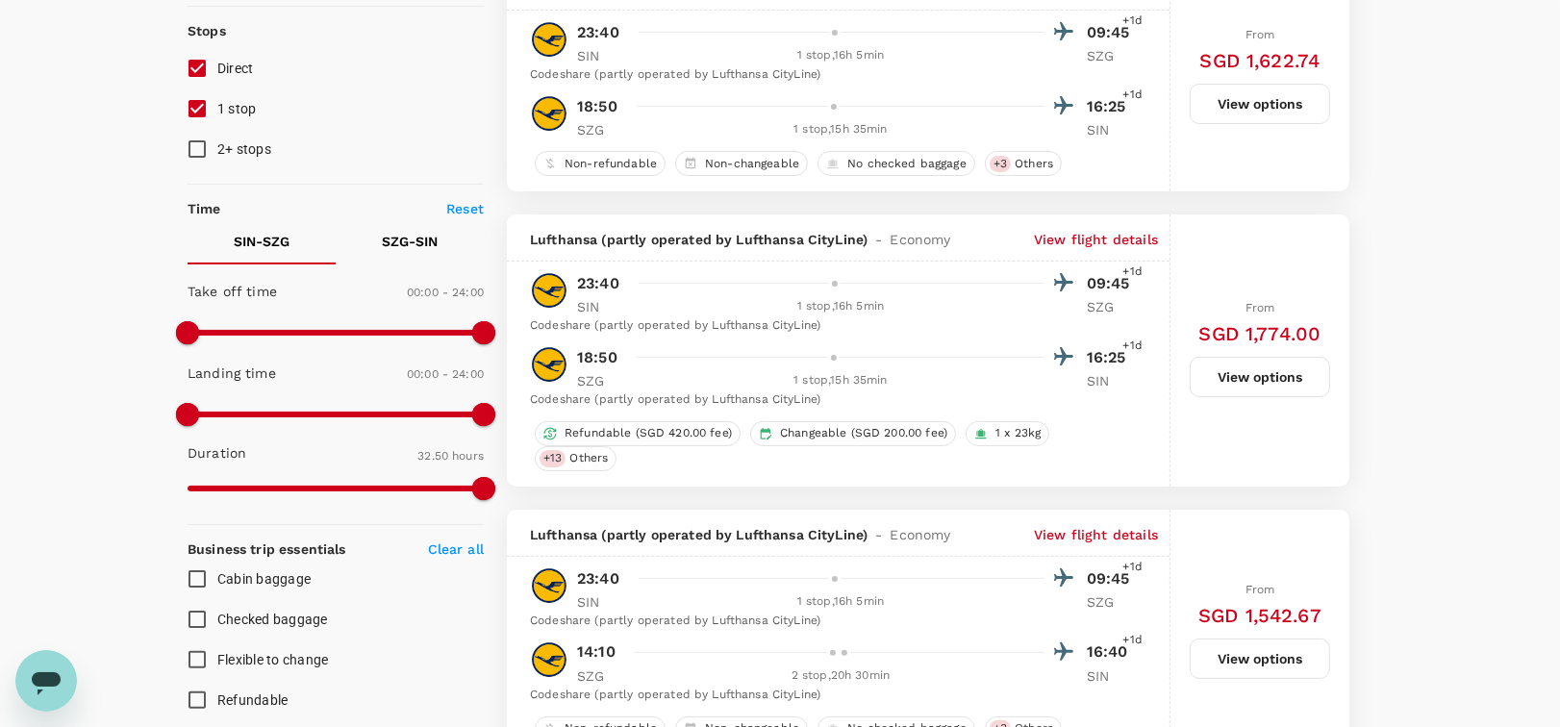
scroll to position [0, 0]
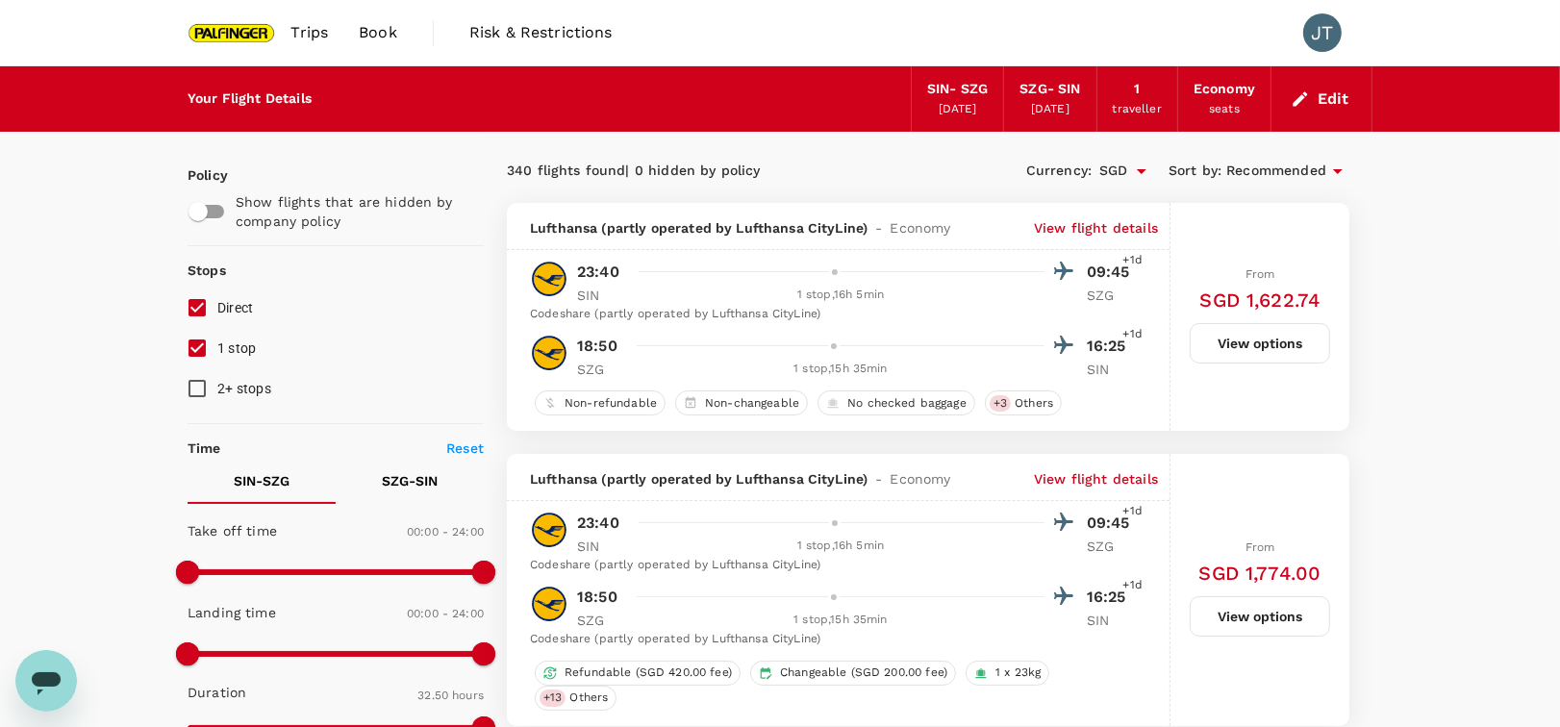
click at [1228, 101] on div "seats" at bounding box center [1224, 109] width 31 height 19
click at [1326, 101] on button "Edit" at bounding box center [1321, 99] width 69 height 31
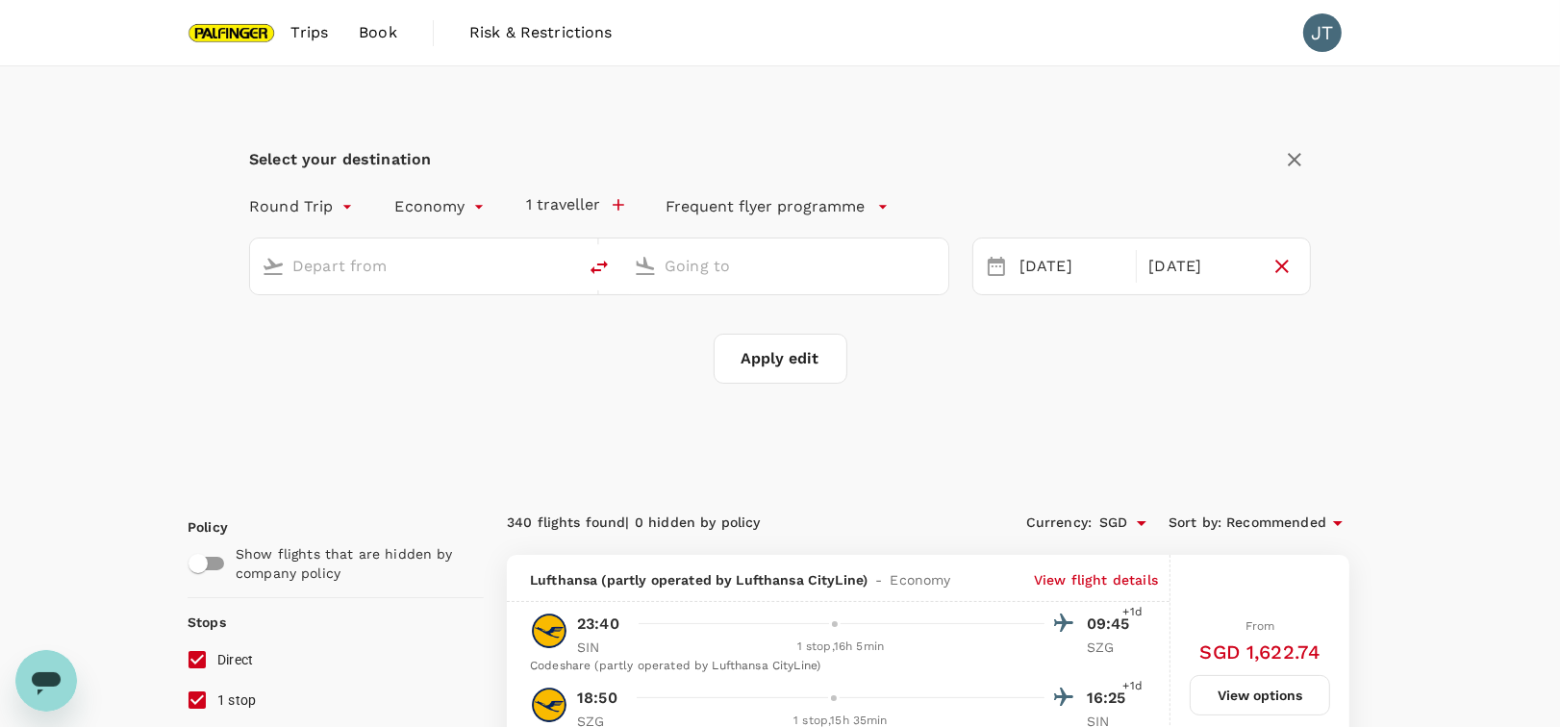
type input "Singapore Changi (SIN)"
type input "Salzburg (SZG)"
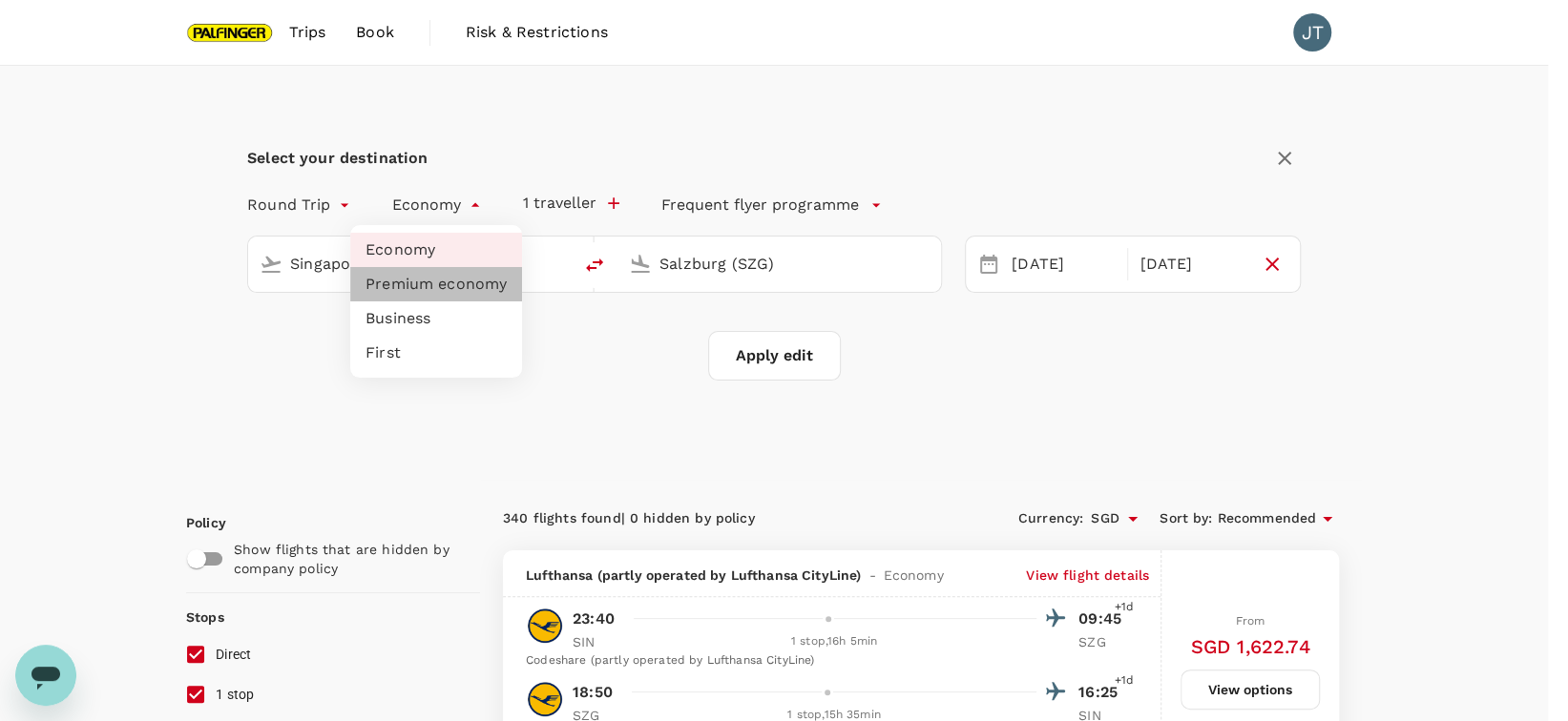
click at [443, 285] on li "Premium economy" at bounding box center [436, 284] width 172 height 35
type input "premium-economy"
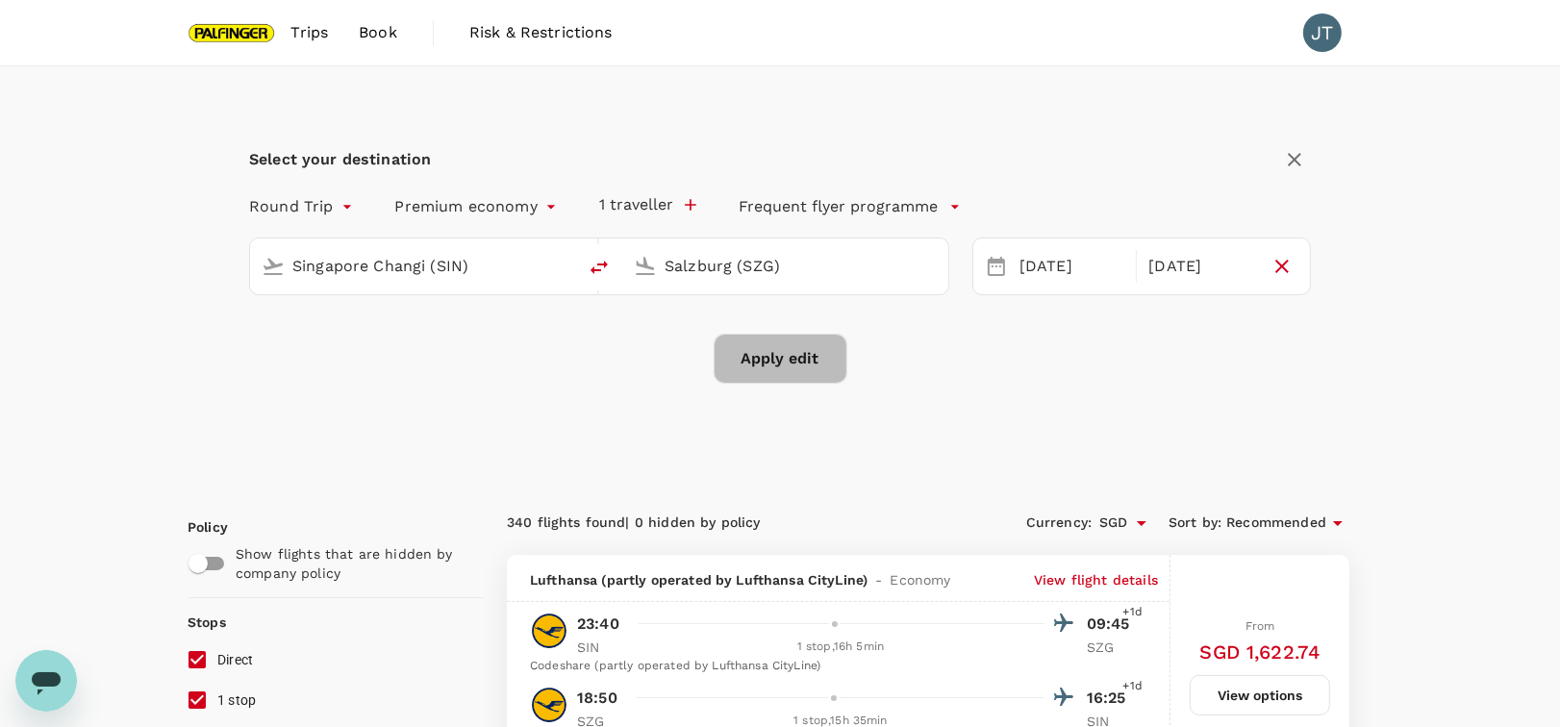
click at [812, 365] on button "Apply edit" at bounding box center [781, 359] width 134 height 50
checkbox input "false"
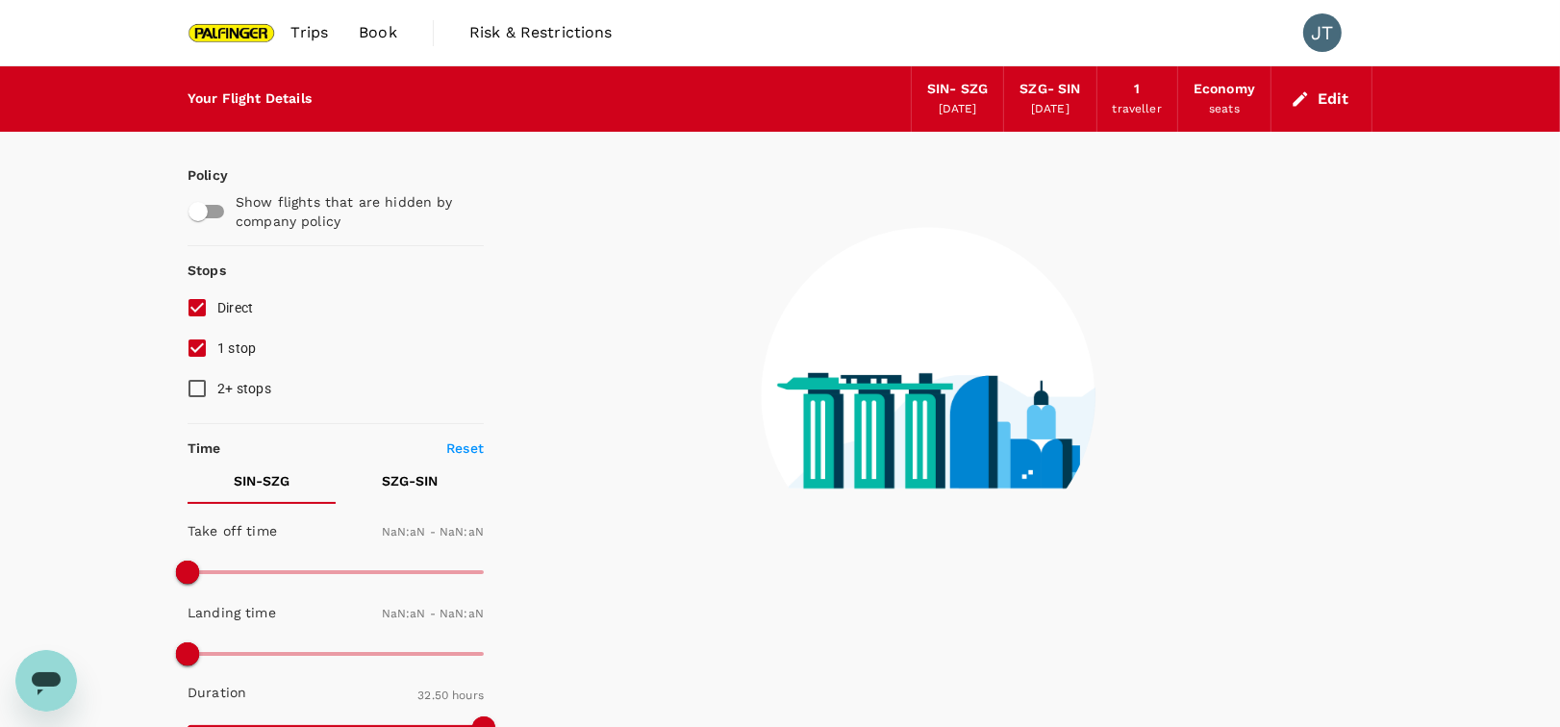
checkbox input "false"
type input "1440"
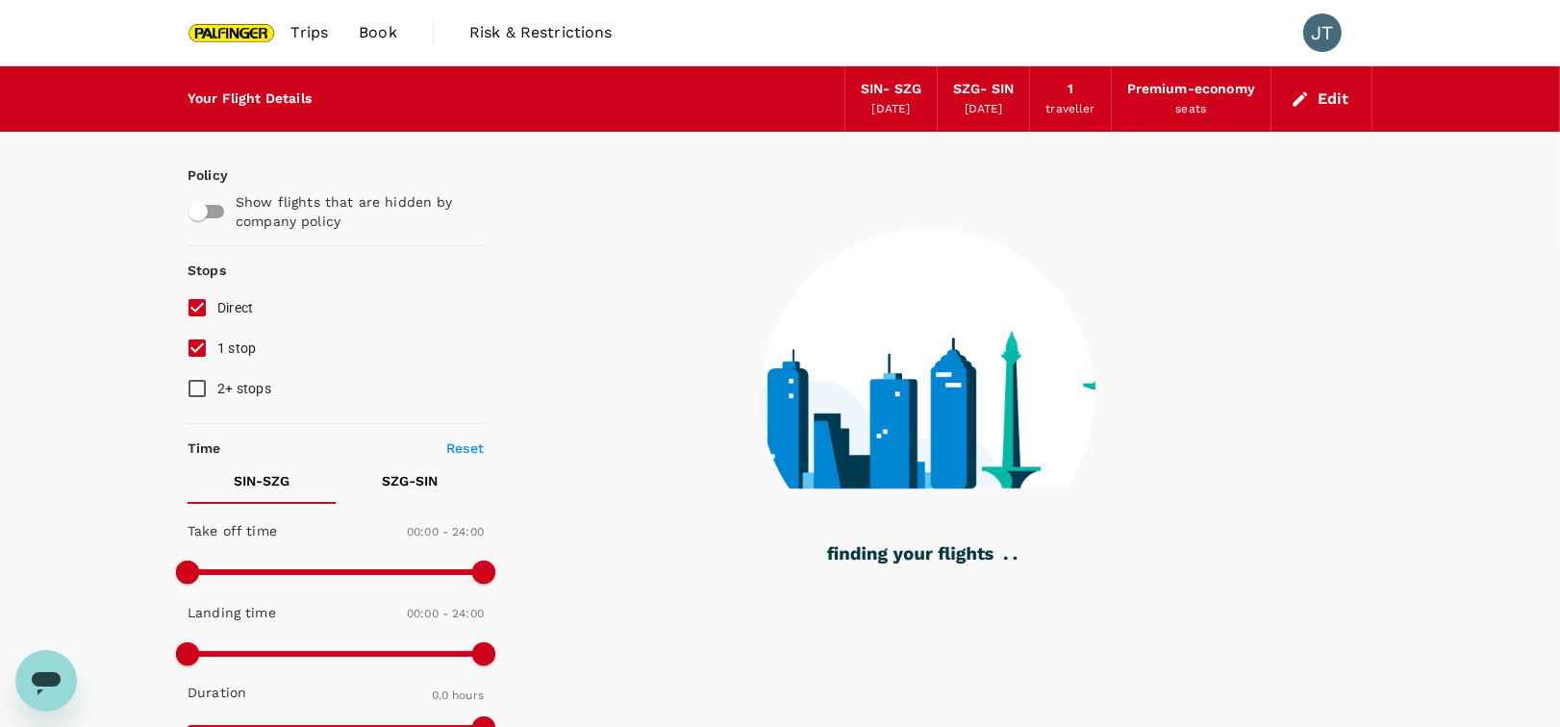
type input "1065"
checkbox input "true"
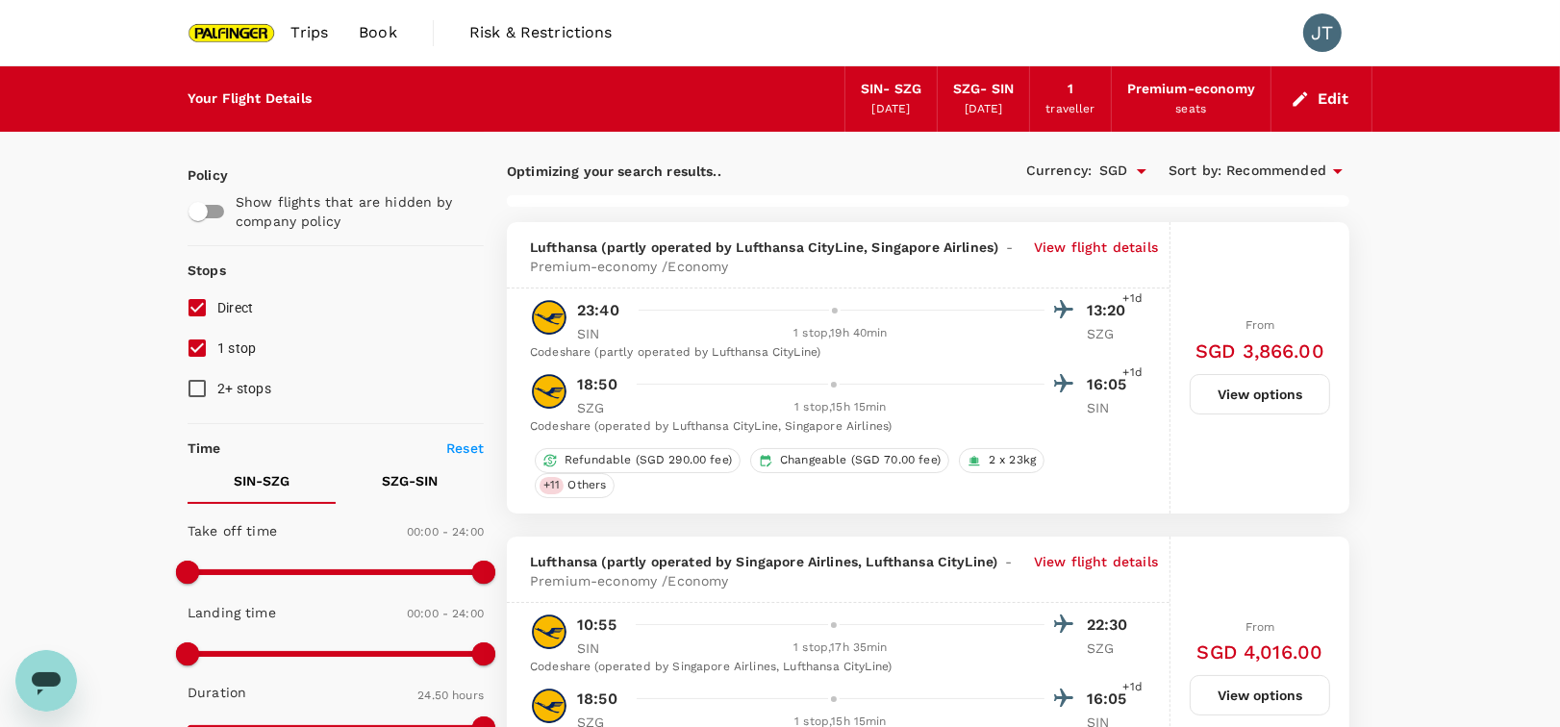
type input "1610"
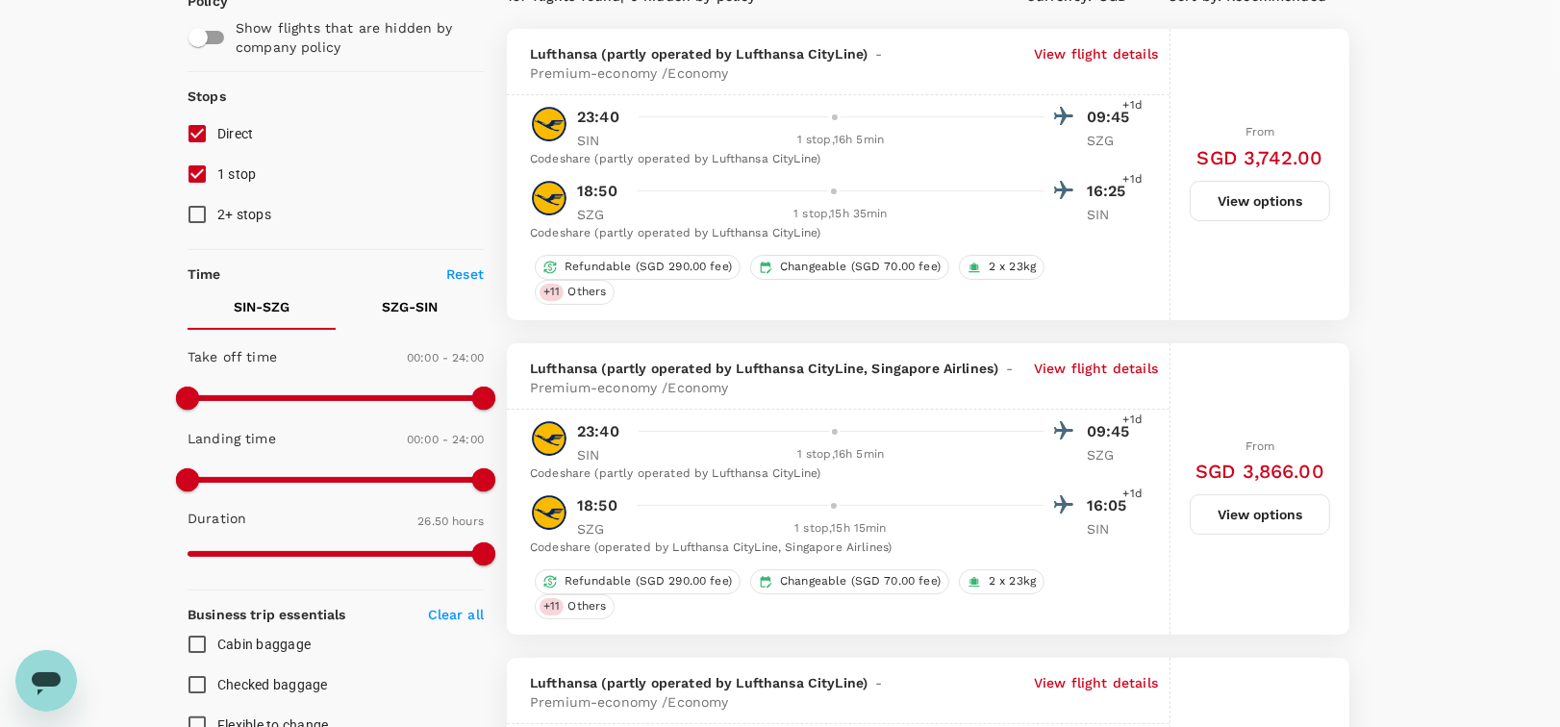
scroll to position [182, 0]
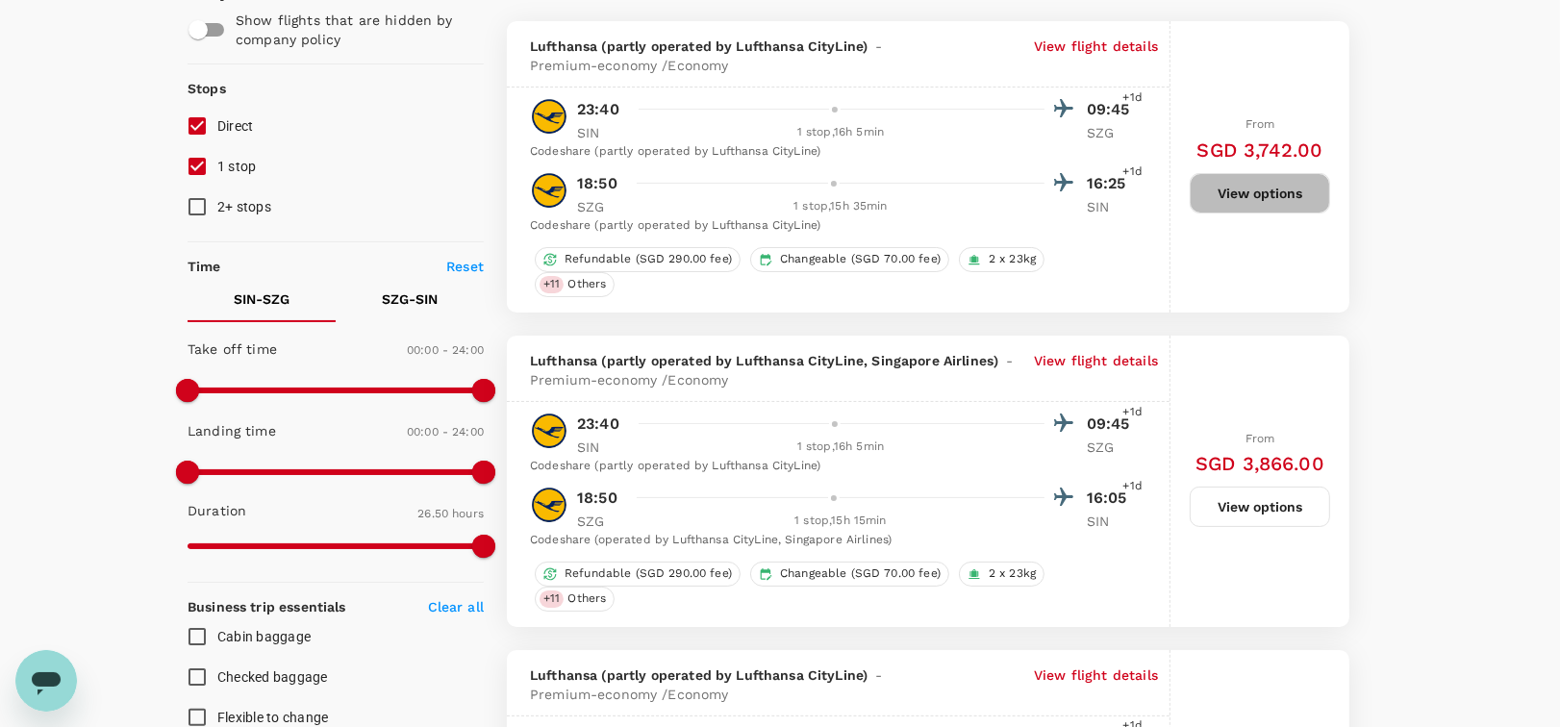
click at [1221, 197] on button "View options" at bounding box center [1260, 193] width 140 height 40
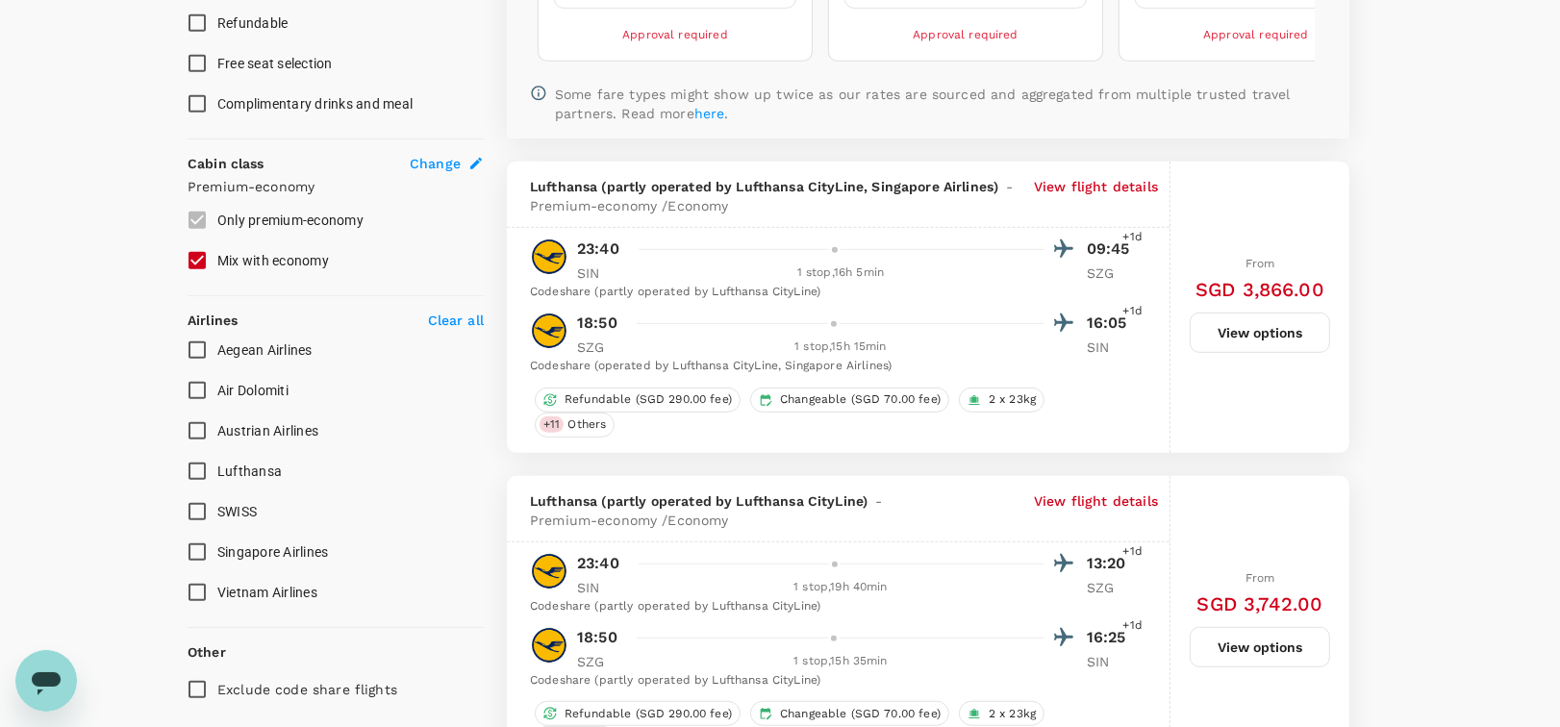
scroll to position [925, 0]
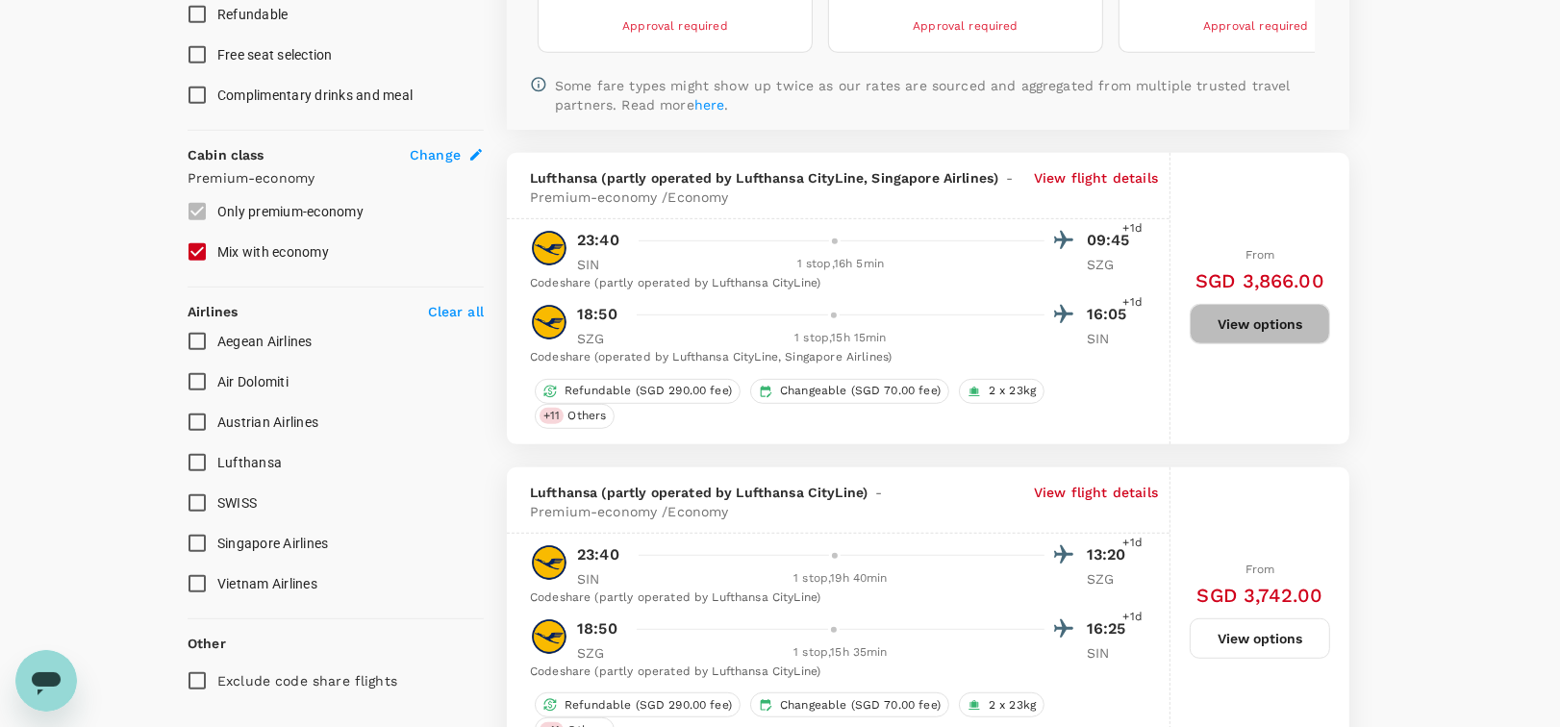
click at [1245, 319] on button "View options" at bounding box center [1260, 324] width 140 height 40
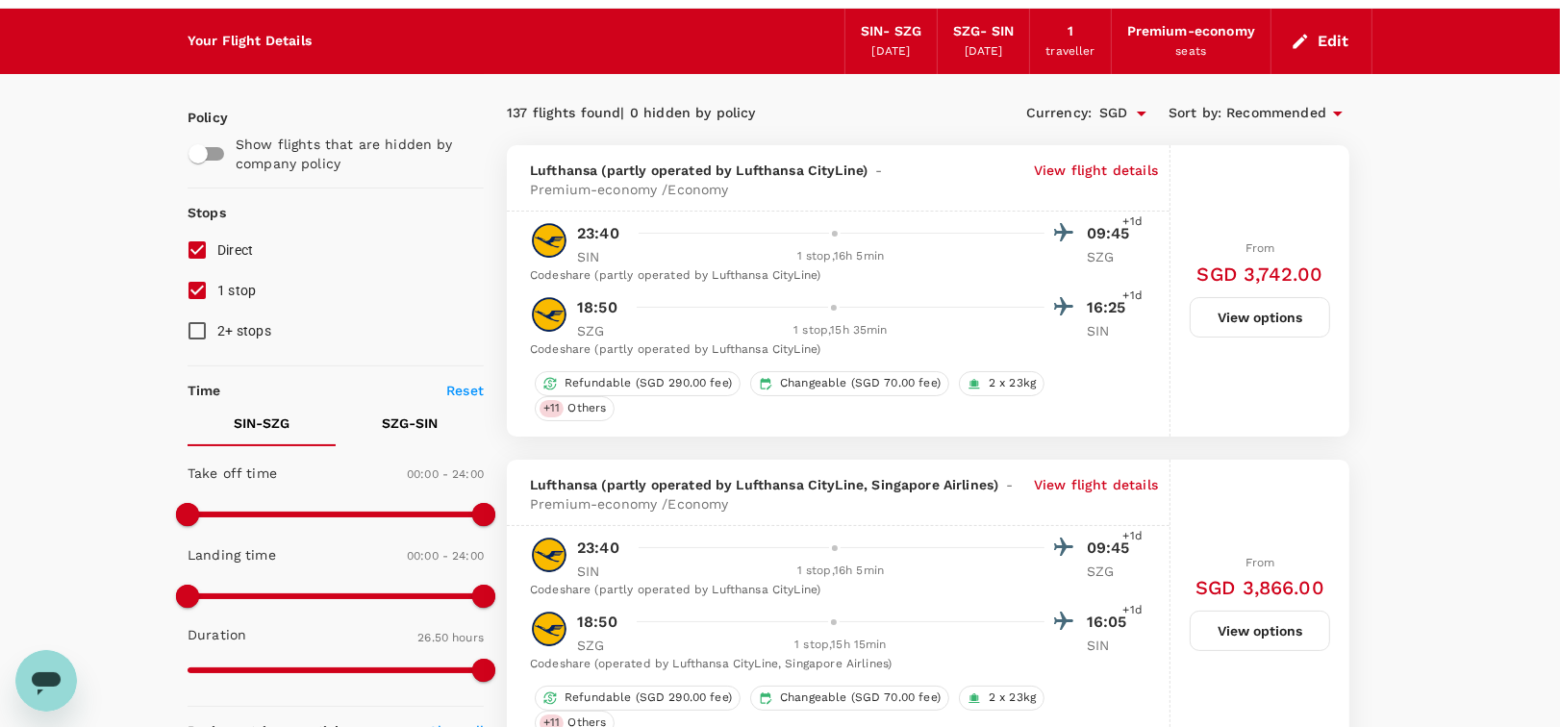
scroll to position [43, 0]
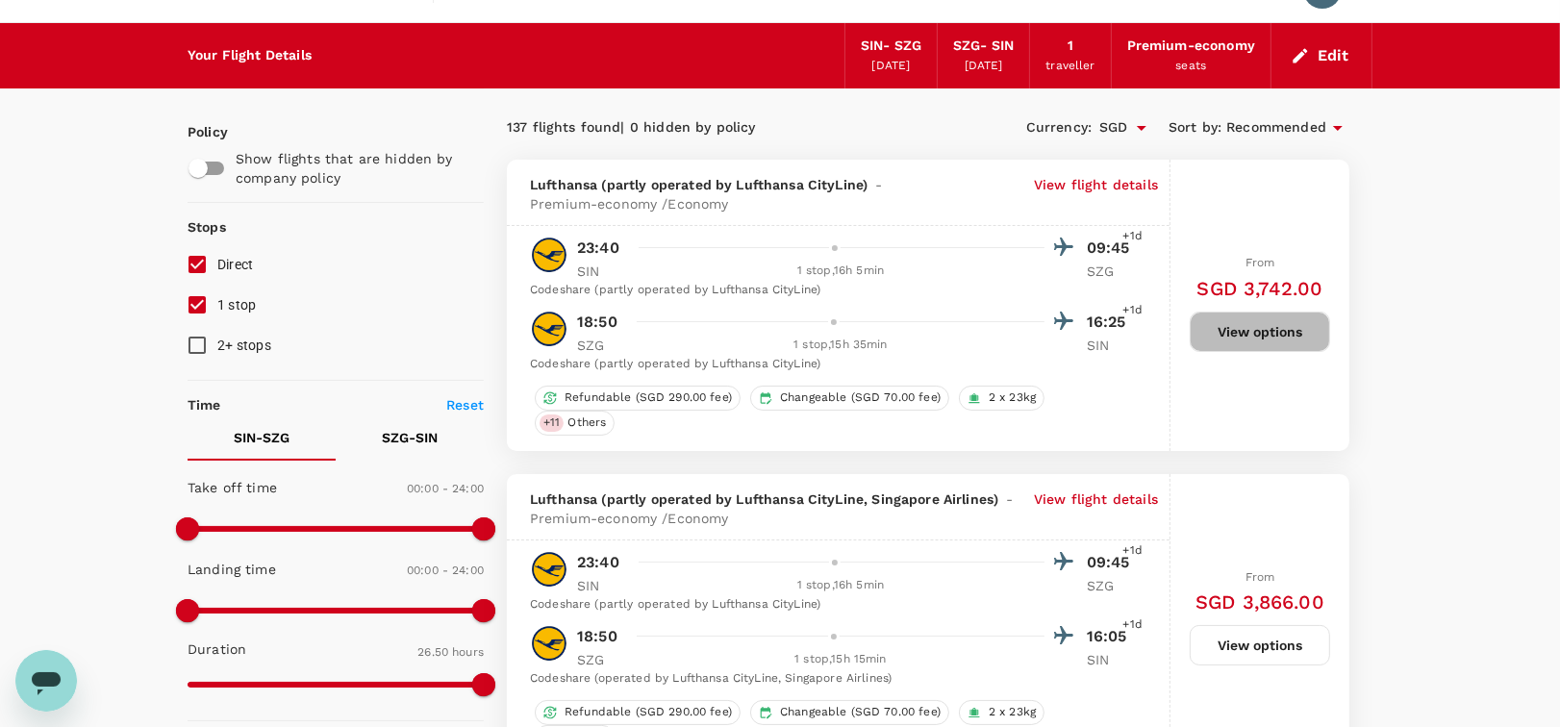
click at [1234, 329] on button "View options" at bounding box center [1260, 332] width 140 height 40
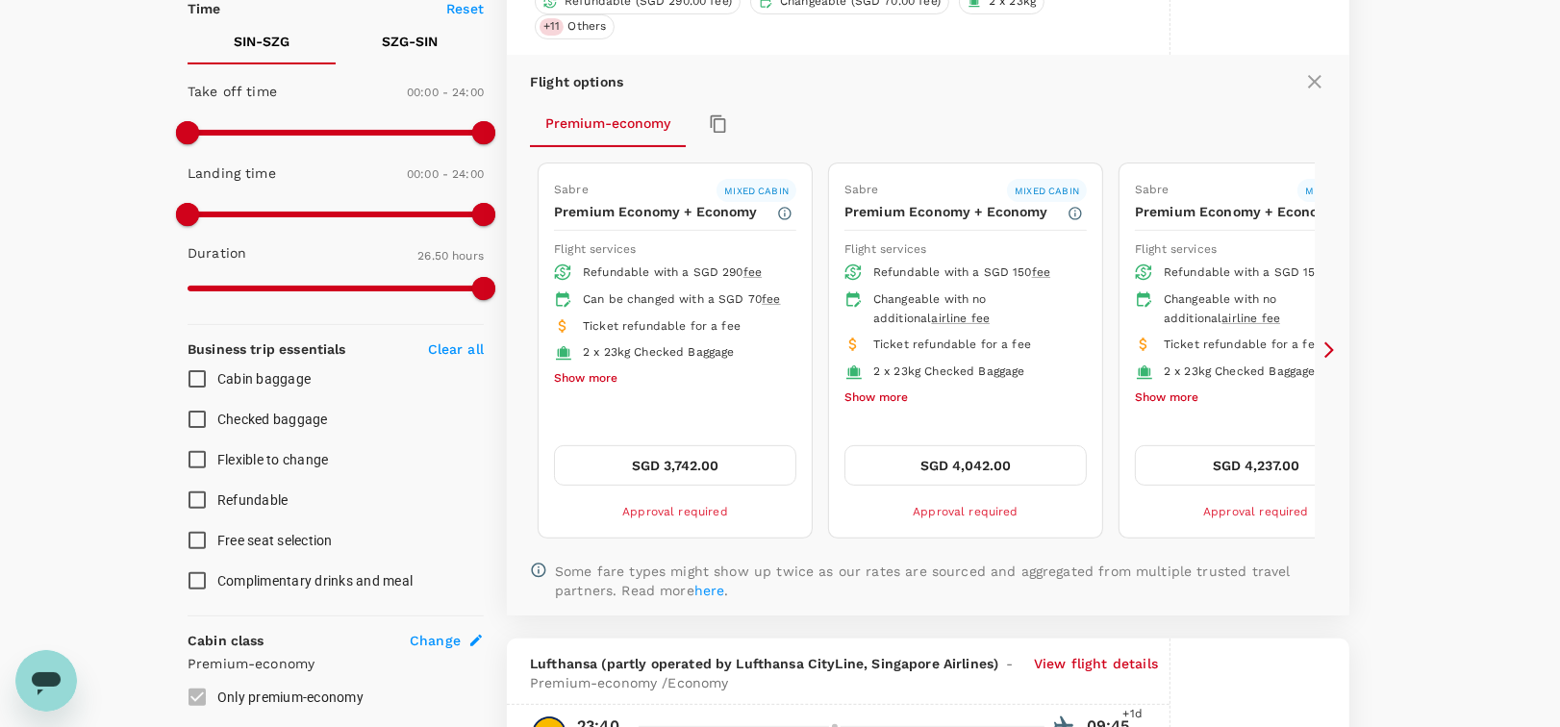
scroll to position [474, 0]
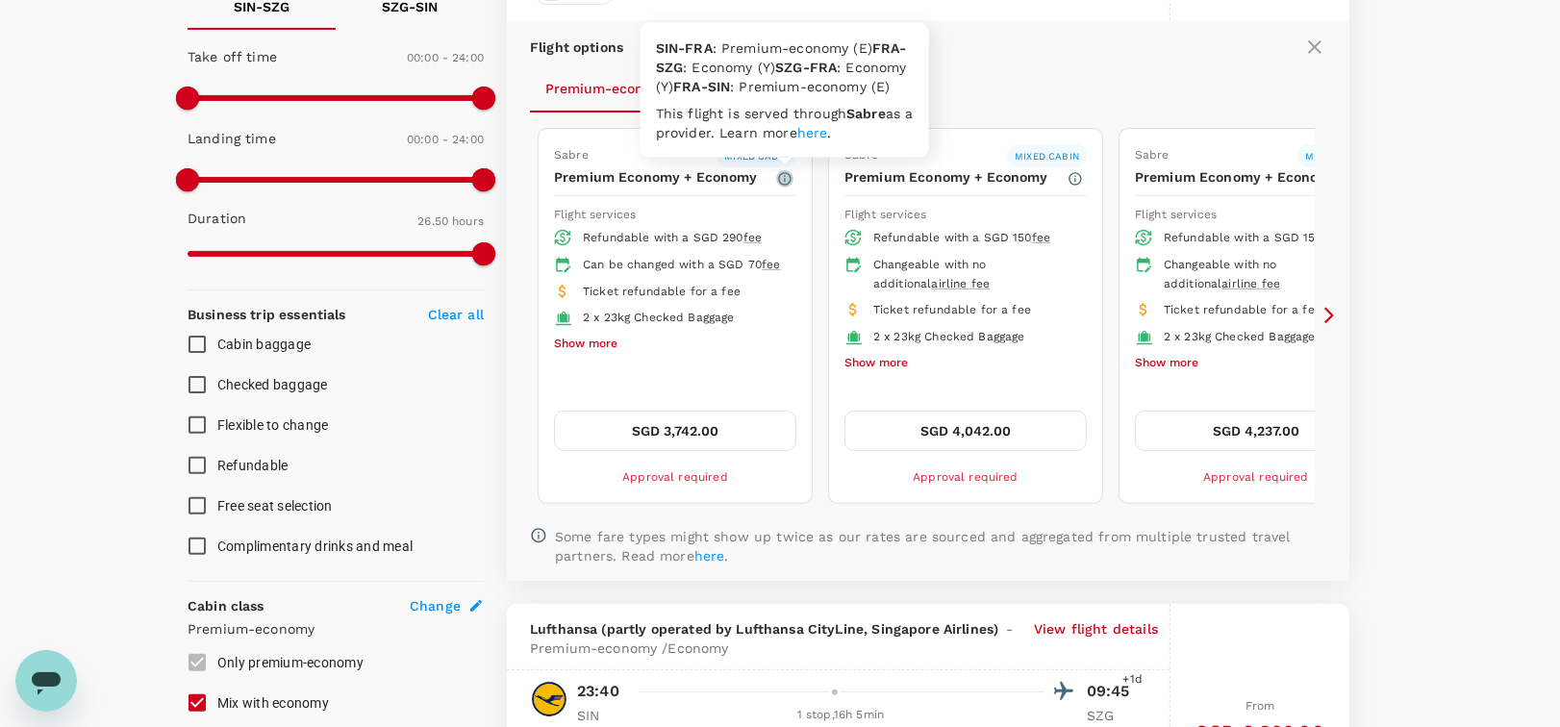
click at [787, 181] on icon "button" at bounding box center [784, 178] width 15 height 15
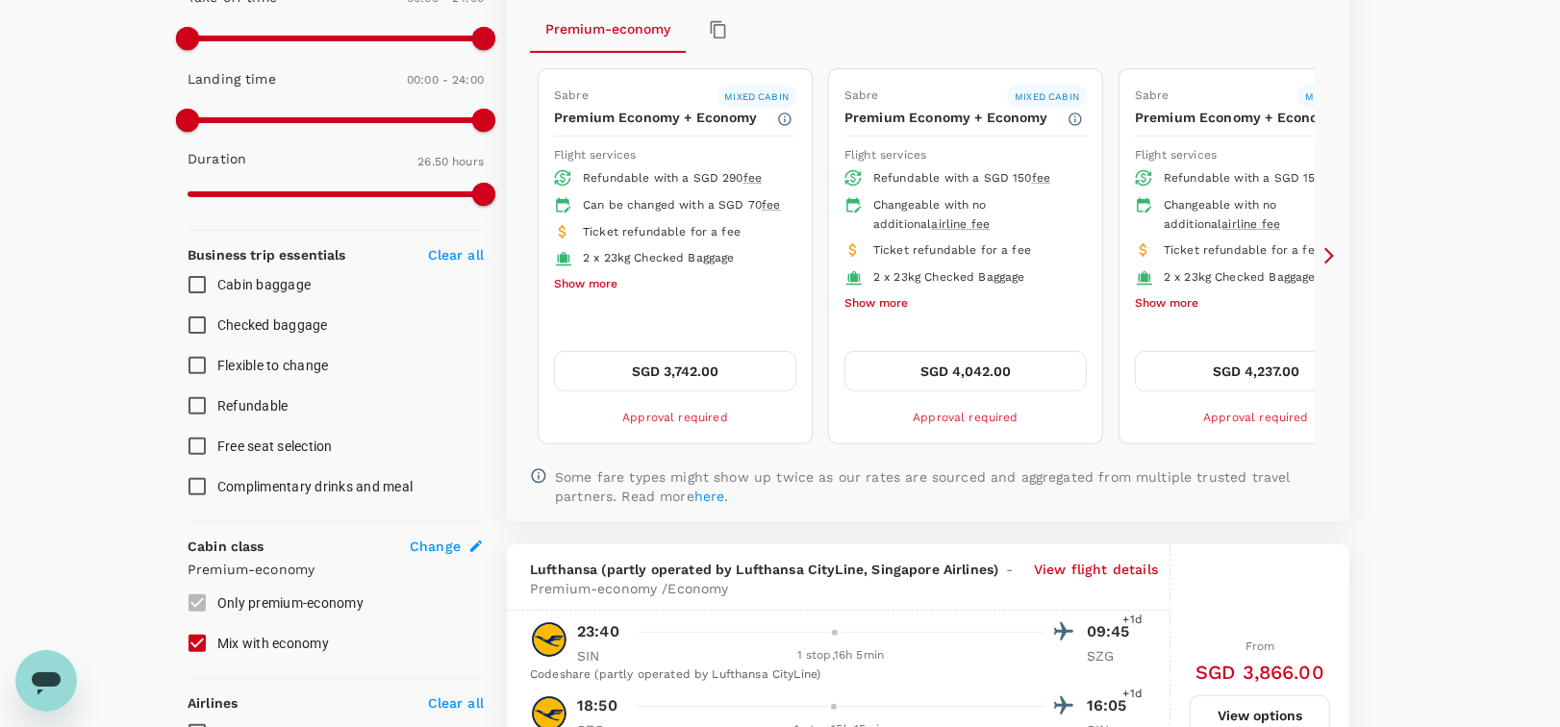
scroll to position [539, 0]
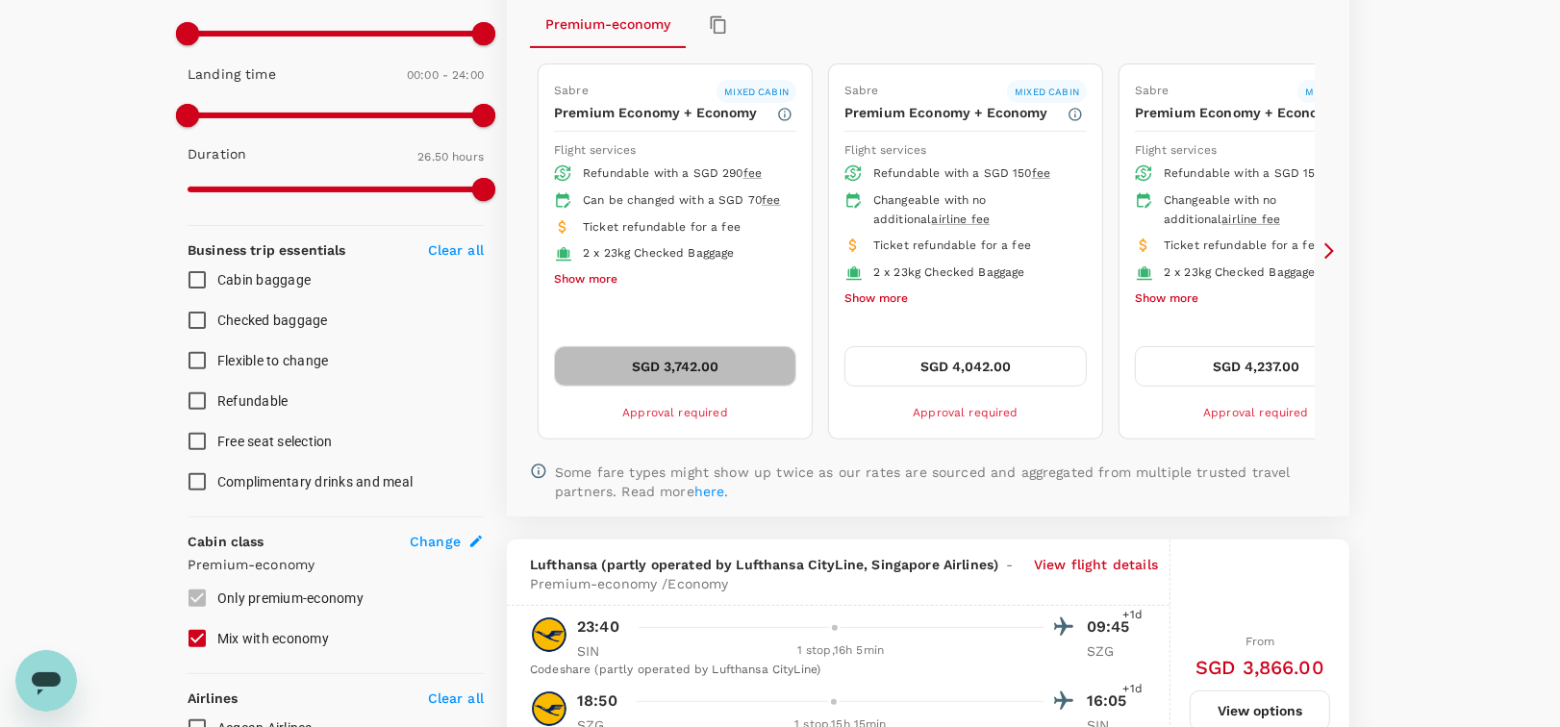
click at [721, 371] on button "SGD 3,742.00" at bounding box center [675, 366] width 242 height 40
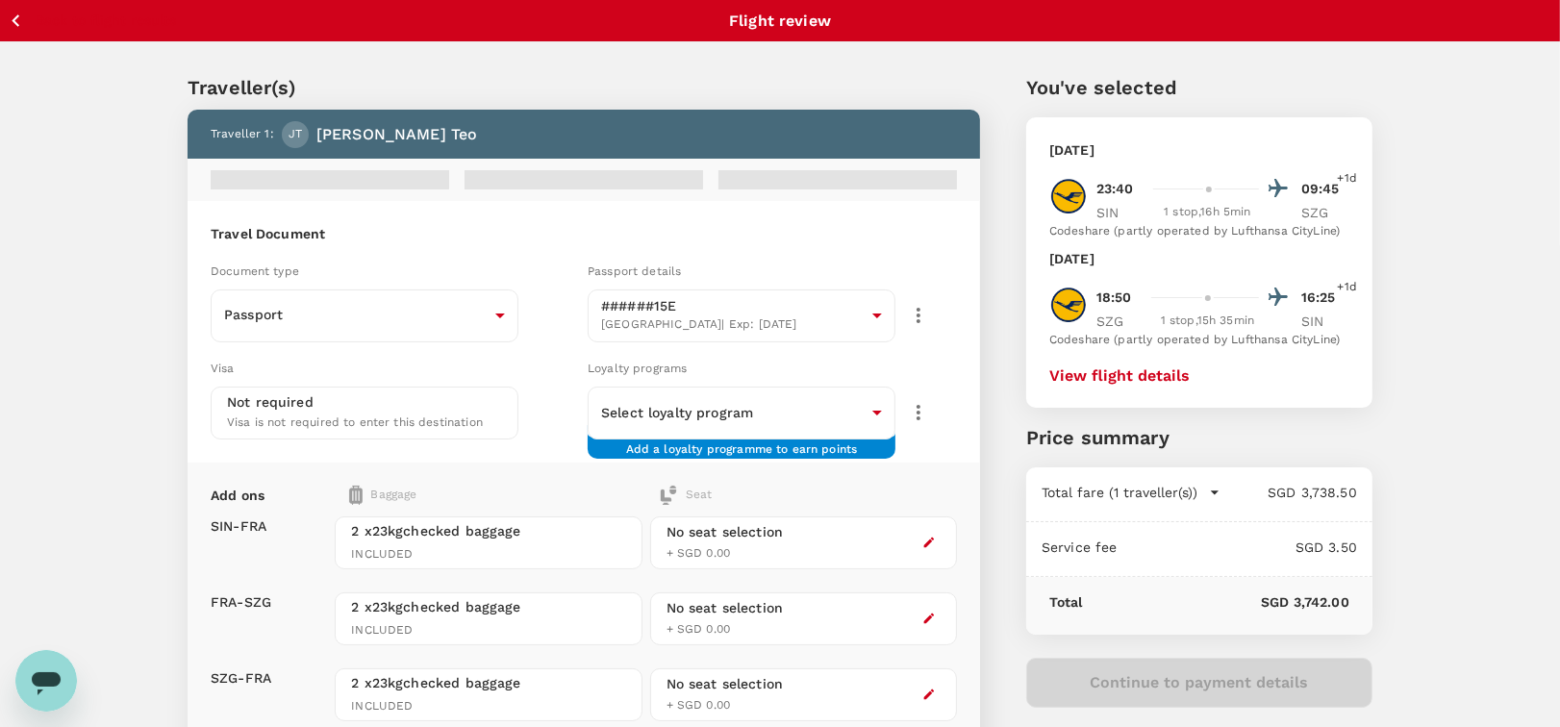
click at [1154, 378] on button "View flight details" at bounding box center [1119, 375] width 140 height 17
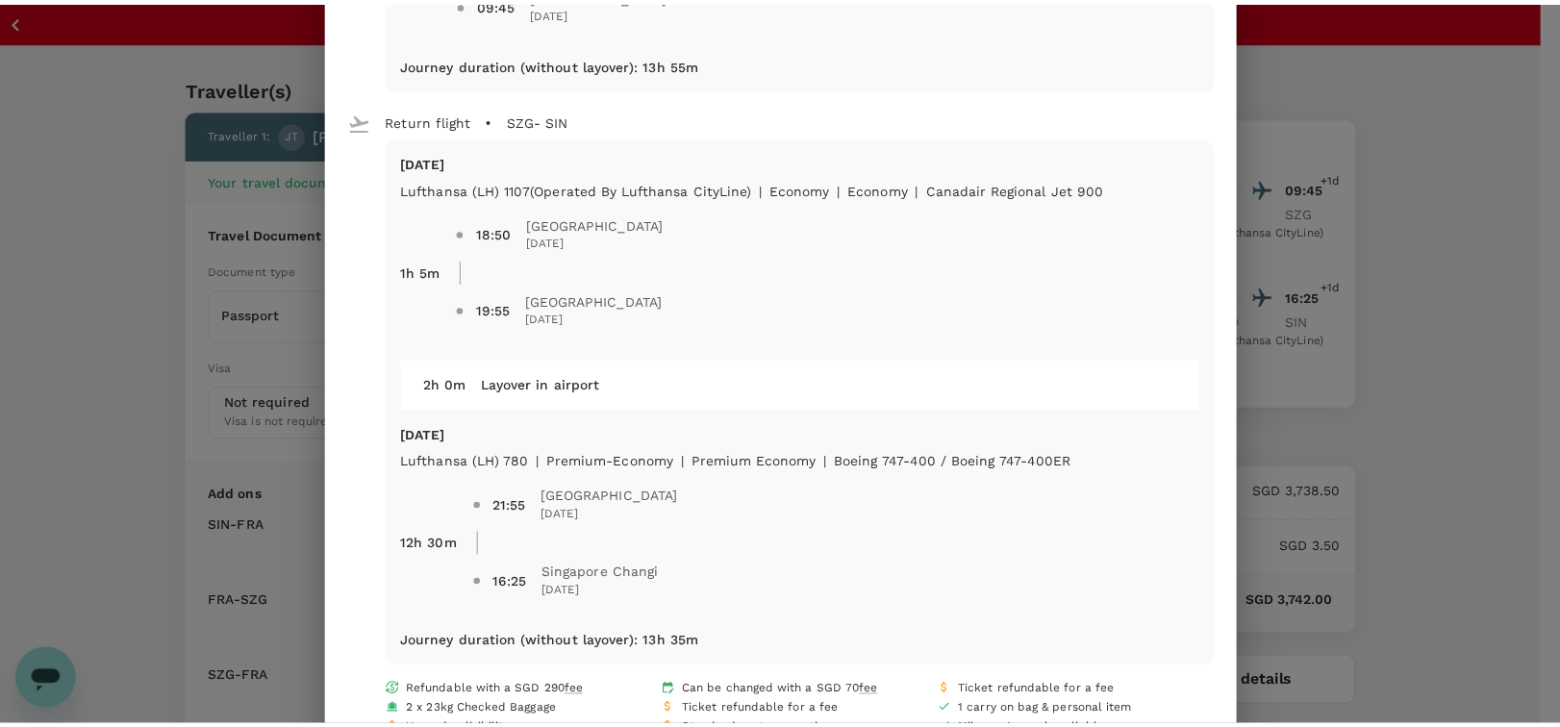
scroll to position [677, 0]
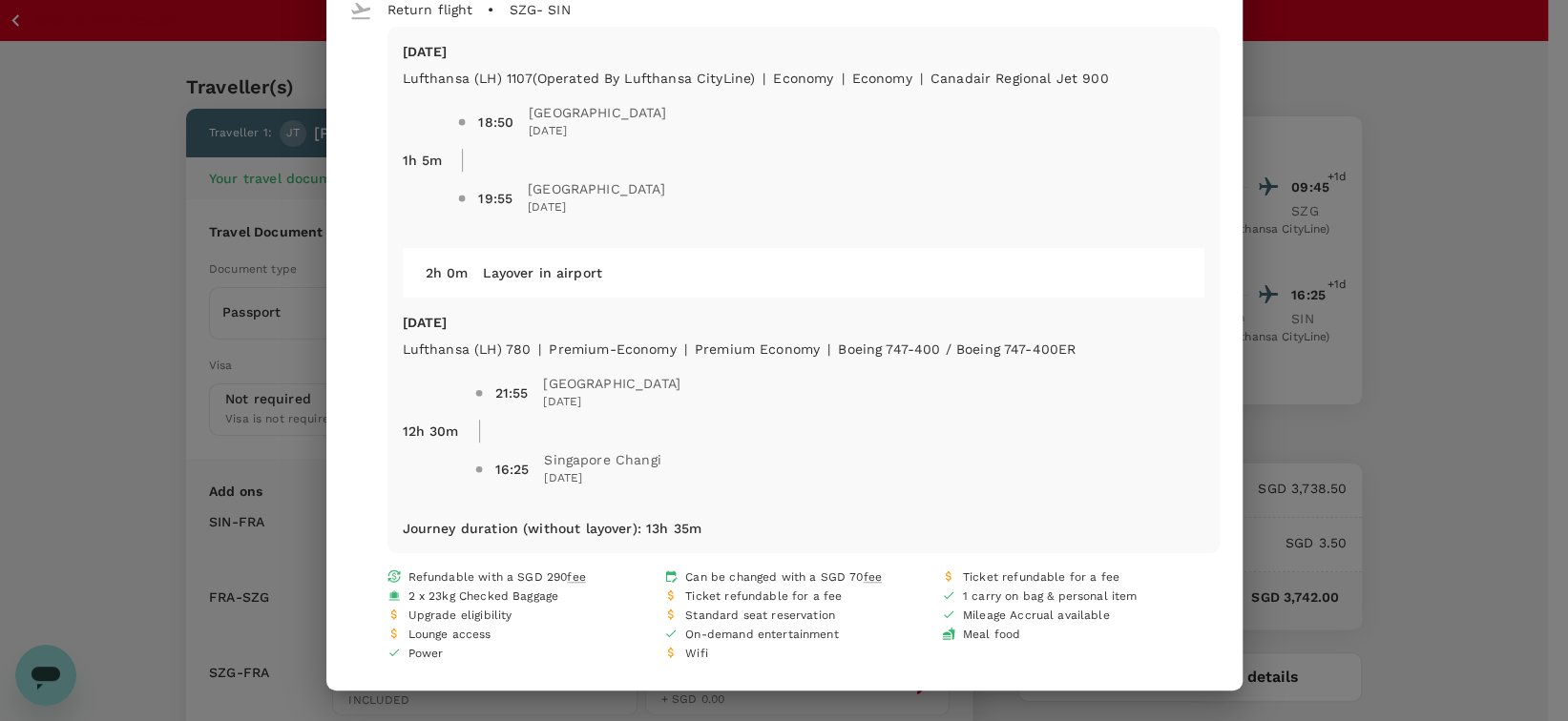
click at [1346, 422] on div "Your flight details Depart flight SIN - SZG [DATE] Lufthansa (LH) 781 | premium…" at bounding box center [784, 360] width 1568 height 721
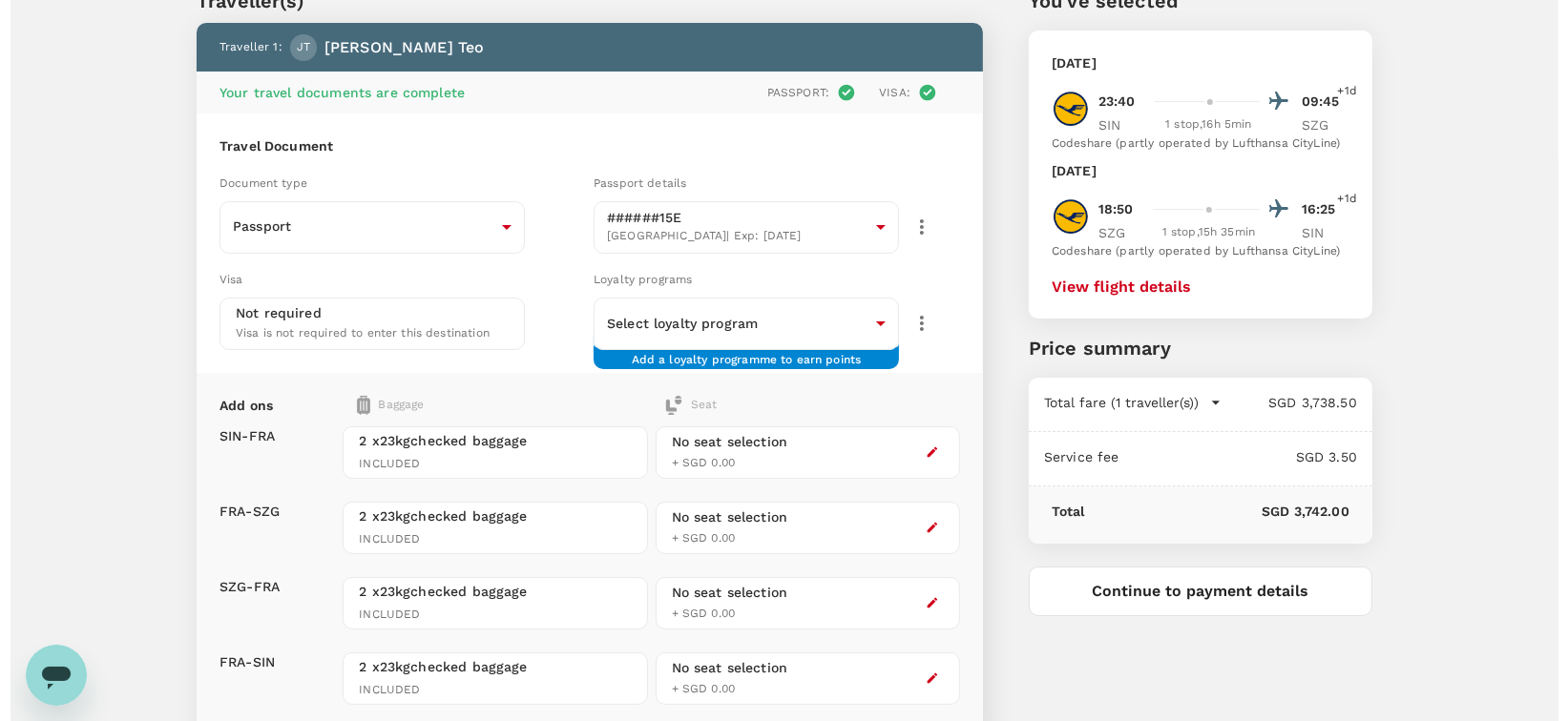
scroll to position [84, 0]
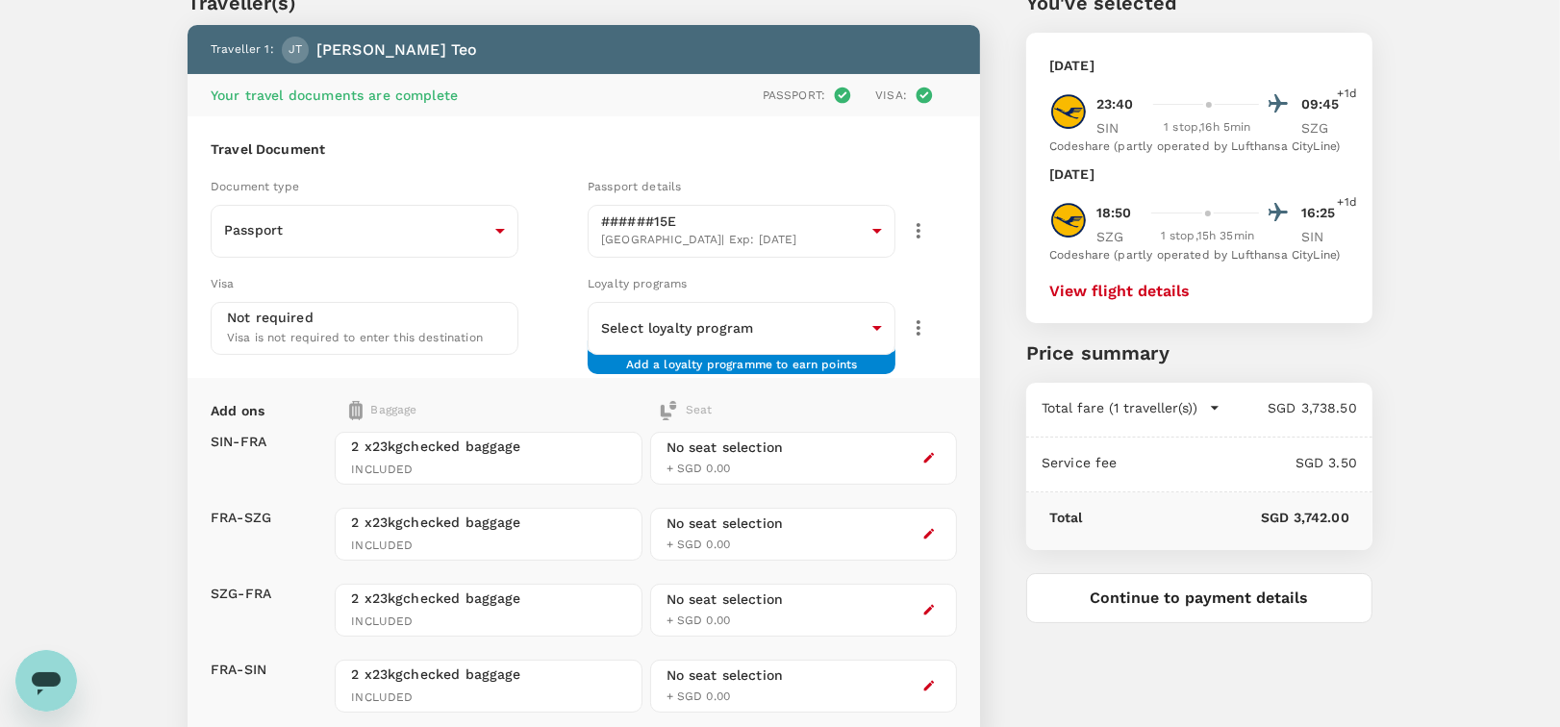
click at [1115, 291] on button "View flight details" at bounding box center [1119, 291] width 140 height 17
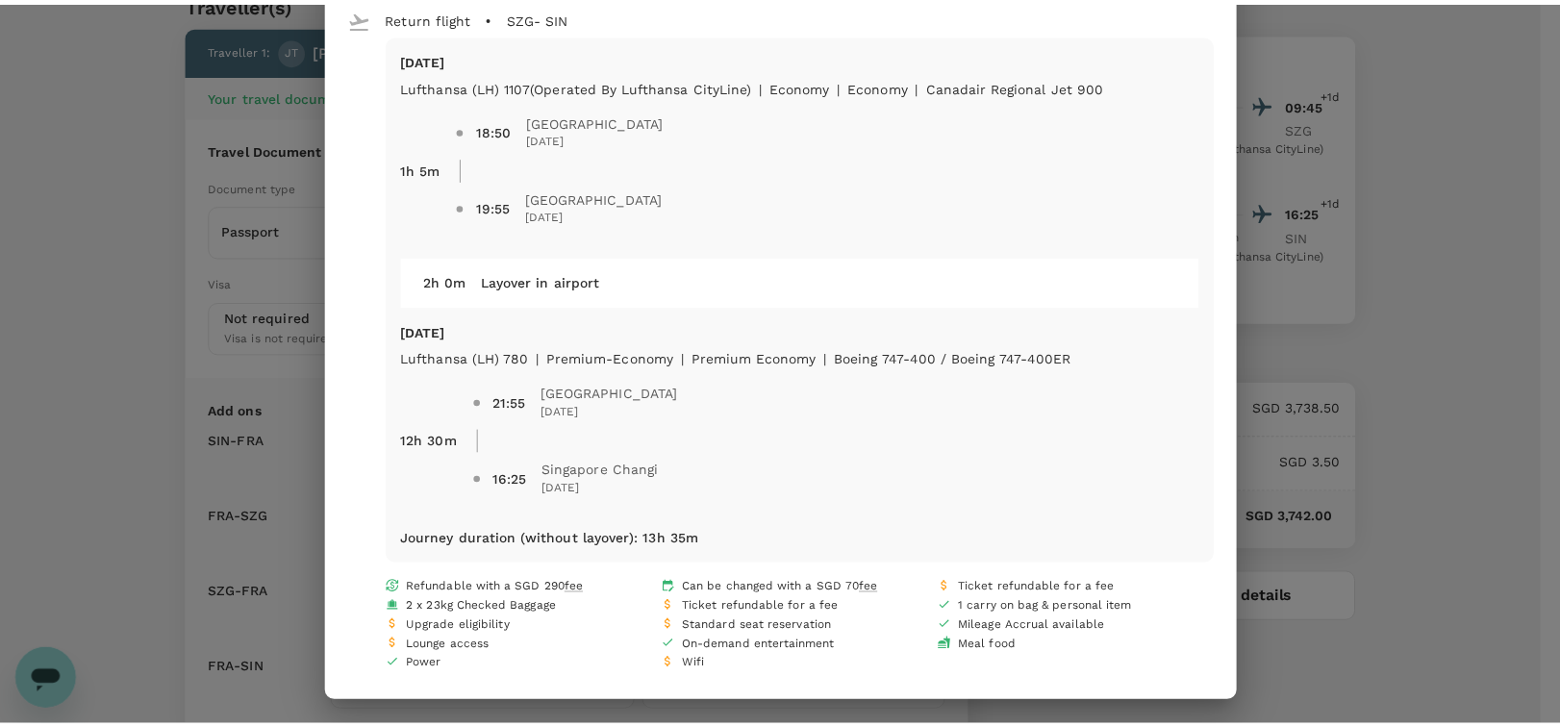
scroll to position [677, 0]
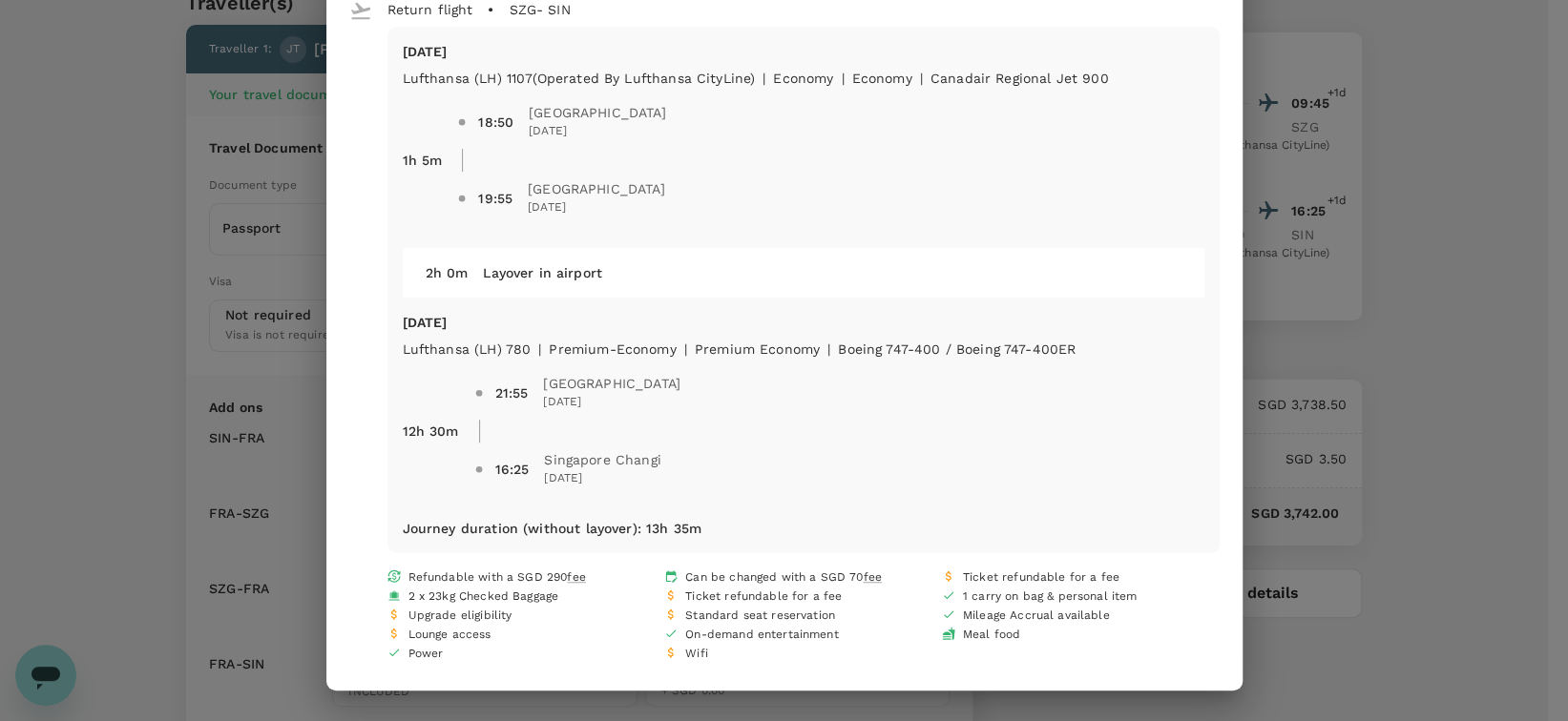
click at [126, 207] on div "Your flight details Depart flight SIN - SZG [DATE] Lufthansa (LH) 781 | premium…" at bounding box center [784, 360] width 1568 height 721
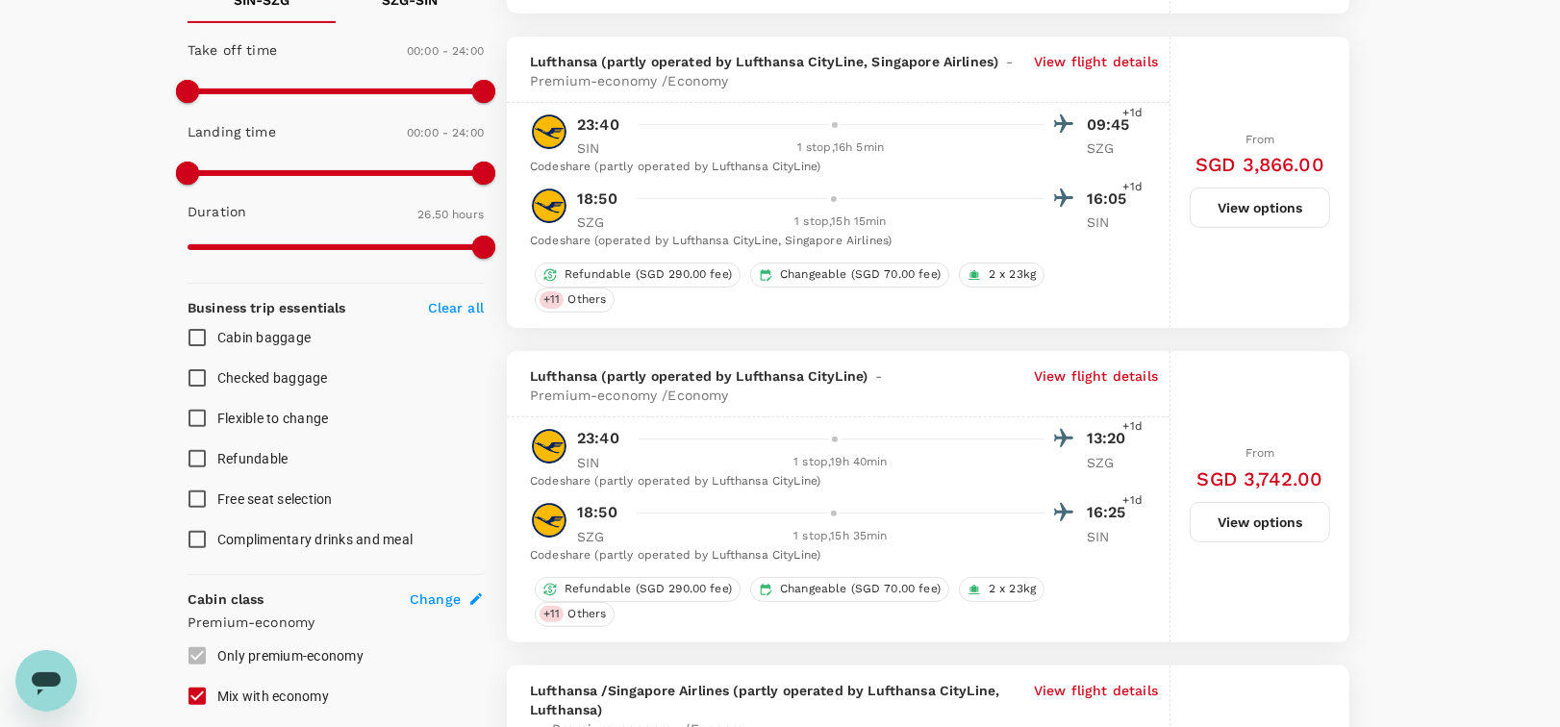
scroll to position [484, 0]
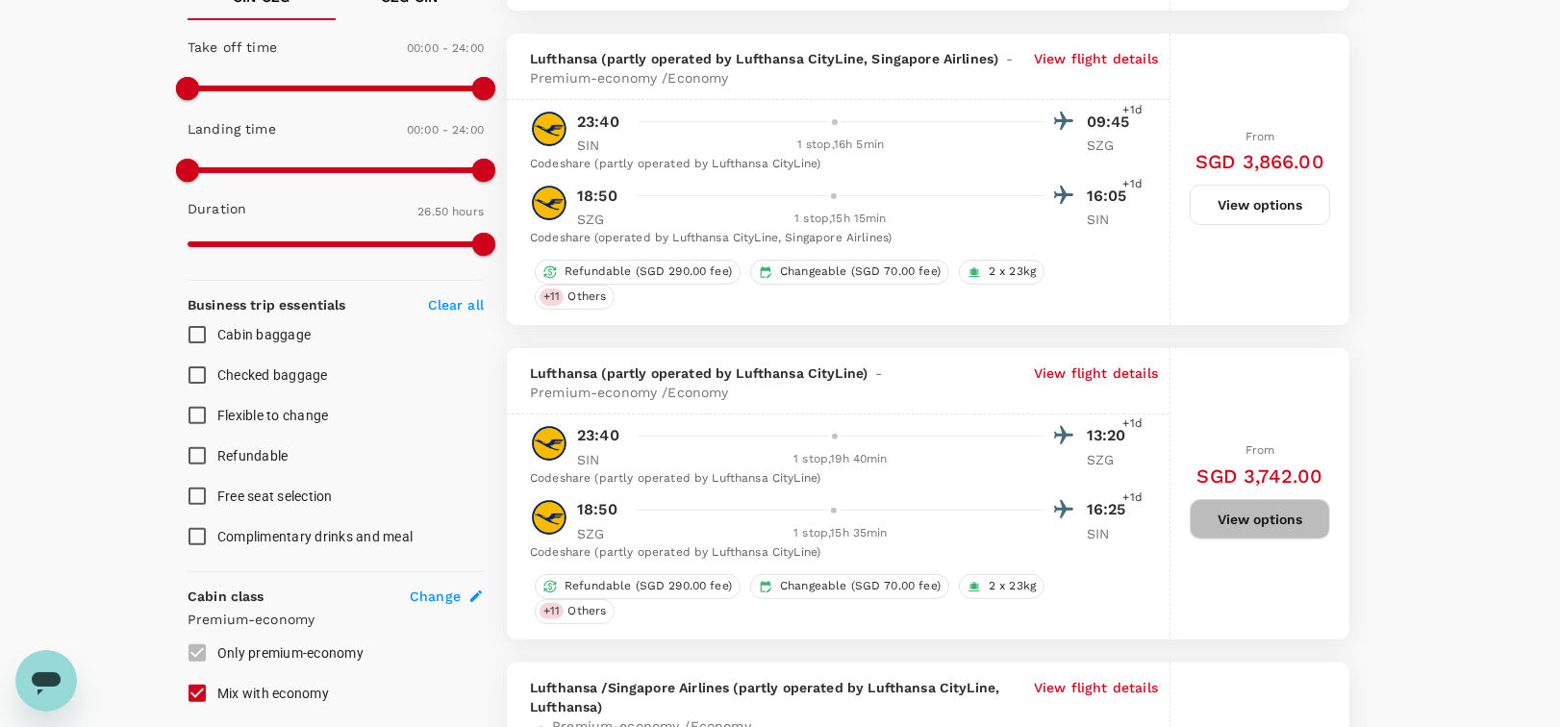
click at [1248, 511] on button "View options" at bounding box center [1260, 519] width 140 height 40
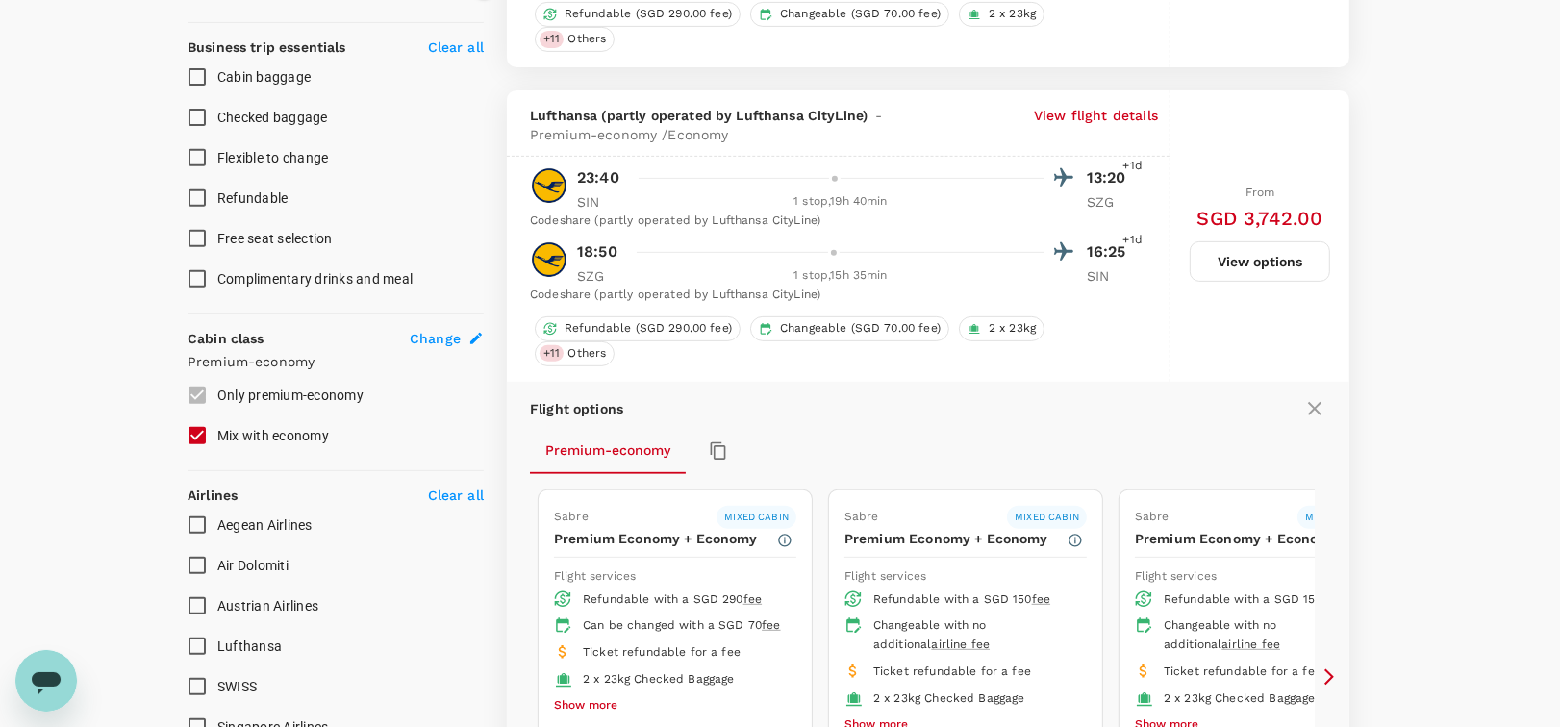
scroll to position [833, 0]
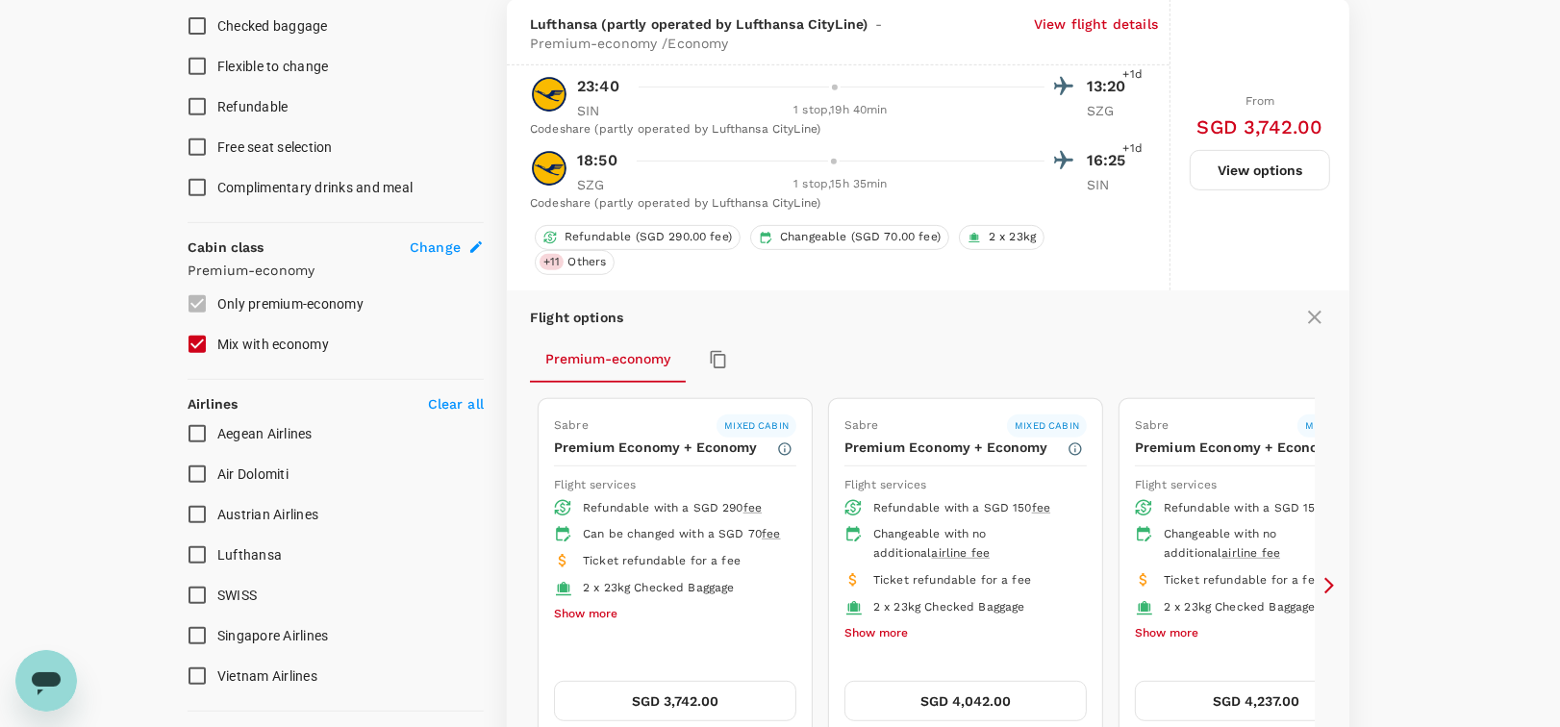
click at [1108, 26] on p "View flight details" at bounding box center [1096, 33] width 124 height 38
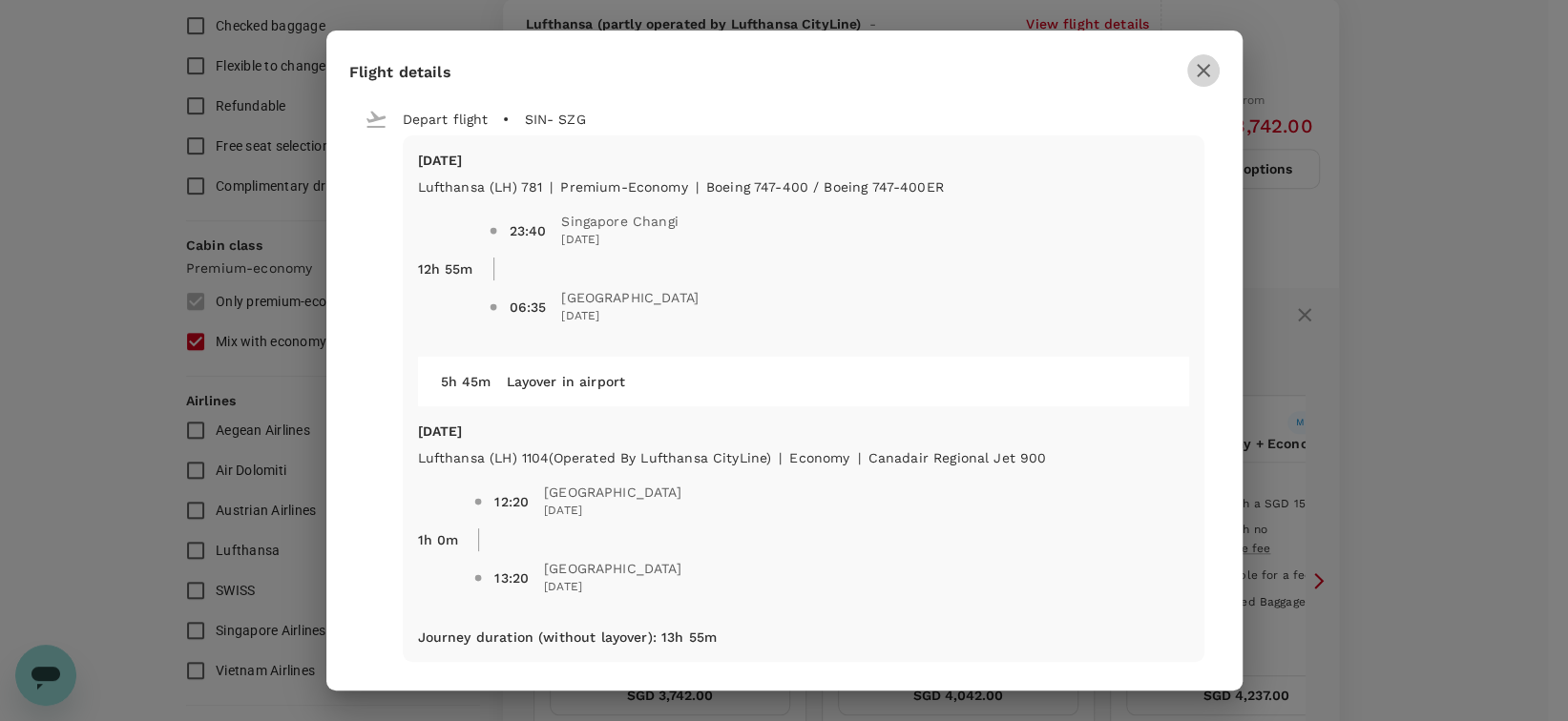
click at [1203, 73] on icon "button" at bounding box center [1203, 70] width 23 height 23
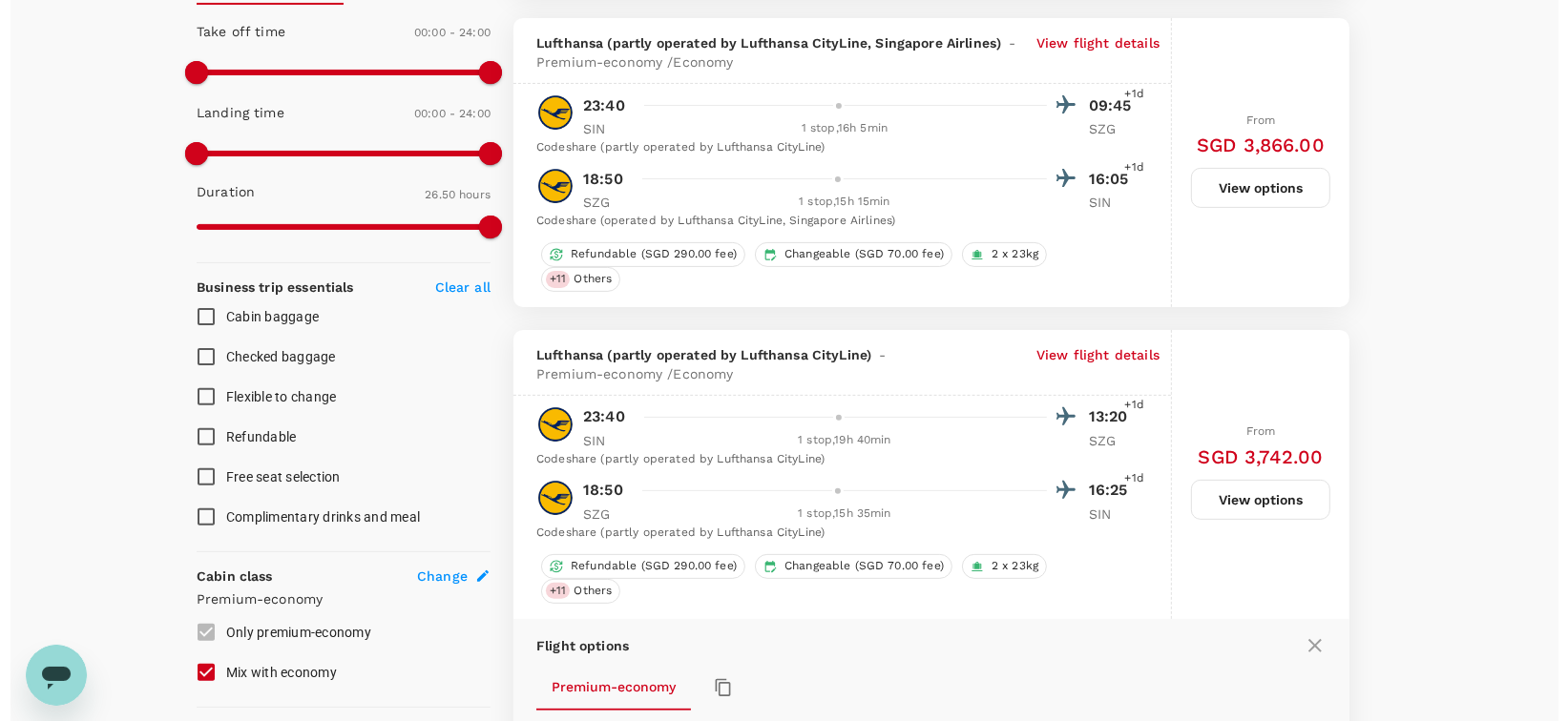
scroll to position [493, 0]
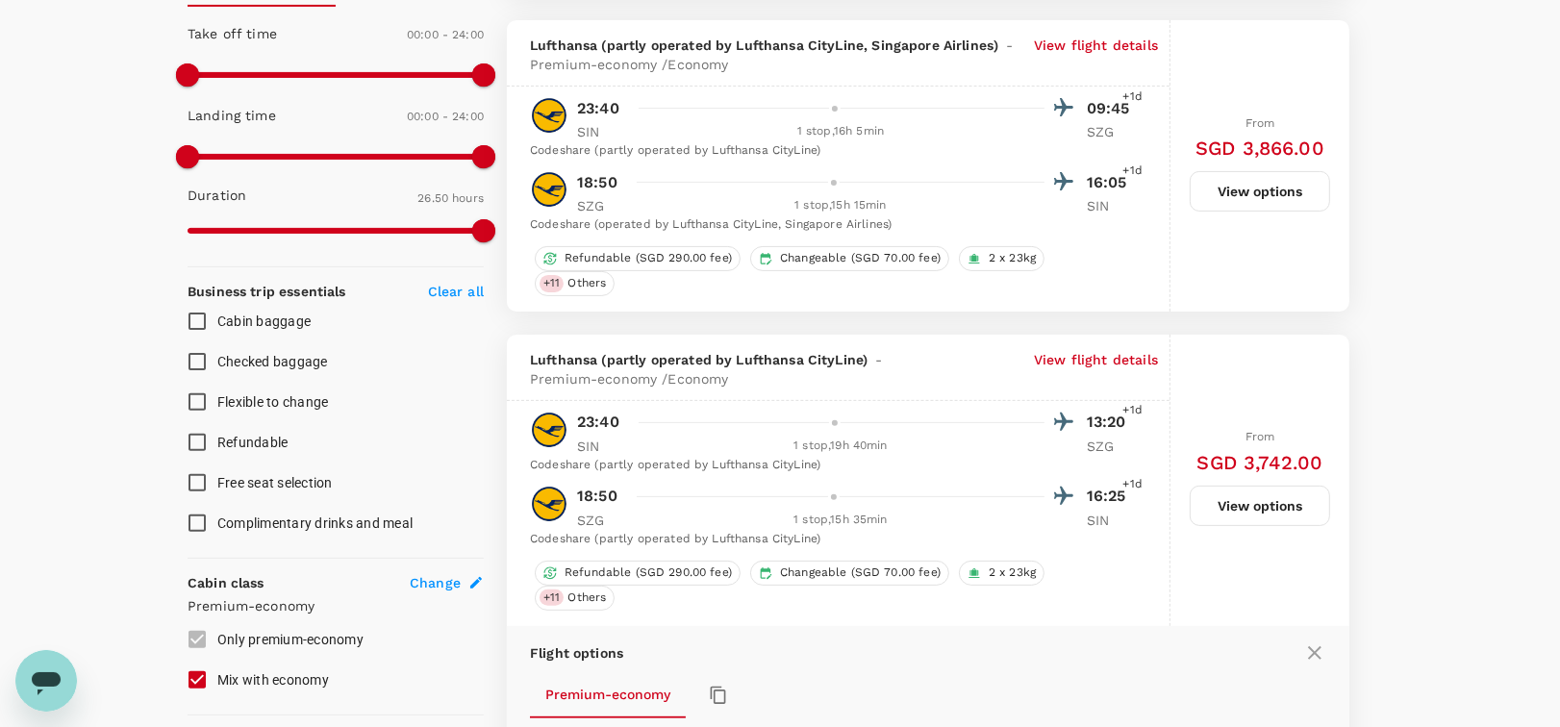
click at [1097, 45] on p "View flight details" at bounding box center [1096, 55] width 124 height 38
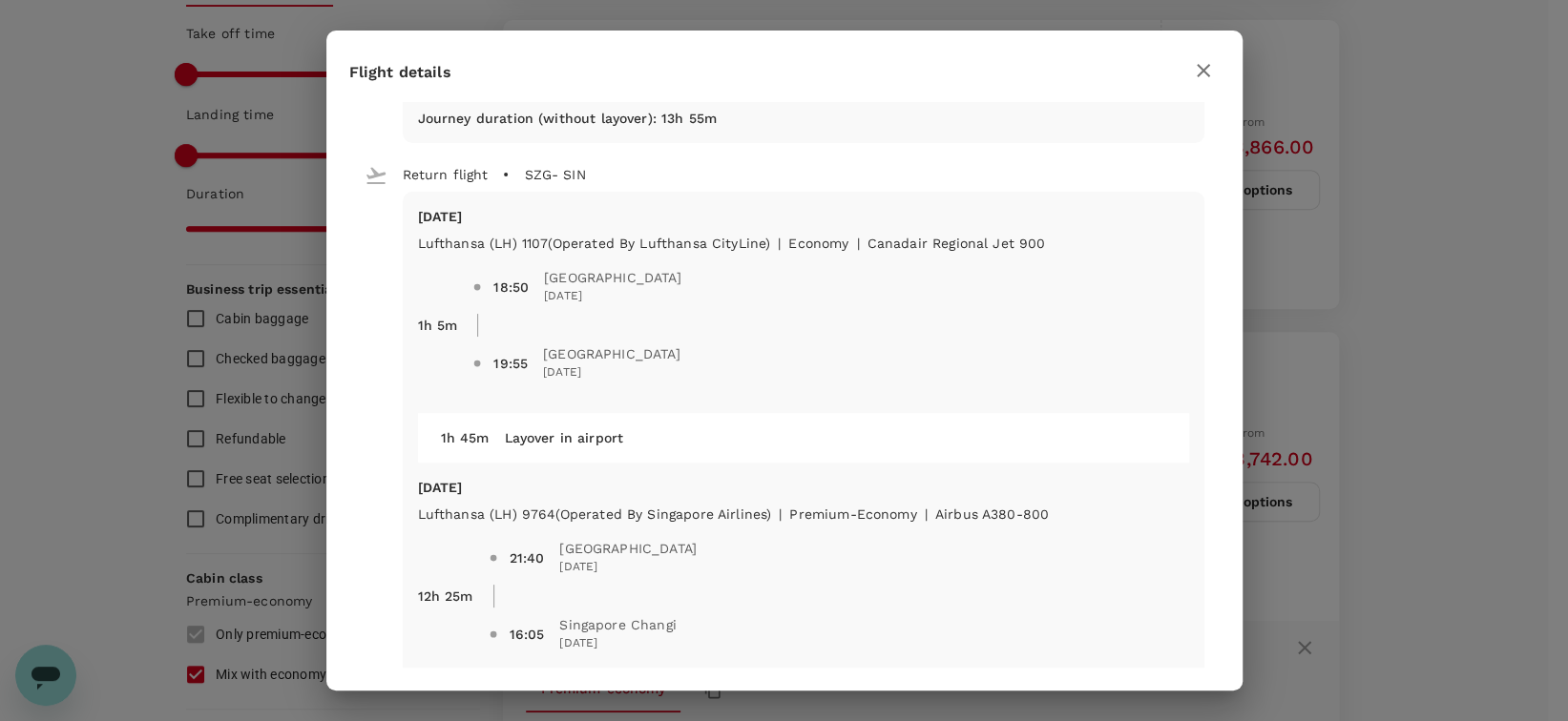
scroll to position [584, 0]
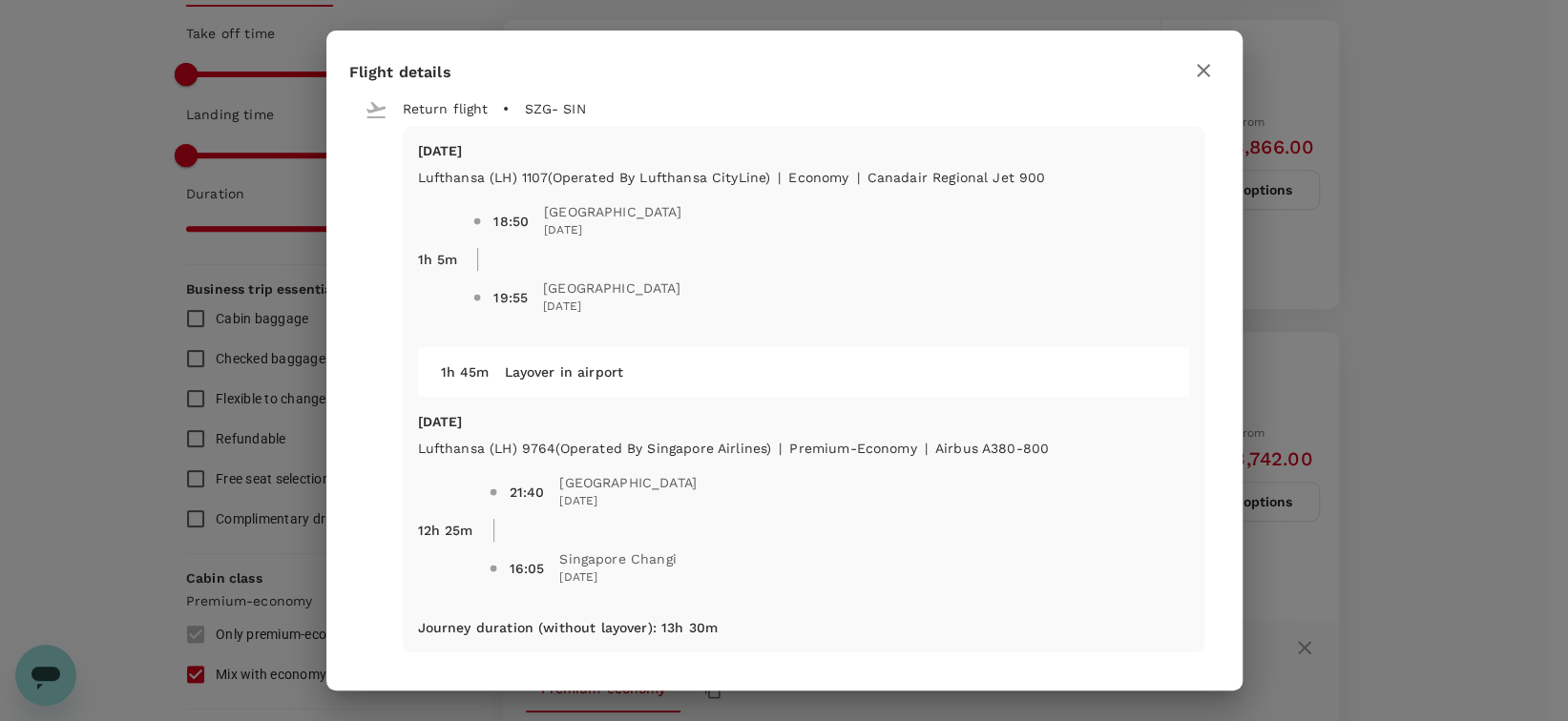
click at [1316, 194] on div "Flight details Depart flight SIN - SZG [DATE] Lufthansa (LH) 781 | premium-econ…" at bounding box center [784, 360] width 1568 height 721
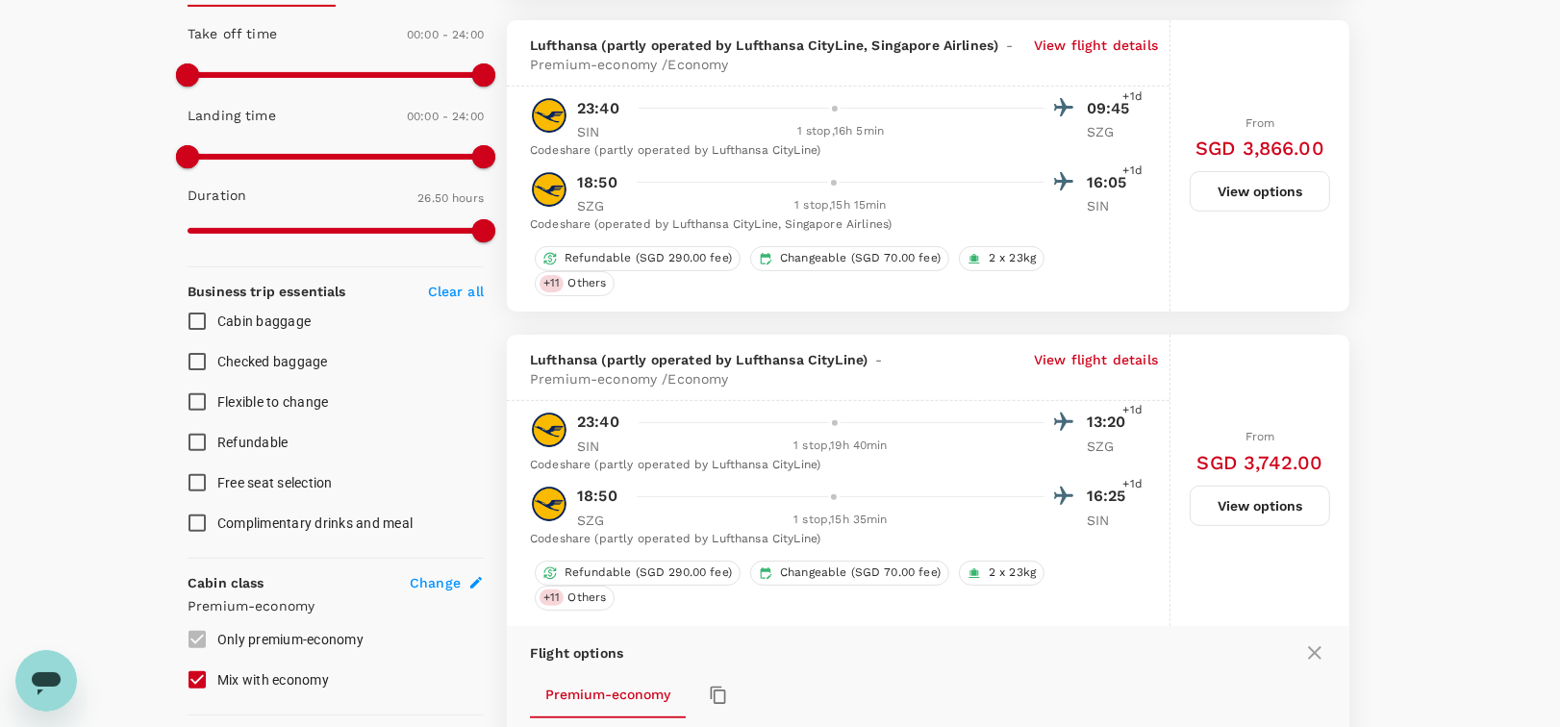
click at [1122, 350] on p "View flight details" at bounding box center [1096, 369] width 124 height 38
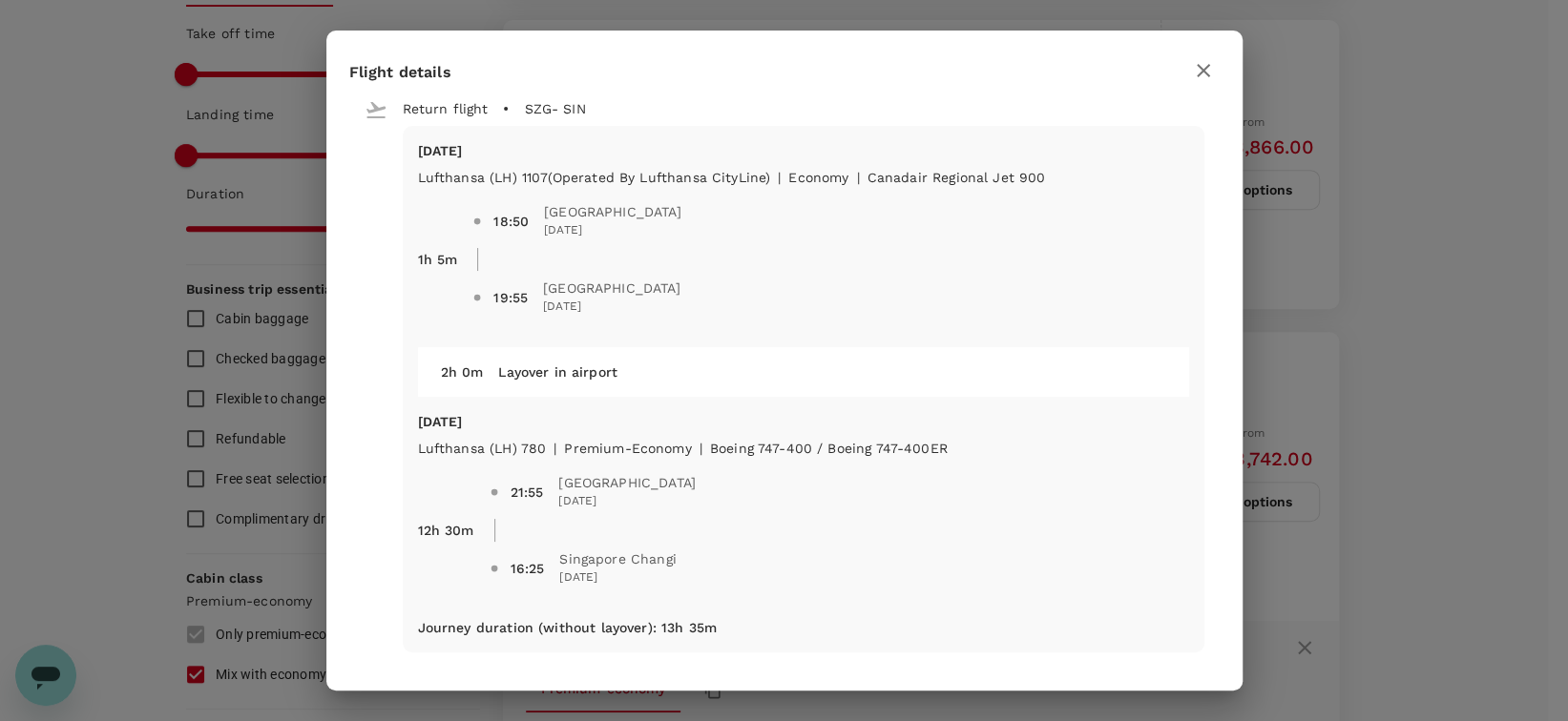
click at [1302, 321] on div "Flight details Depart flight SIN - SZG [DATE] Lufthansa (LH) 781 | premium-econ…" at bounding box center [784, 360] width 1568 height 721
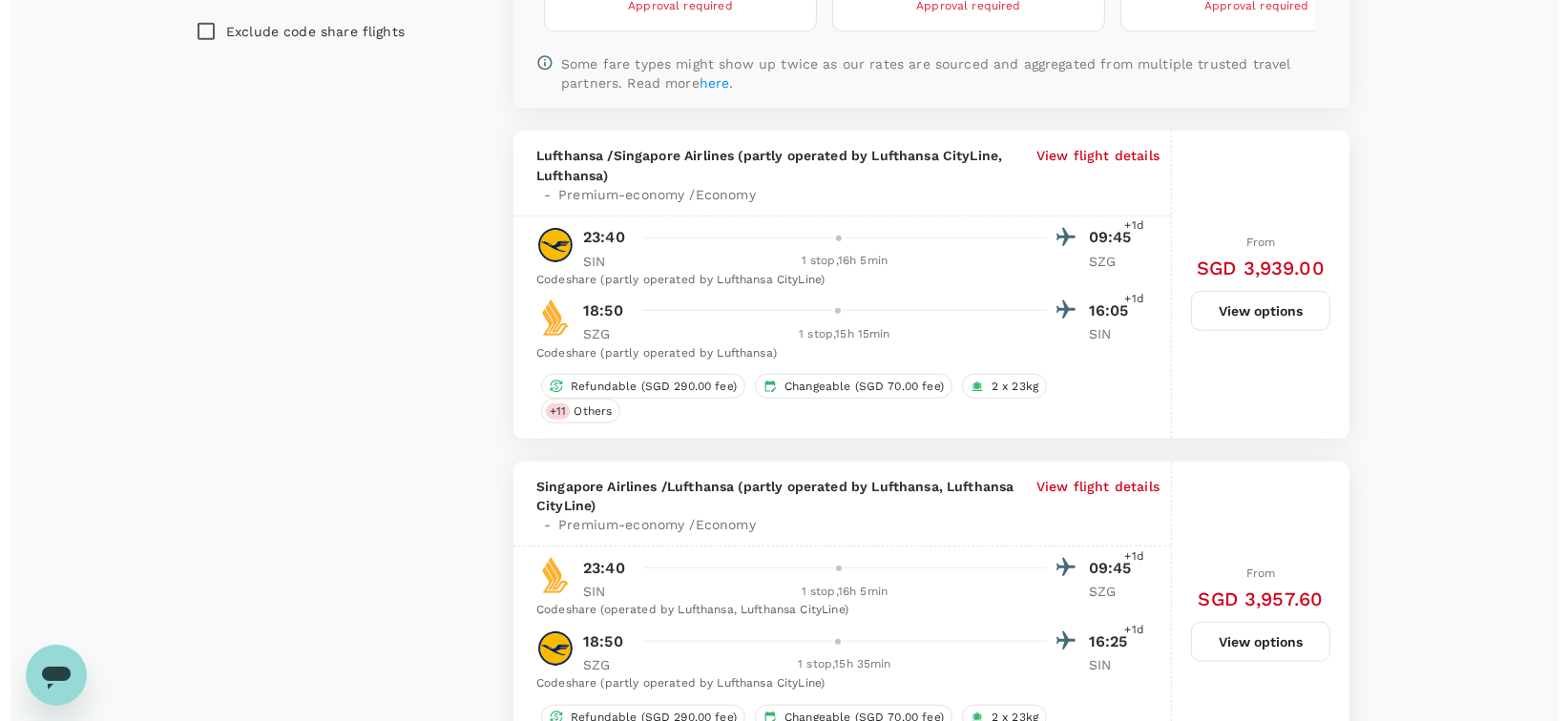
scroll to position [1564, 0]
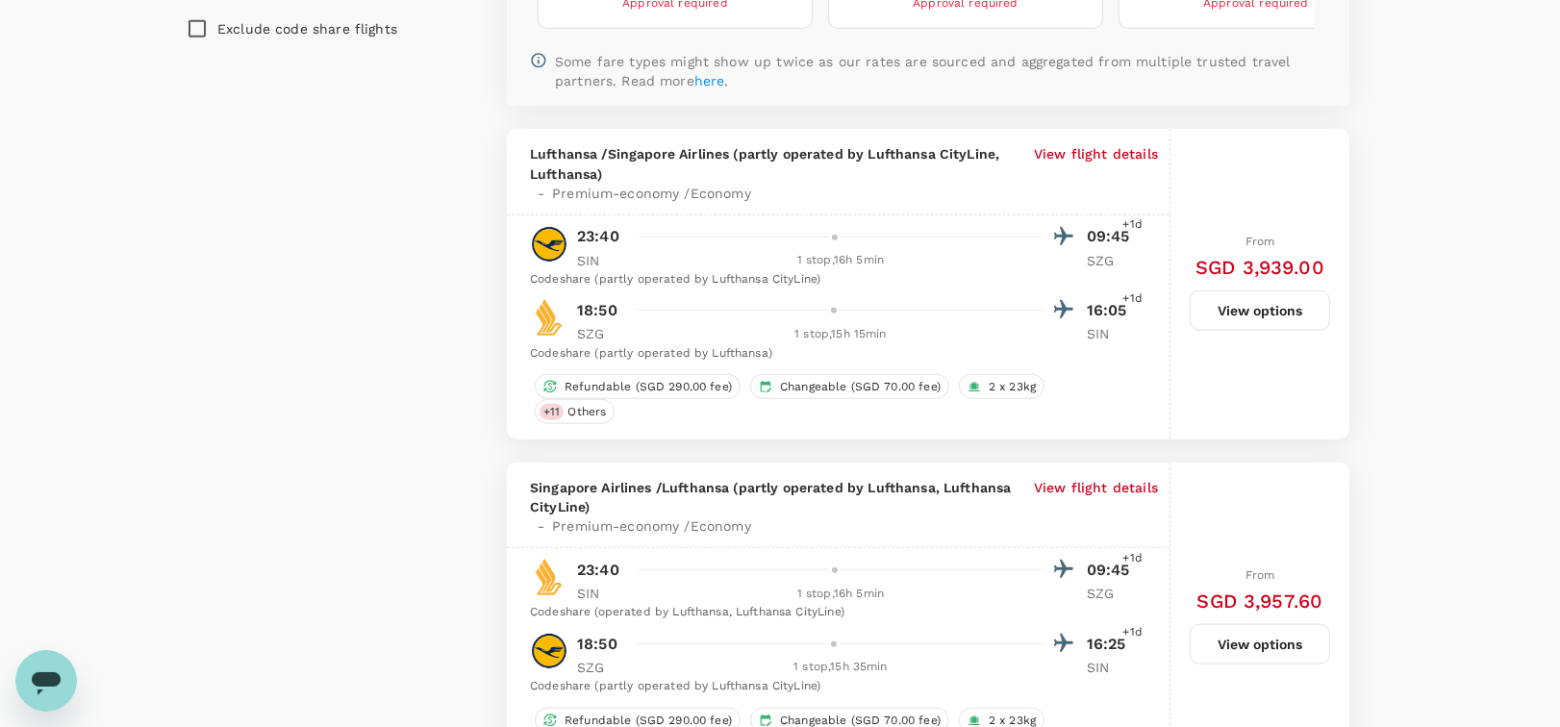
click at [1109, 153] on p "View flight details" at bounding box center [1096, 173] width 124 height 58
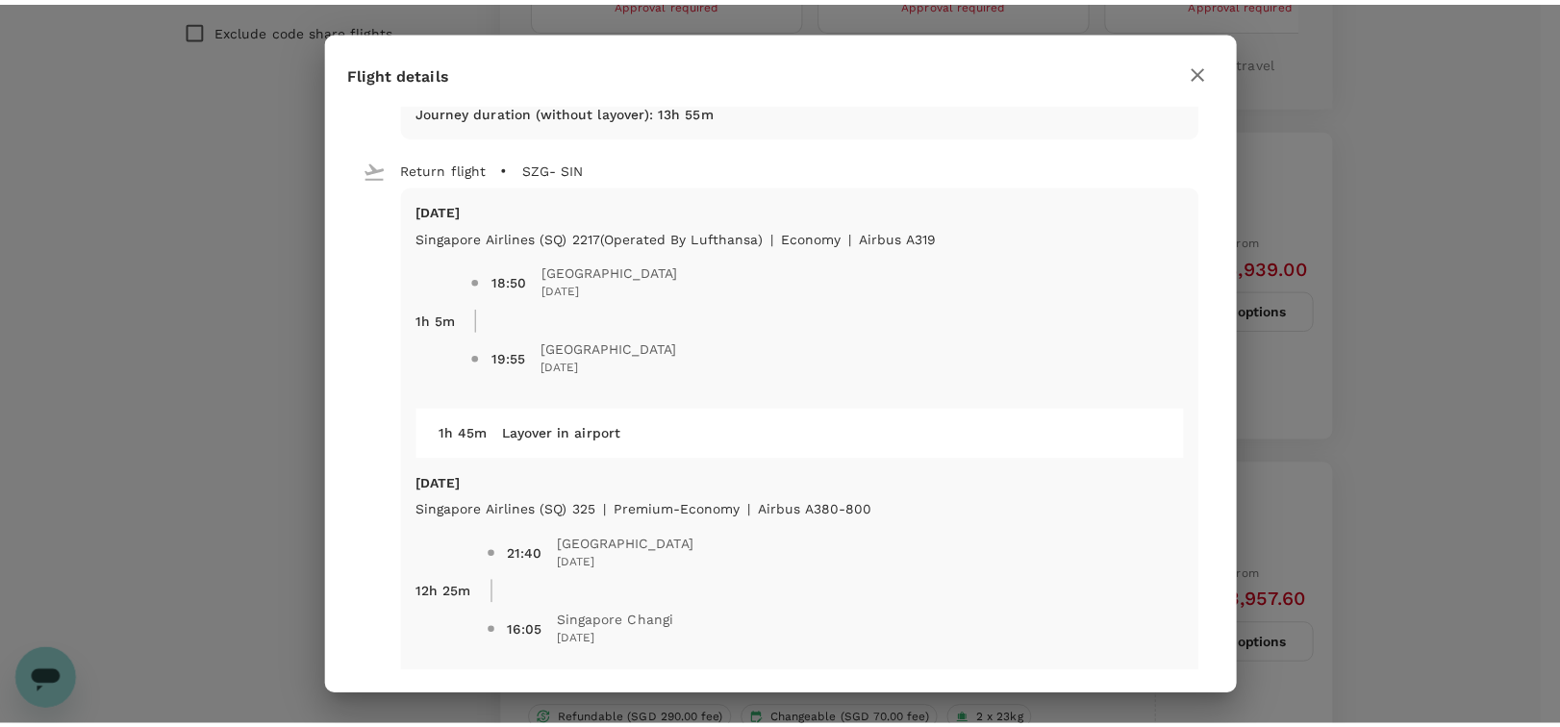
scroll to position [589, 0]
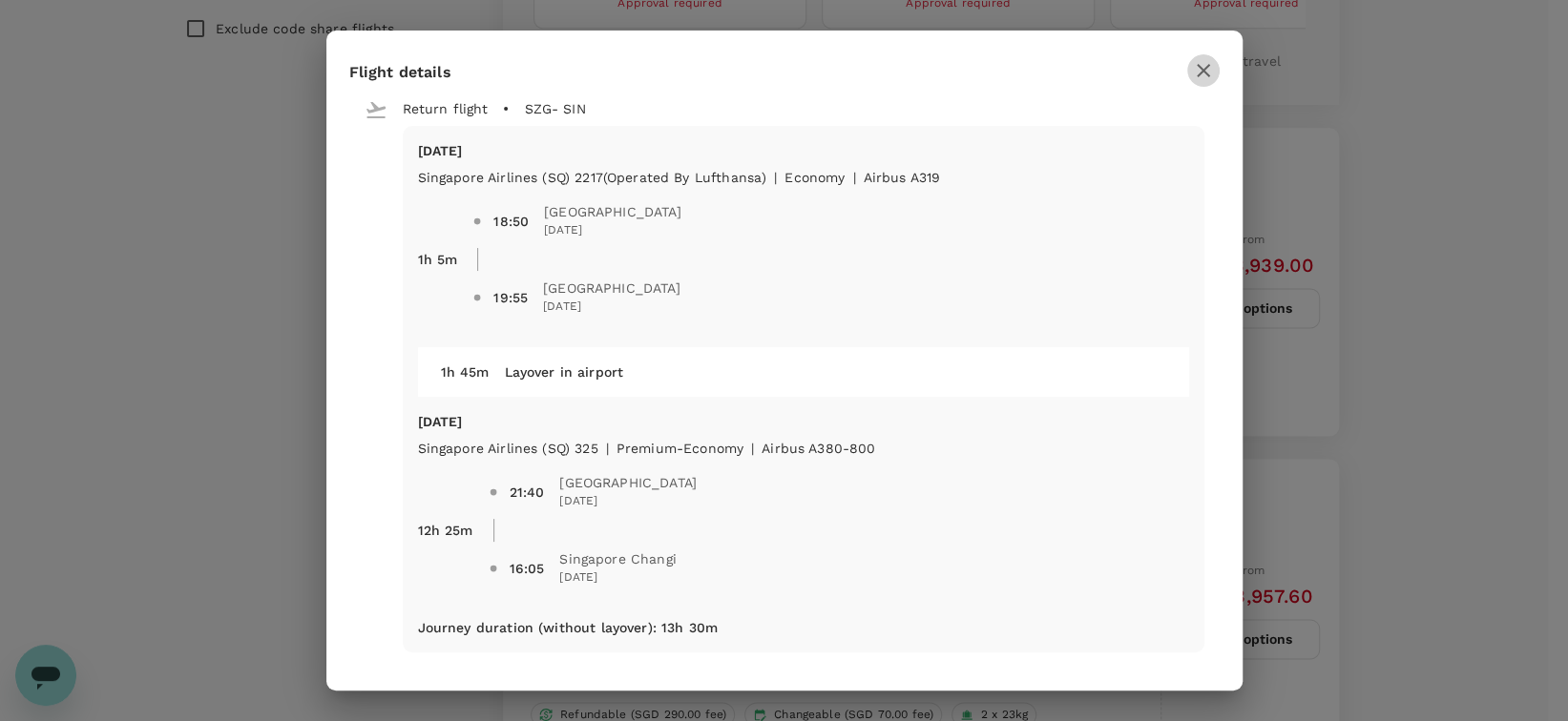
click at [1212, 72] on icon "button" at bounding box center [1203, 70] width 23 height 23
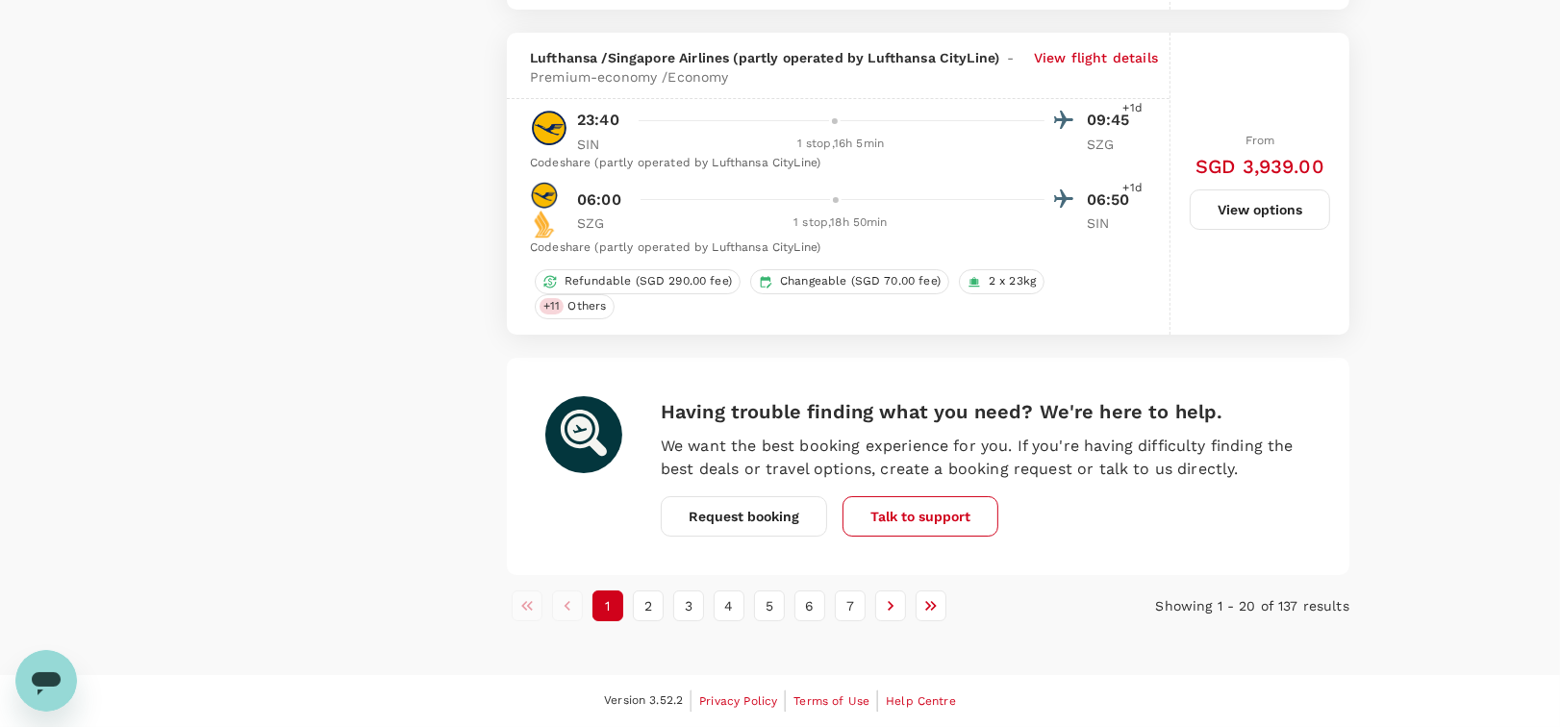
scroll to position [6755, 0]
